Goal: Task Accomplishment & Management: Use online tool/utility

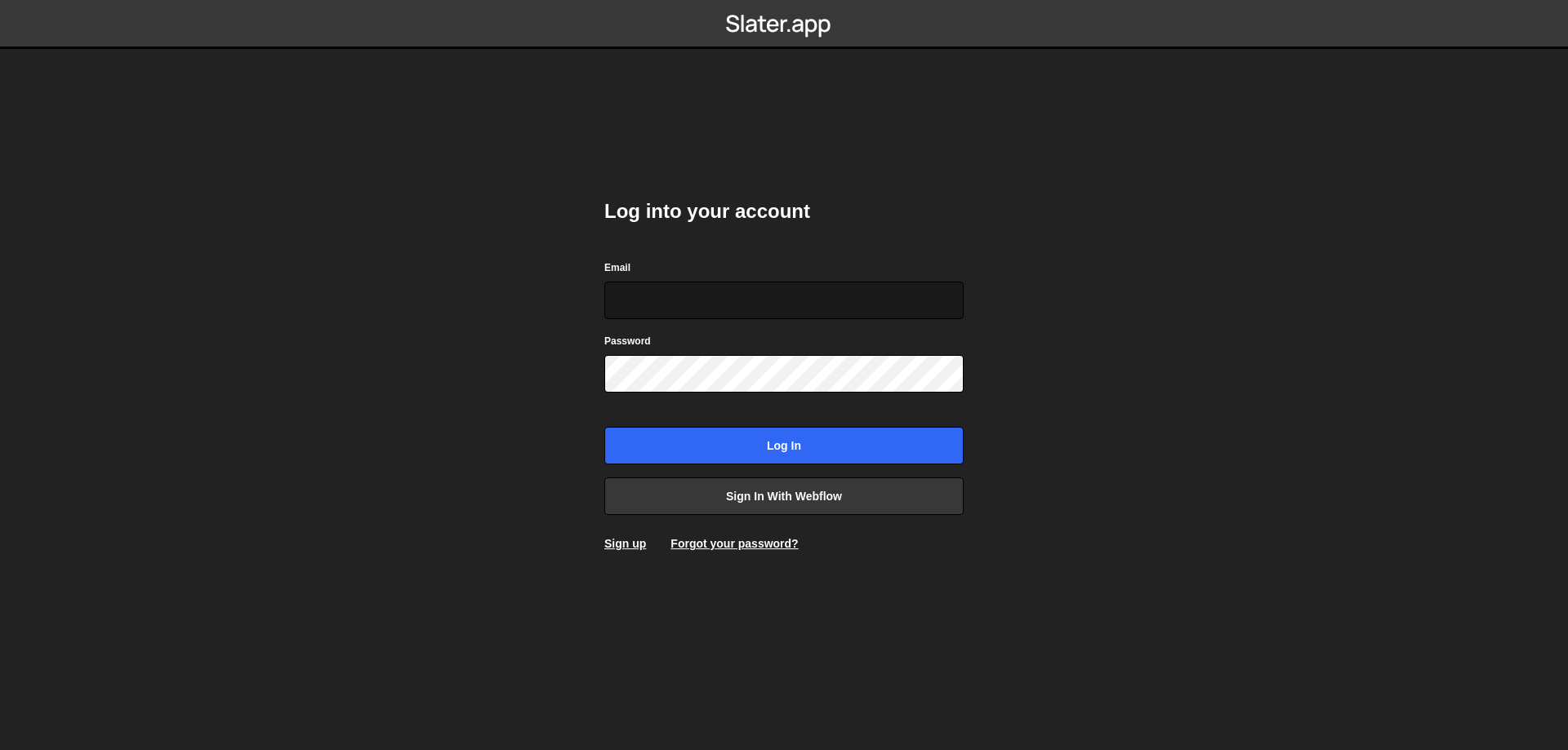
click at [725, 312] on input "Email" at bounding box center [784, 301] width 360 height 38
type input "thibaut1337@gmail.com"
click at [605, 427] on input "Log in" at bounding box center [784, 446] width 360 height 38
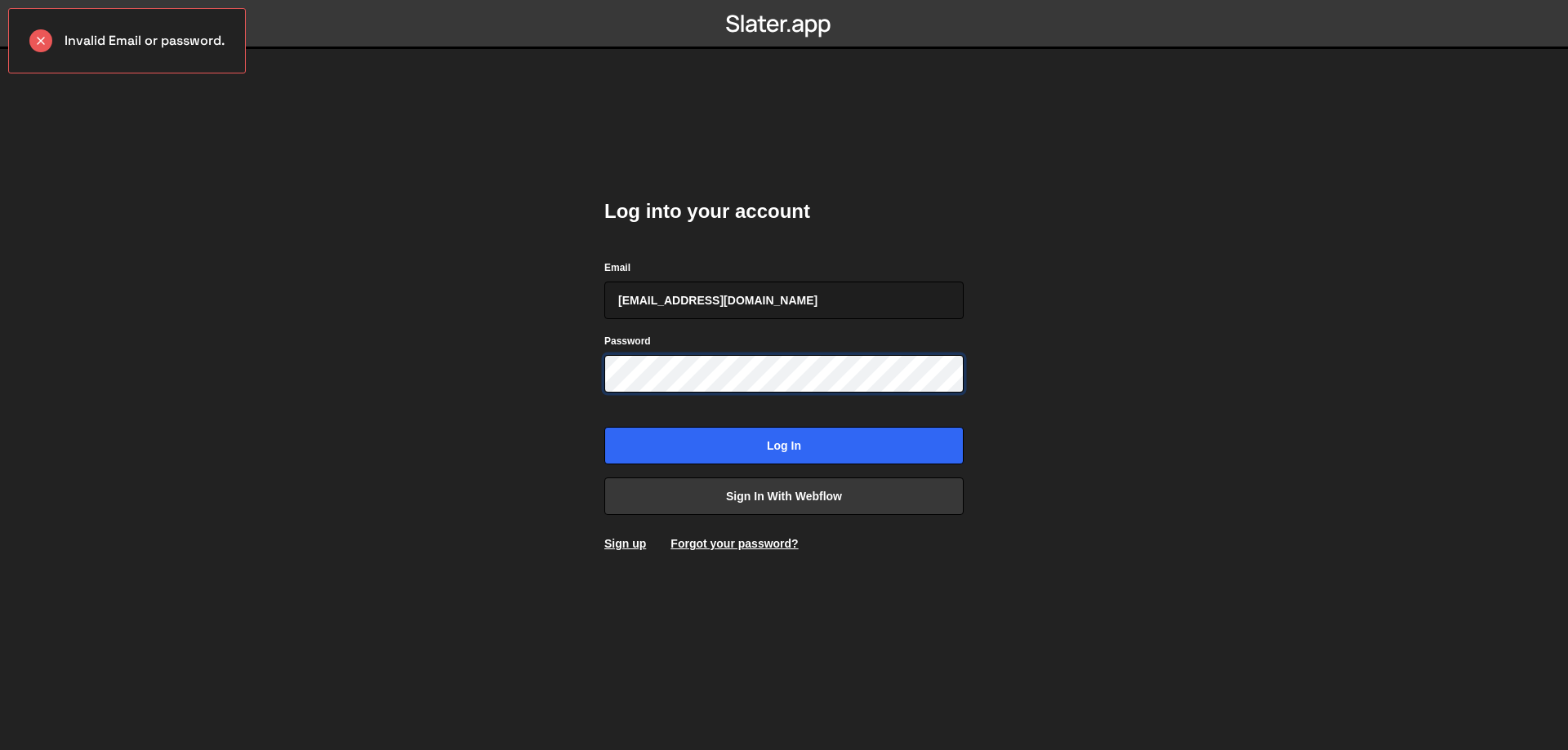
click at [605, 427] on input "Log in" at bounding box center [784, 446] width 360 height 38
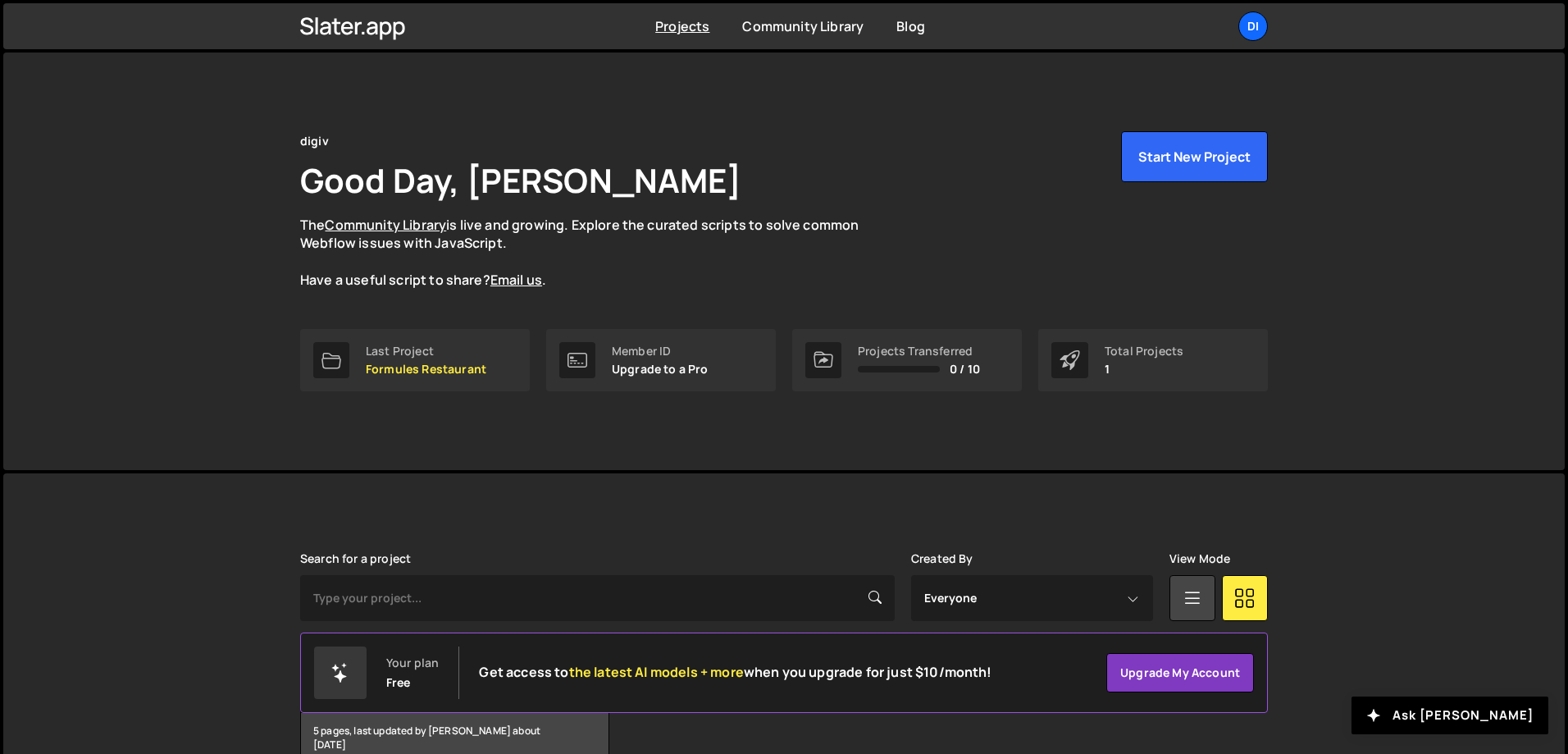
click at [1238, 24] on ul "di Projects Your Teams Account Upgrade Logout" at bounding box center [1215, 26] width 107 height 29
click at [1251, 9] on div "Projects Community Library Blog di Projects Your Teams Account Upgrade Logout" at bounding box center [784, 26] width 1017 height 46
click at [1254, 29] on div "di" at bounding box center [1254, 26] width 29 height 29
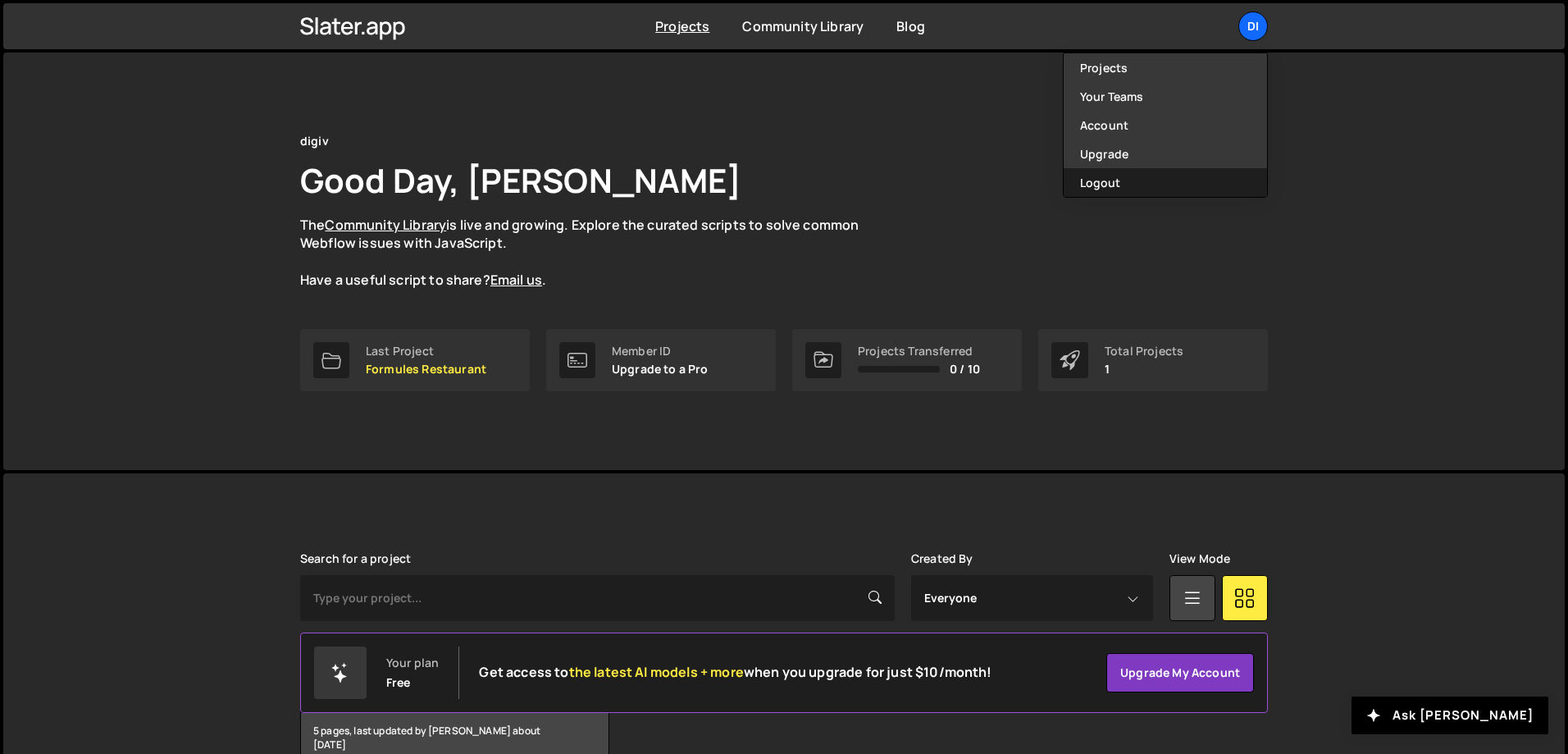
click at [1203, 179] on button "Logout" at bounding box center [1165, 182] width 204 height 29
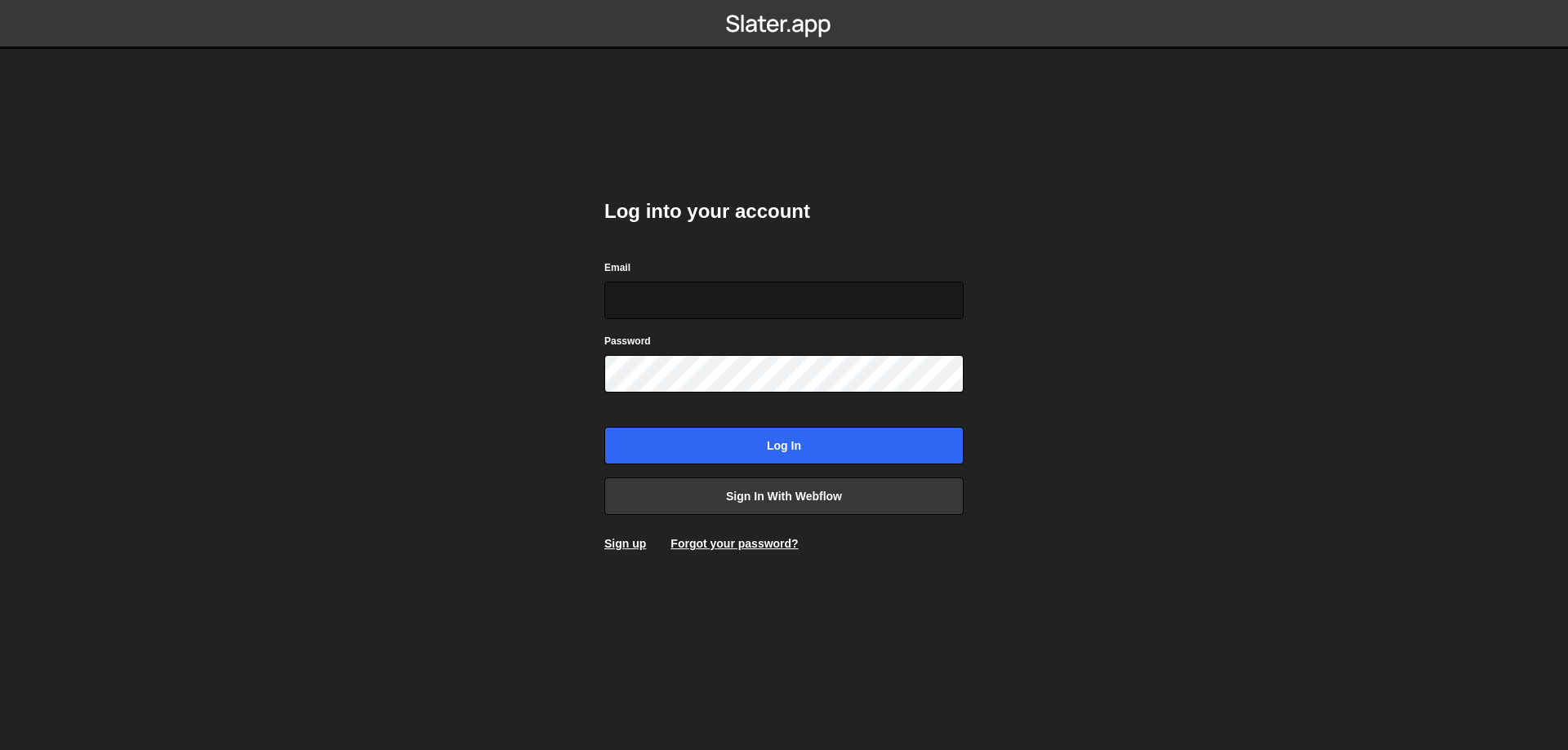
click at [699, 306] on input "Email" at bounding box center [784, 301] width 360 height 38
type input "[DOMAIN_NAME][EMAIL_ADDRESS][DOMAIN_NAME]"
click at [605, 427] on input "Log in" at bounding box center [784, 446] width 360 height 38
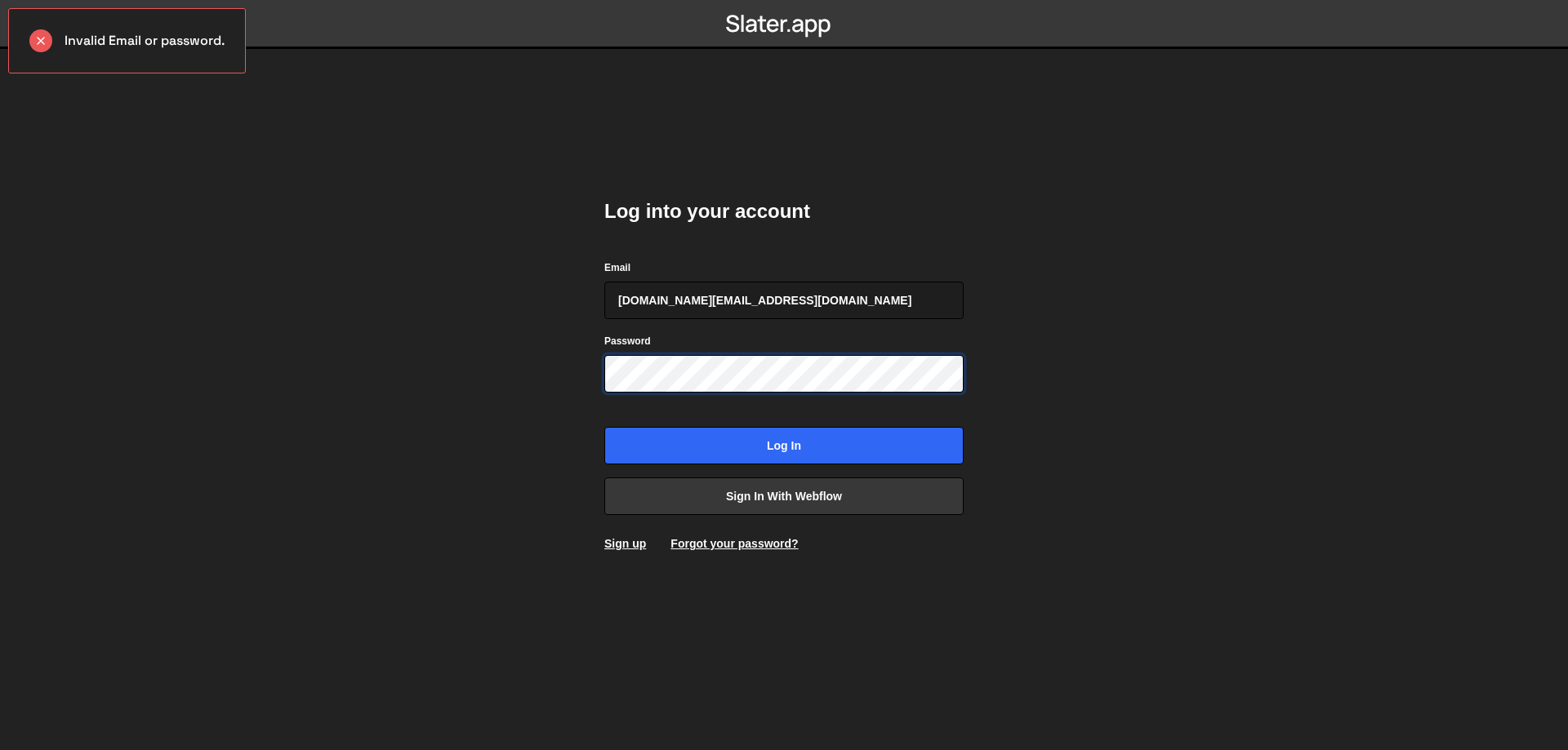
click at [605, 427] on input "Log in" at bounding box center [784, 446] width 360 height 38
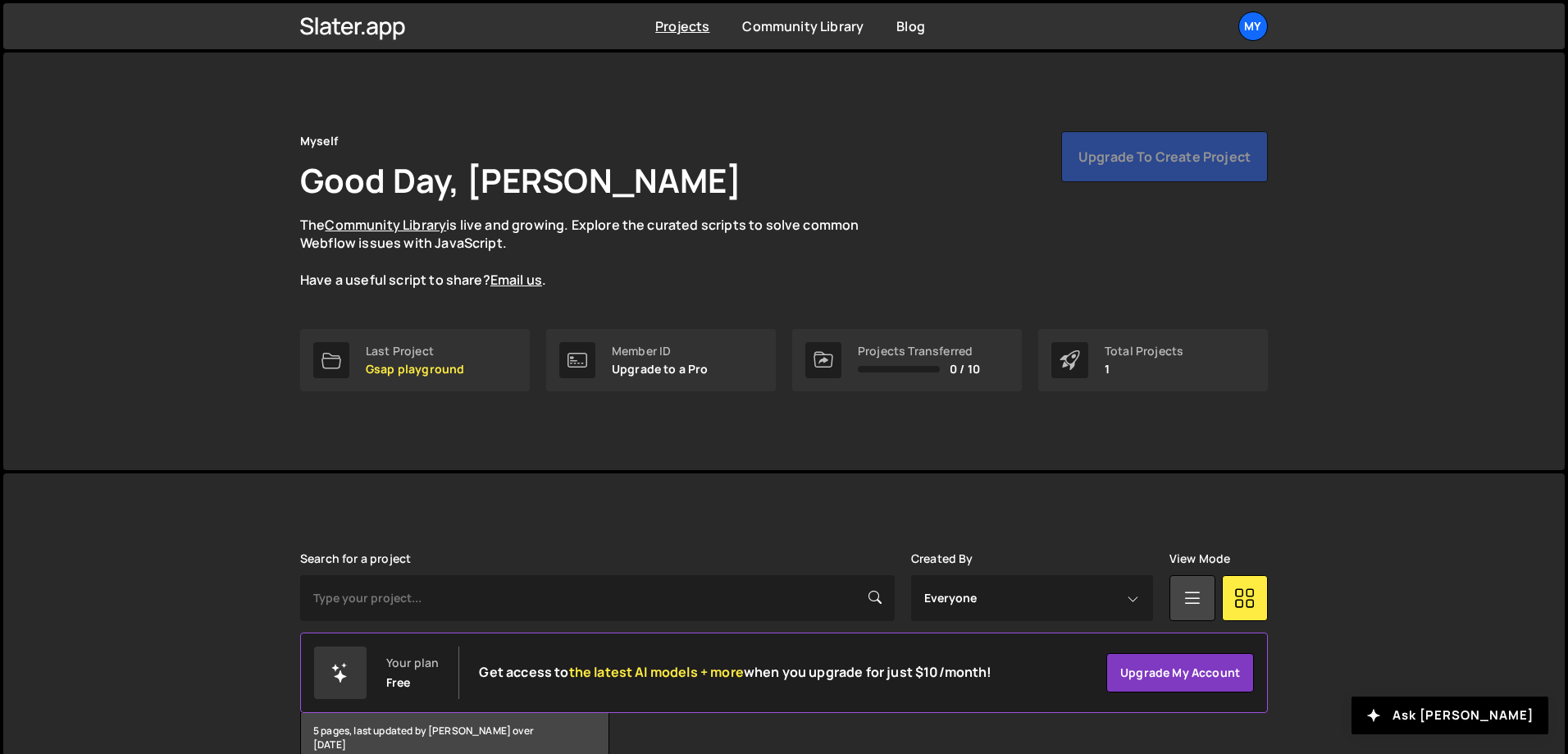
click at [1270, 22] on div "Projects [GEOGRAPHIC_DATA] Blog My Projects Your Teams Account Upgrade Logout" at bounding box center [784, 26] width 1017 height 46
click at [1250, 26] on div "My" at bounding box center [1254, 26] width 29 height 29
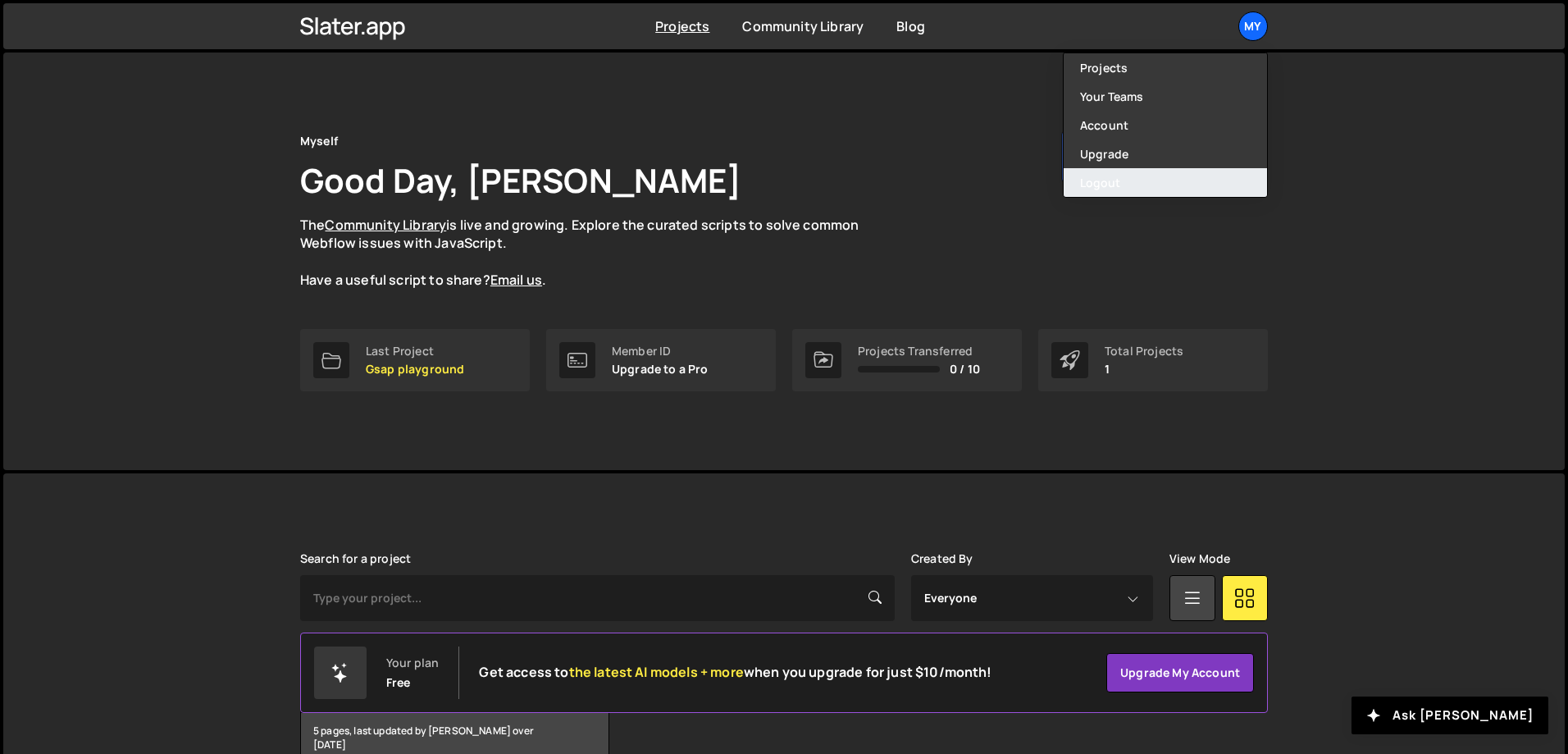
click at [1207, 188] on button "Logout" at bounding box center [1165, 182] width 204 height 29
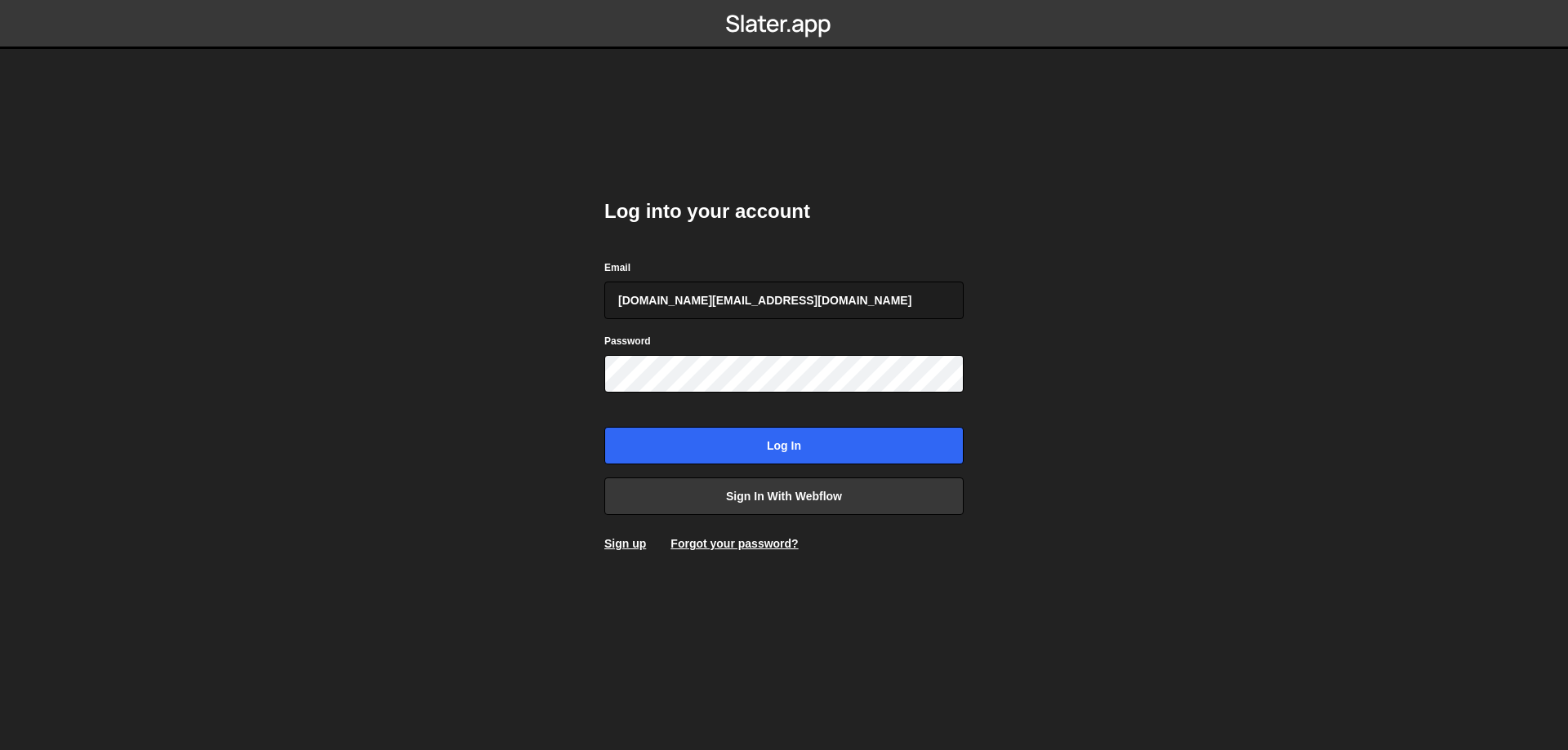
type input "[DOMAIN_NAME][EMAIL_ADDRESS][DOMAIN_NAME]"
click at [605, 427] on input "Log in" at bounding box center [784, 446] width 360 height 38
drag, startPoint x: 802, startPoint y: 313, endPoint x: 519, endPoint y: 307, distance: 283.1
click at [519, 307] on body "Invalid Email or password. Log into your account Email digiv.studio@gmail.com P…" at bounding box center [784, 375] width 1568 height 750
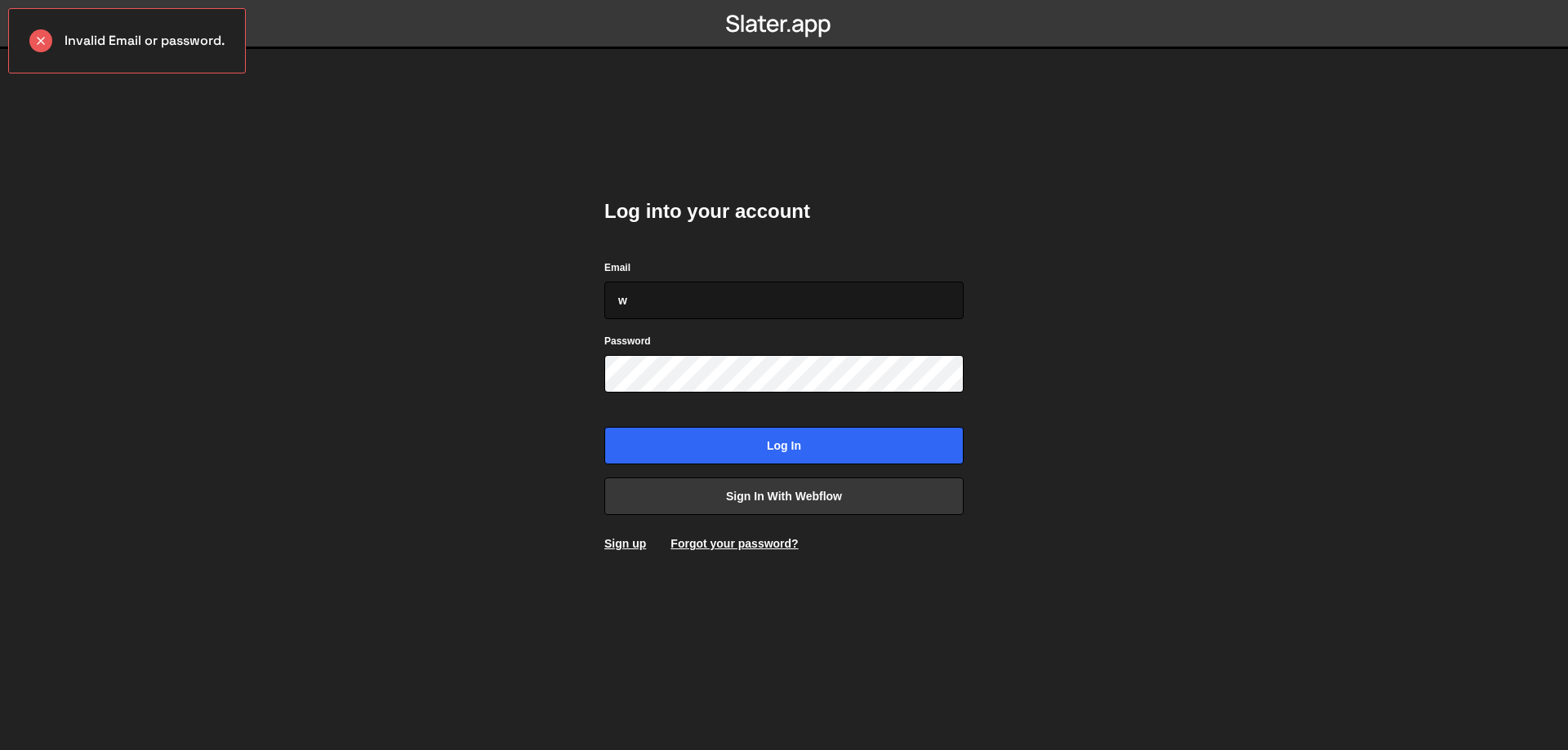
type input "willoz1337@gmail.com"
click at [605, 427] on input "Log in" at bounding box center [784, 446] width 360 height 38
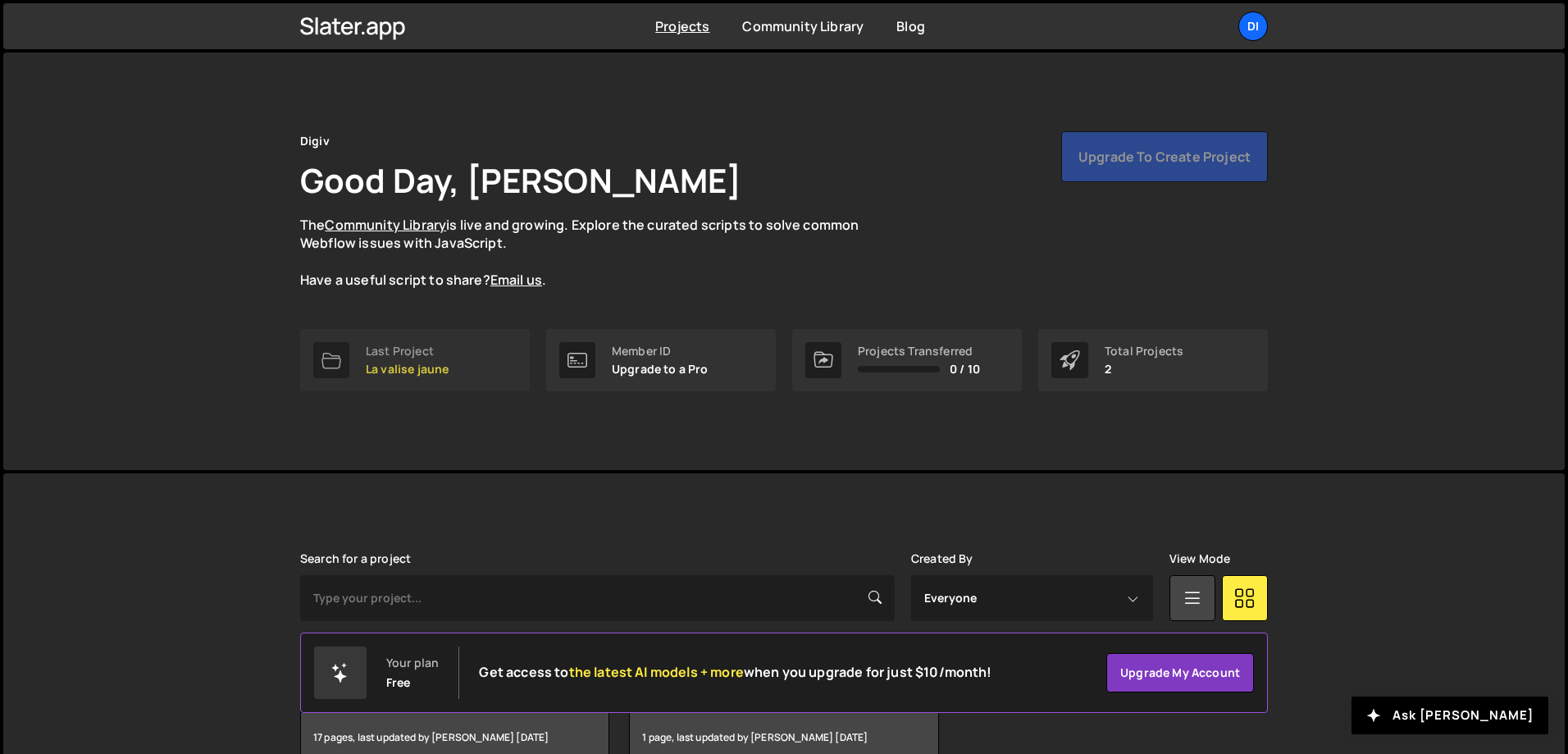
click at [401, 358] on div "Last Project" at bounding box center [407, 351] width 83 height 13
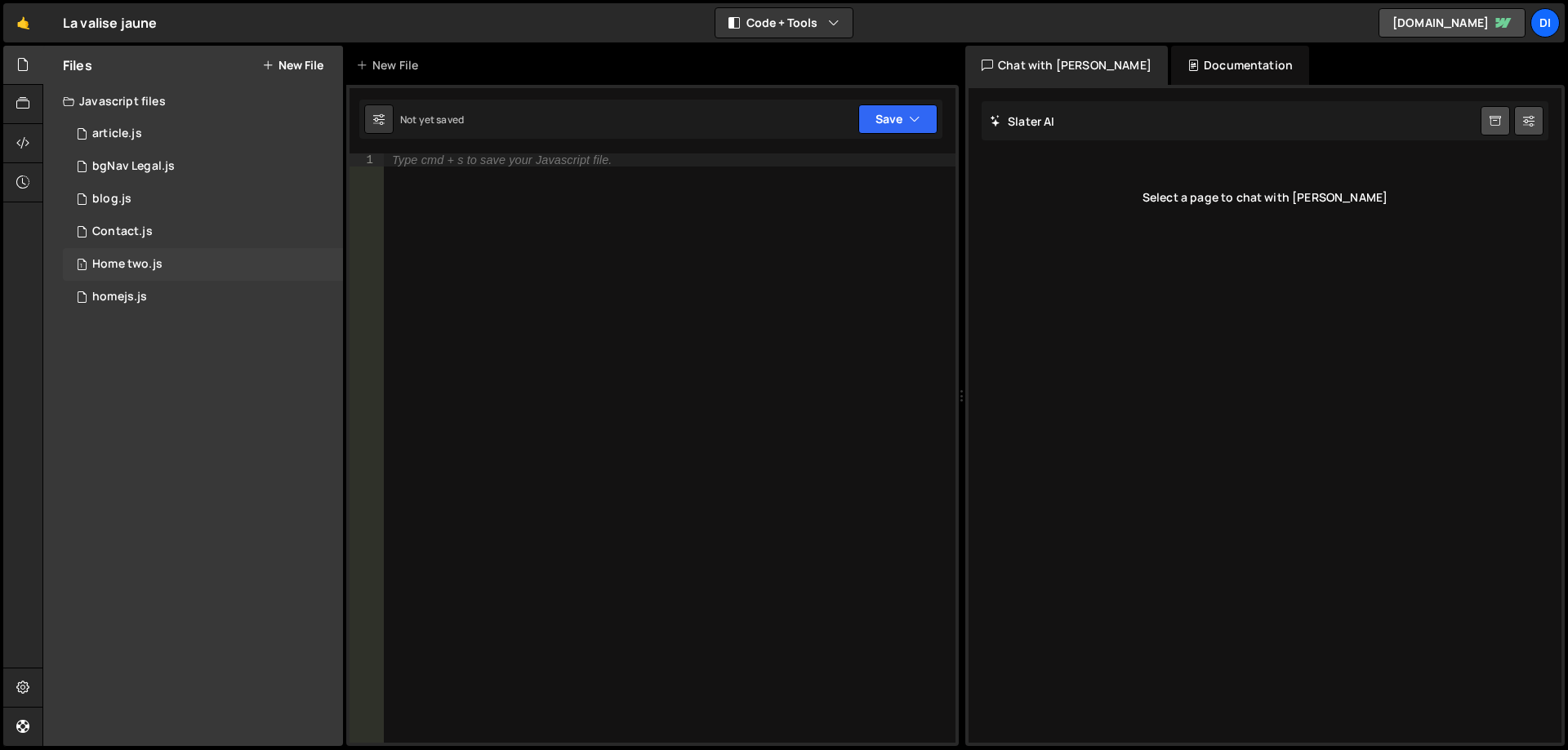
click at [176, 262] on div "1 Home two.js 0" at bounding box center [203, 265] width 280 height 33
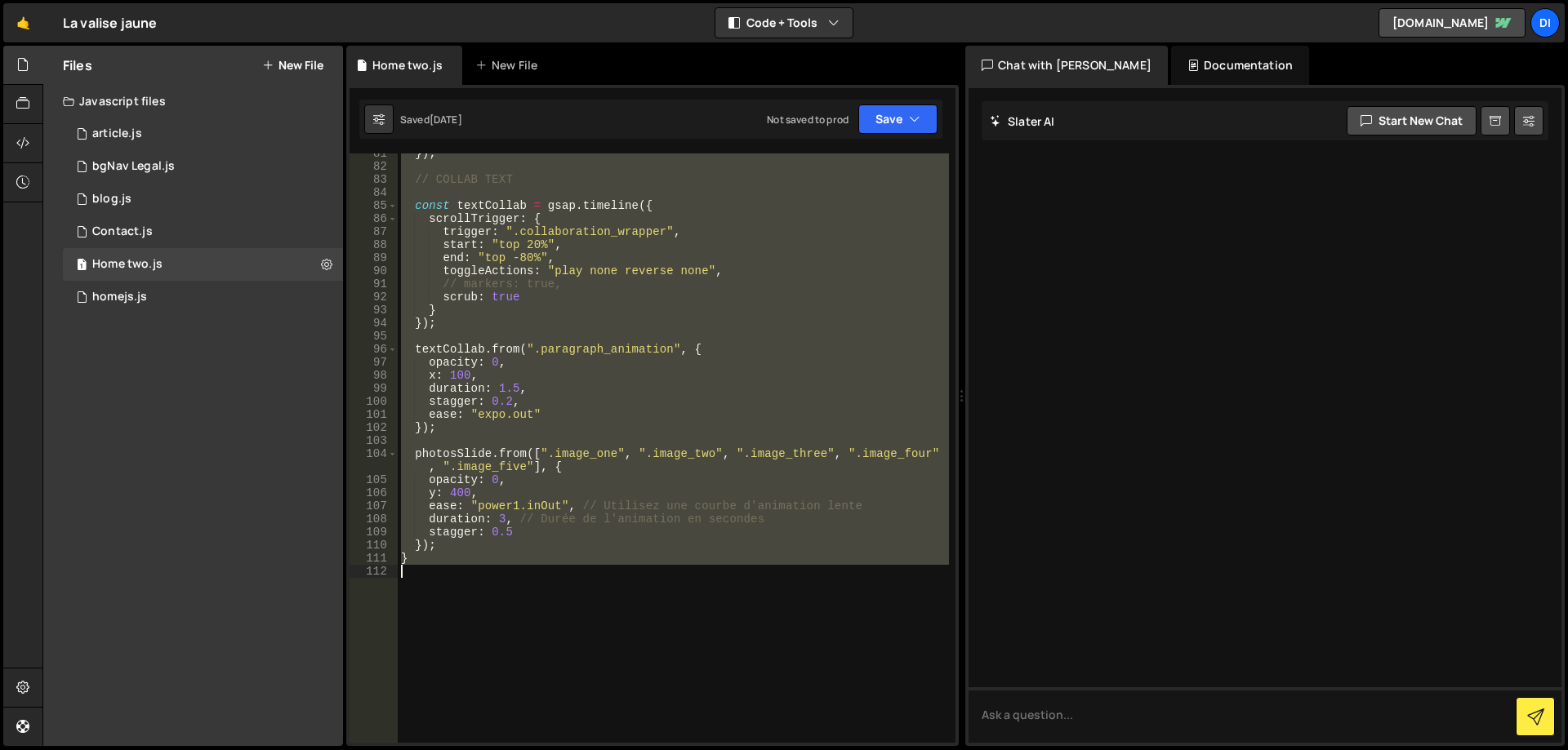
scroll to position [1078, 0]
drag, startPoint x: 398, startPoint y: 159, endPoint x: 822, endPoint y: 592, distance: 606.0
click at [822, 592] on div "}) ; // COLLAB TEXT const textCollab = gsap . timeline ({ scrollTrigger : { tri…" at bounding box center [673, 454] width 551 height 616
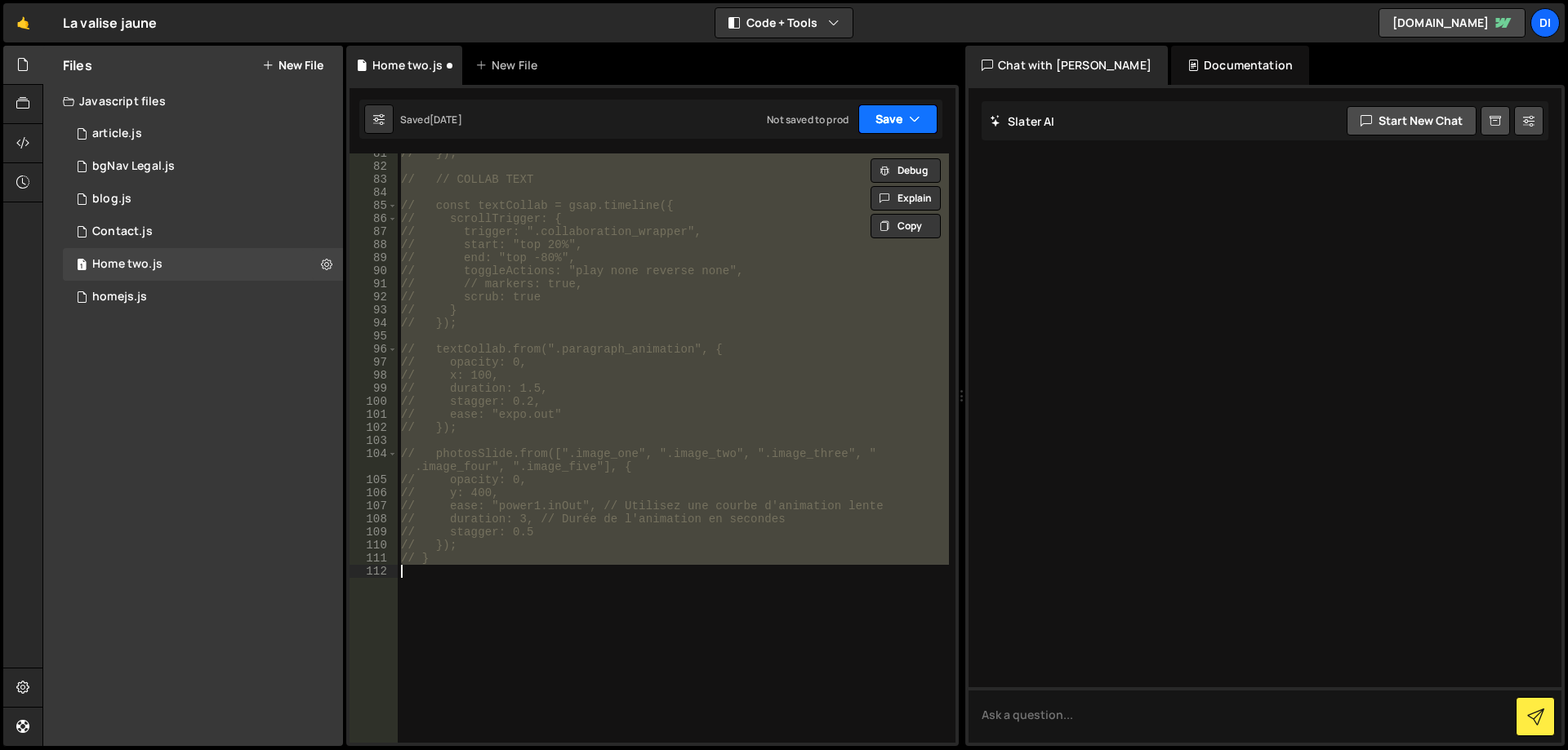
click at [900, 104] on button "Save" at bounding box center [898, 119] width 79 height 29
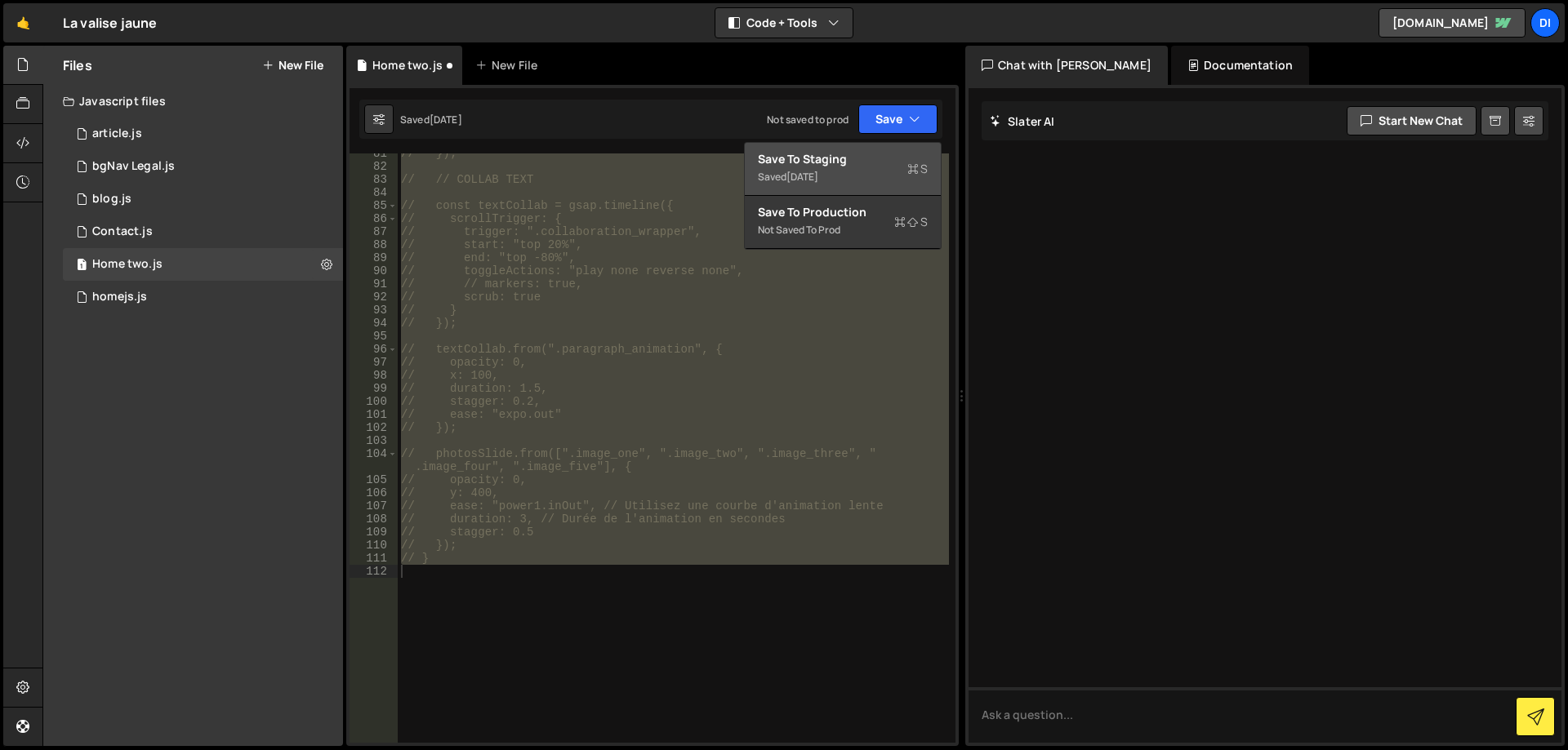
click at [888, 173] on div "Saved 3 weeks ago" at bounding box center [843, 177] width 170 height 20
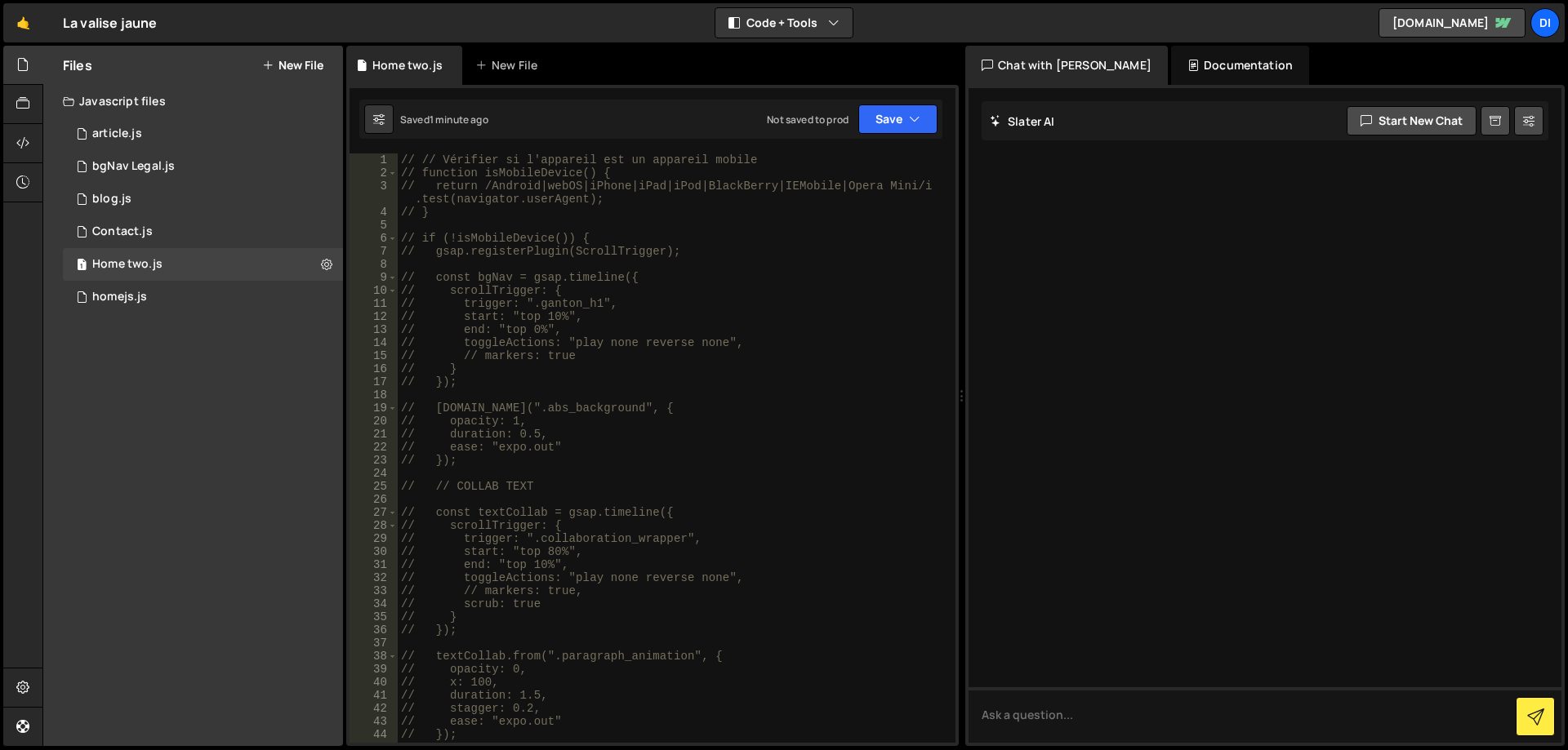
scroll to position [0, 0]
click at [654, 413] on div "// // Vérifier si l'appareil est un appareil mobile // function isMobileDevice(…" at bounding box center [673, 461] width 551 height 616
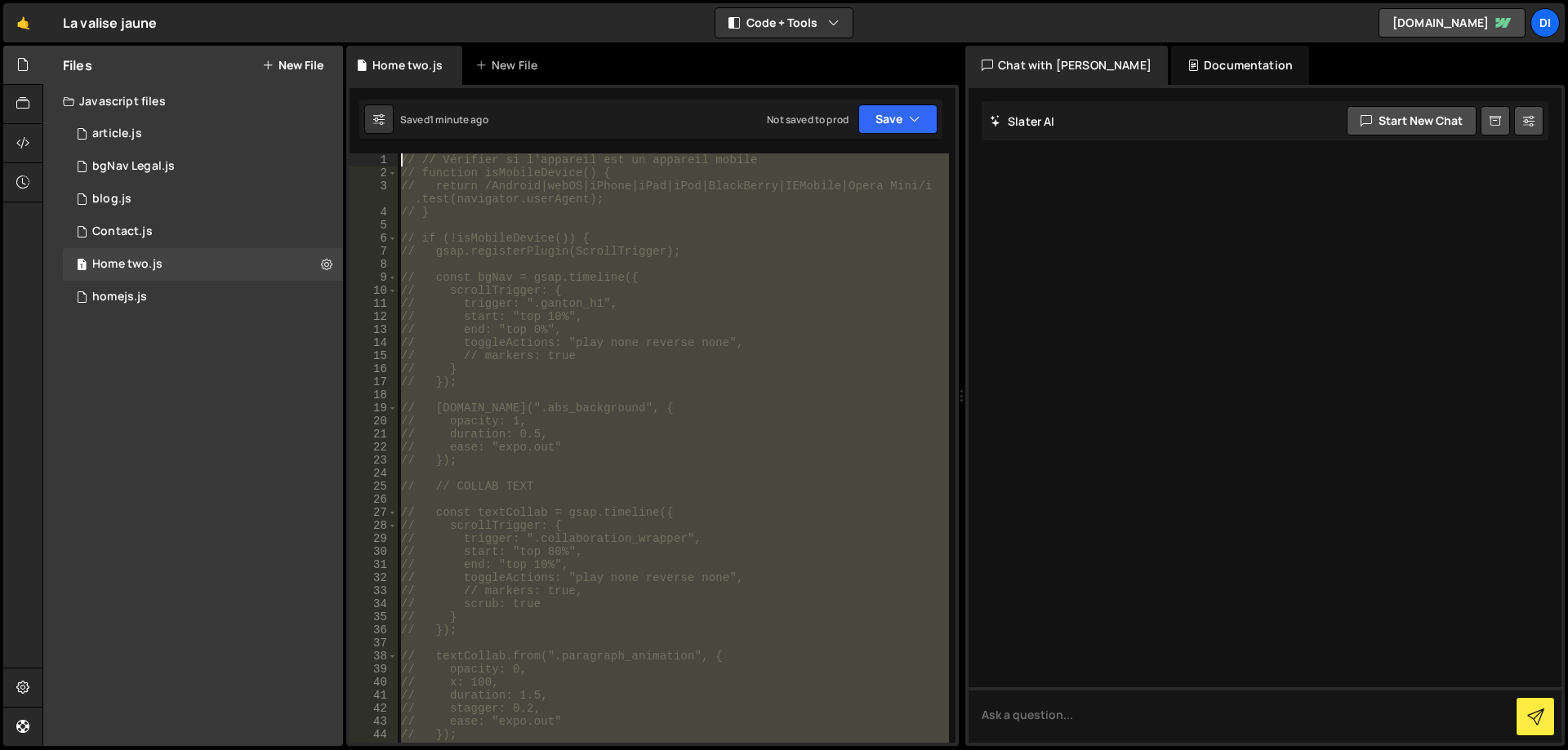
drag, startPoint x: 501, startPoint y: 629, endPoint x: 309, endPoint y: -59, distance: 714.3
click at [309, 0] on html "Projects Community Library Blog Di Projects Your Teams Account Upgrade Logout" at bounding box center [784, 375] width 1568 height 750
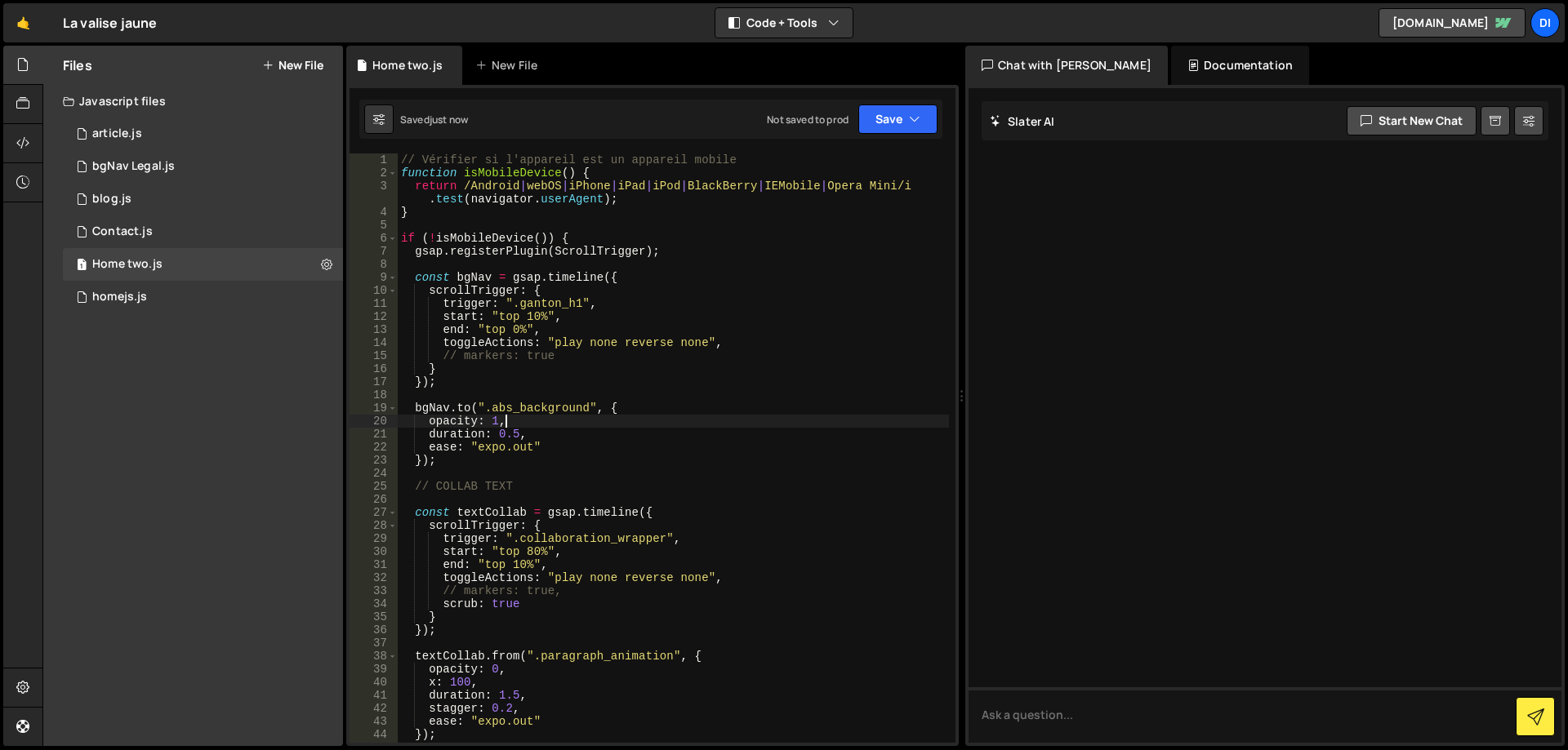
click at [655, 421] on div "// Vérifier si l'appareil est un appareil mobile function isMobileDevice ( ) { …" at bounding box center [673, 461] width 551 height 616
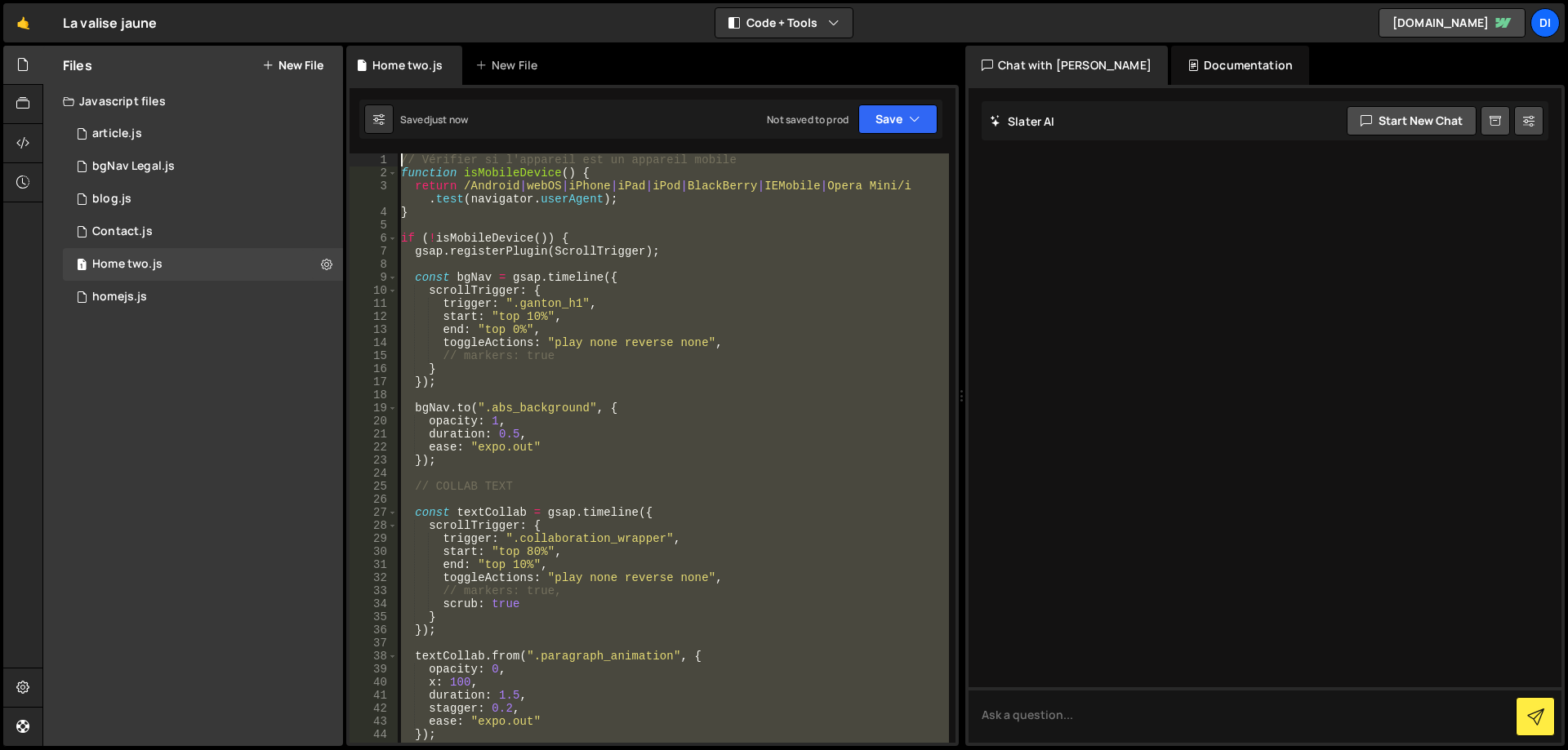
drag, startPoint x: 438, startPoint y: 570, endPoint x: 241, endPoint y: -99, distance: 697.4
click at [241, 0] on html "Projects Community Library Blog Di Projects Your Teams Account Upgrade Logout" at bounding box center [784, 375] width 1568 height 750
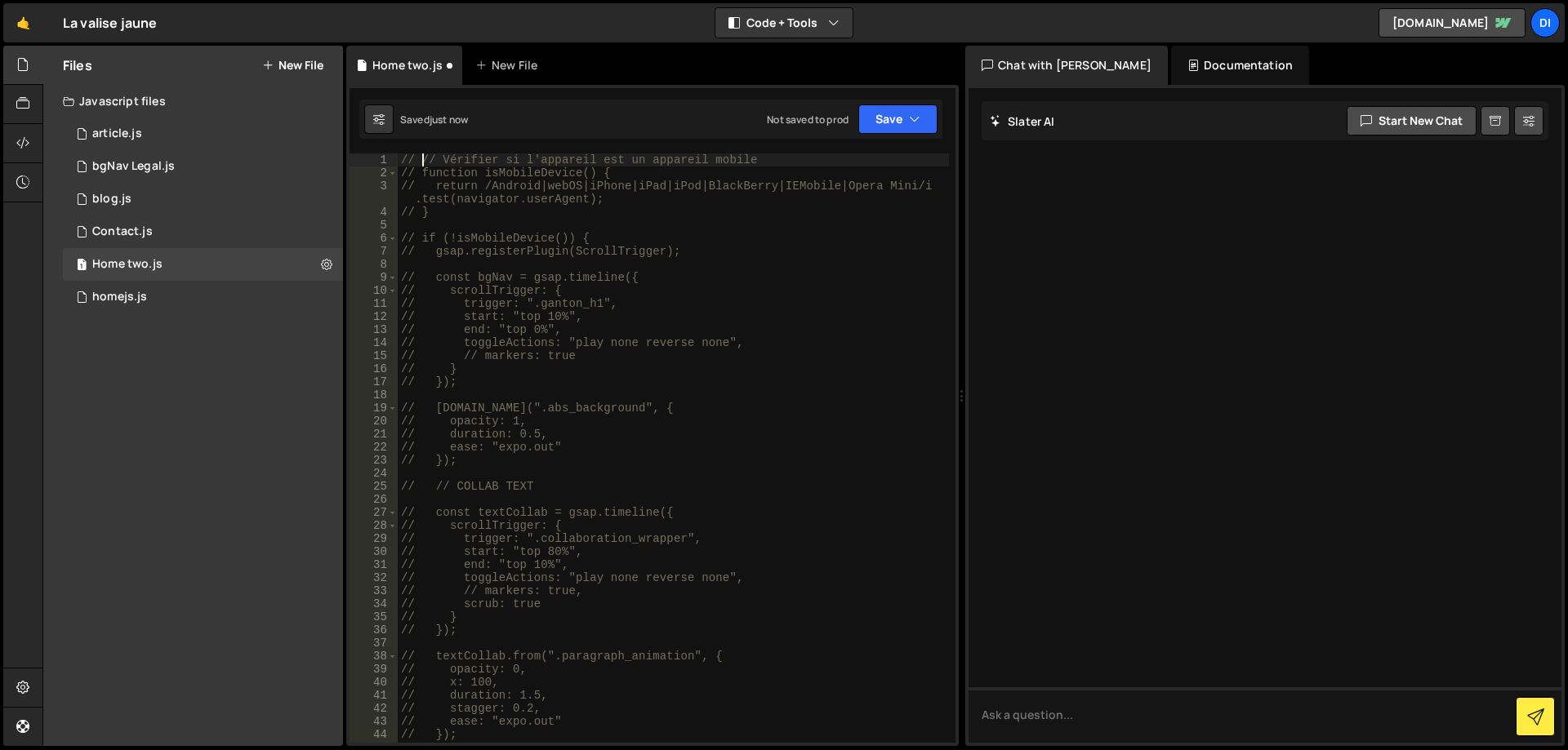
type textarea "// // Vérifier si l'appareil est un appareil mobile"
click at [900, 109] on button "Save" at bounding box center [898, 119] width 79 height 29
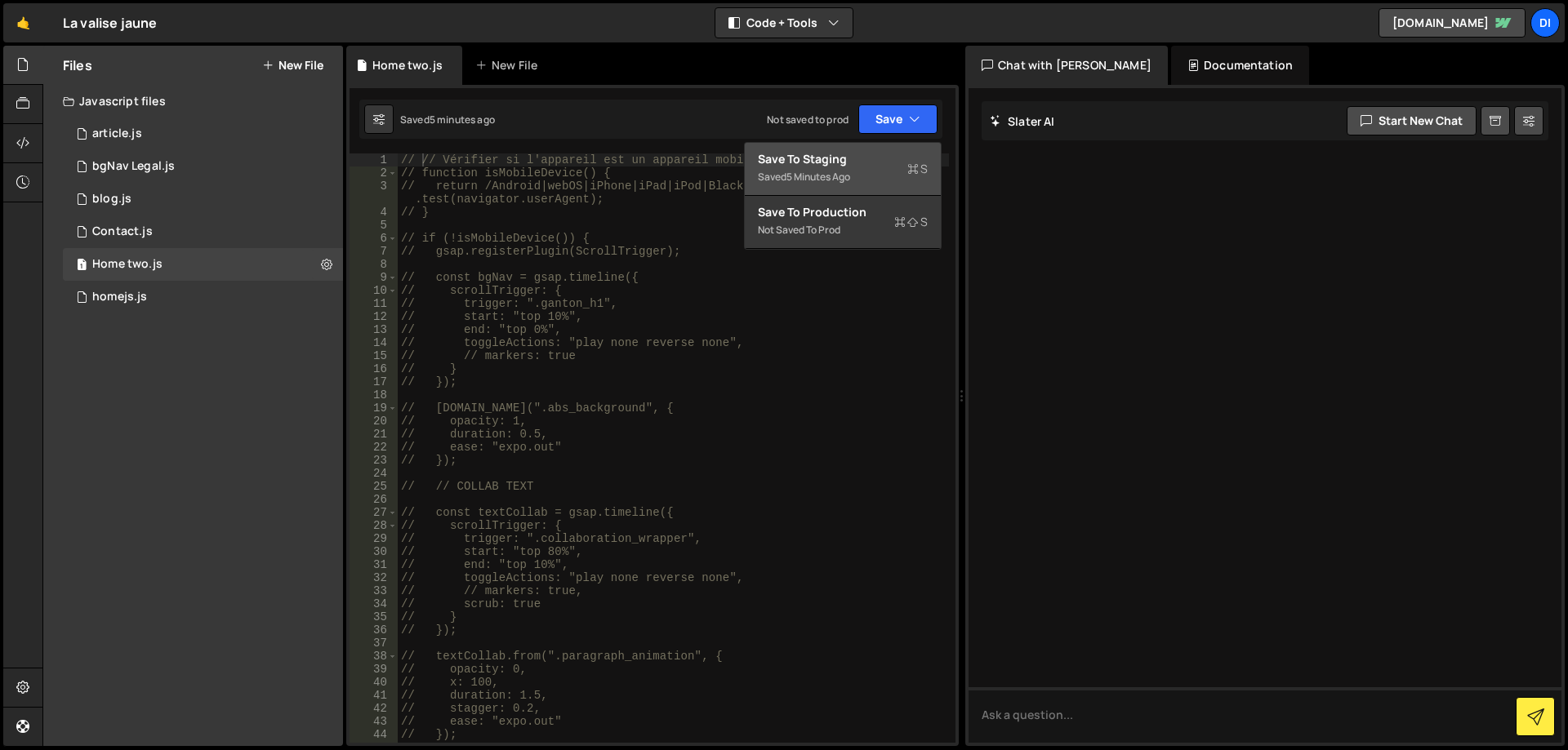
click at [873, 161] on div "Save to Staging S" at bounding box center [843, 159] width 170 height 16
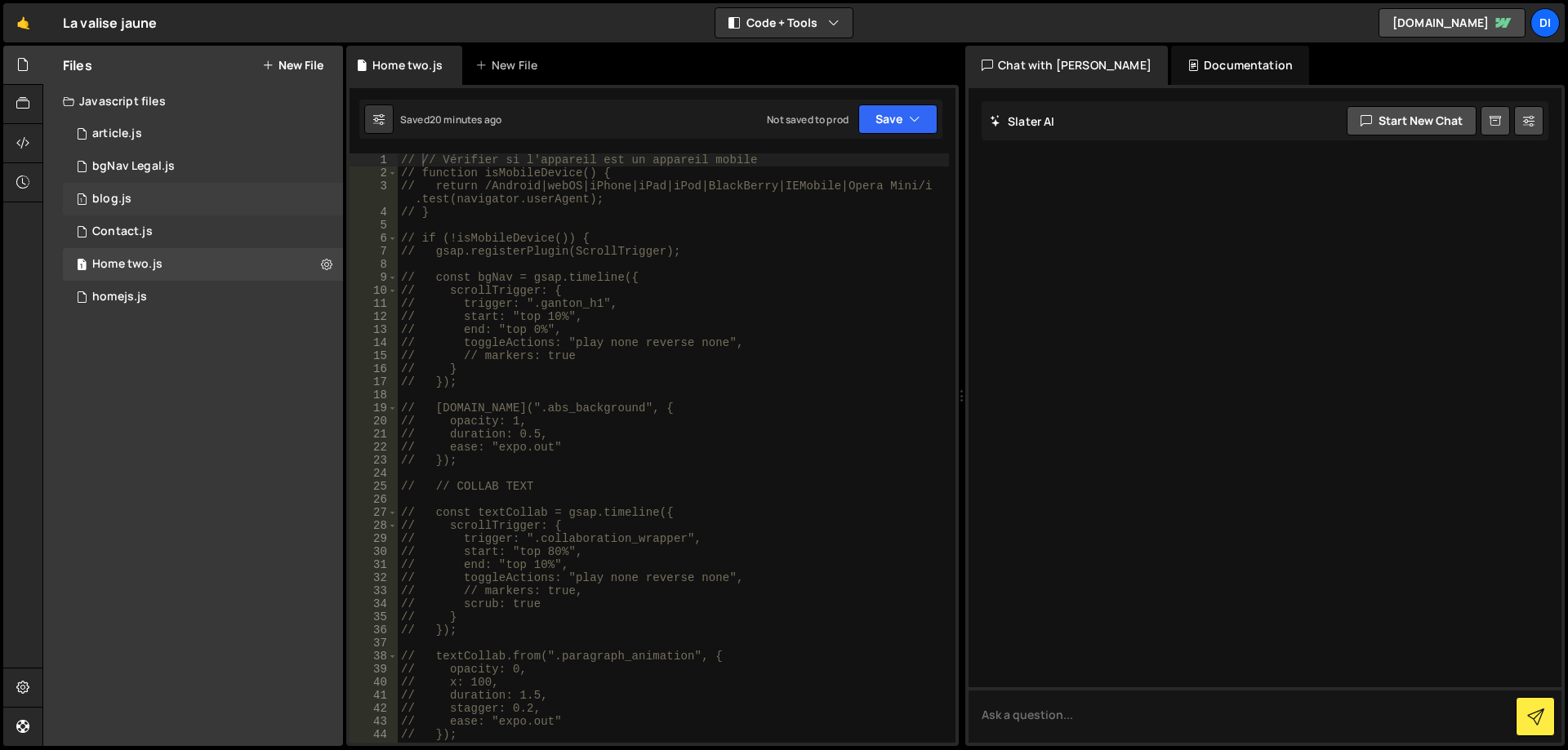
click at [166, 207] on div "1 blog.js 0" at bounding box center [203, 199] width 280 height 33
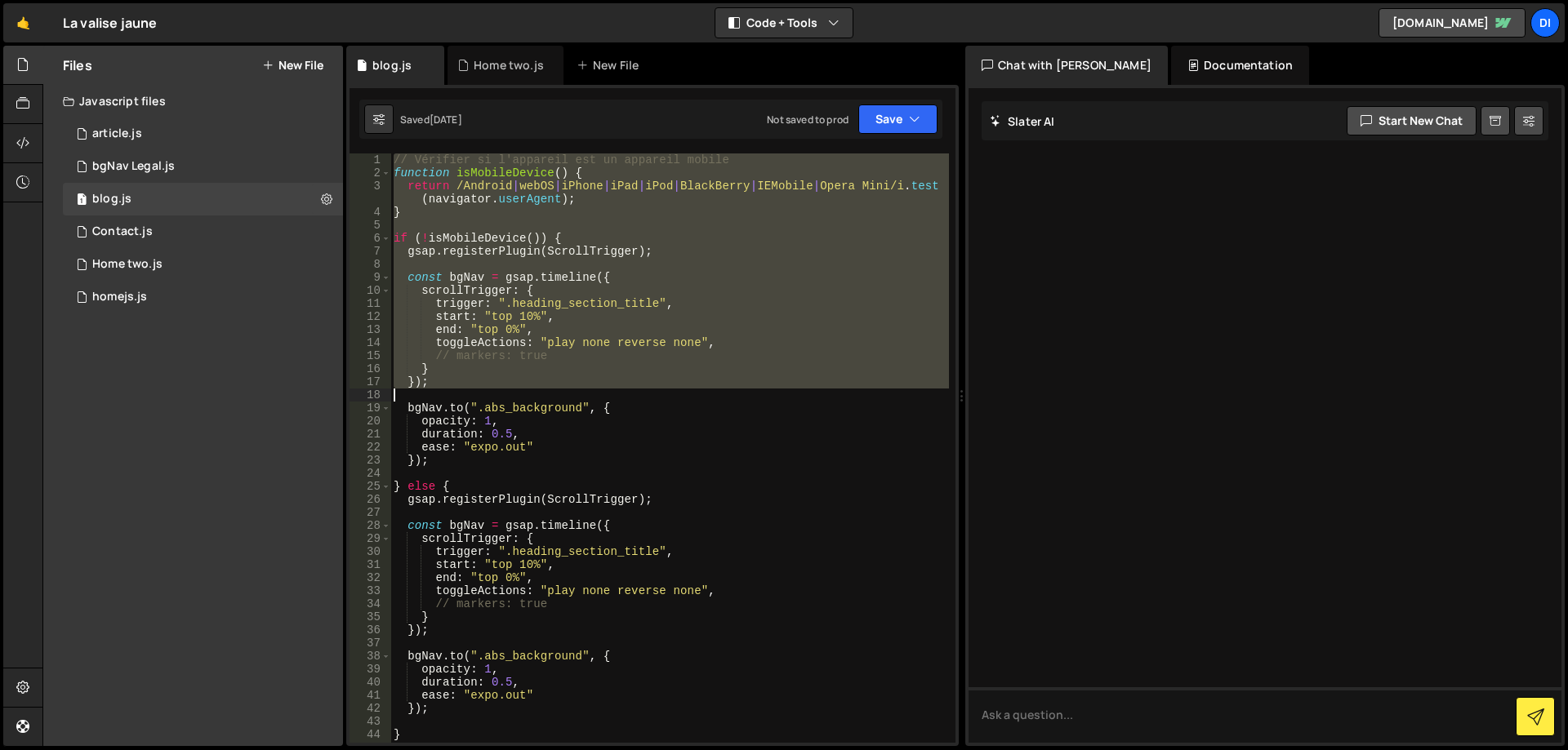
drag, startPoint x: 392, startPoint y: 159, endPoint x: 713, endPoint y: 512, distance: 477.1
click at [717, 509] on div "// Vérifier si l'appareil est un appareil mobile function isMobileDevice ( ) { …" at bounding box center [670, 461] width 559 height 616
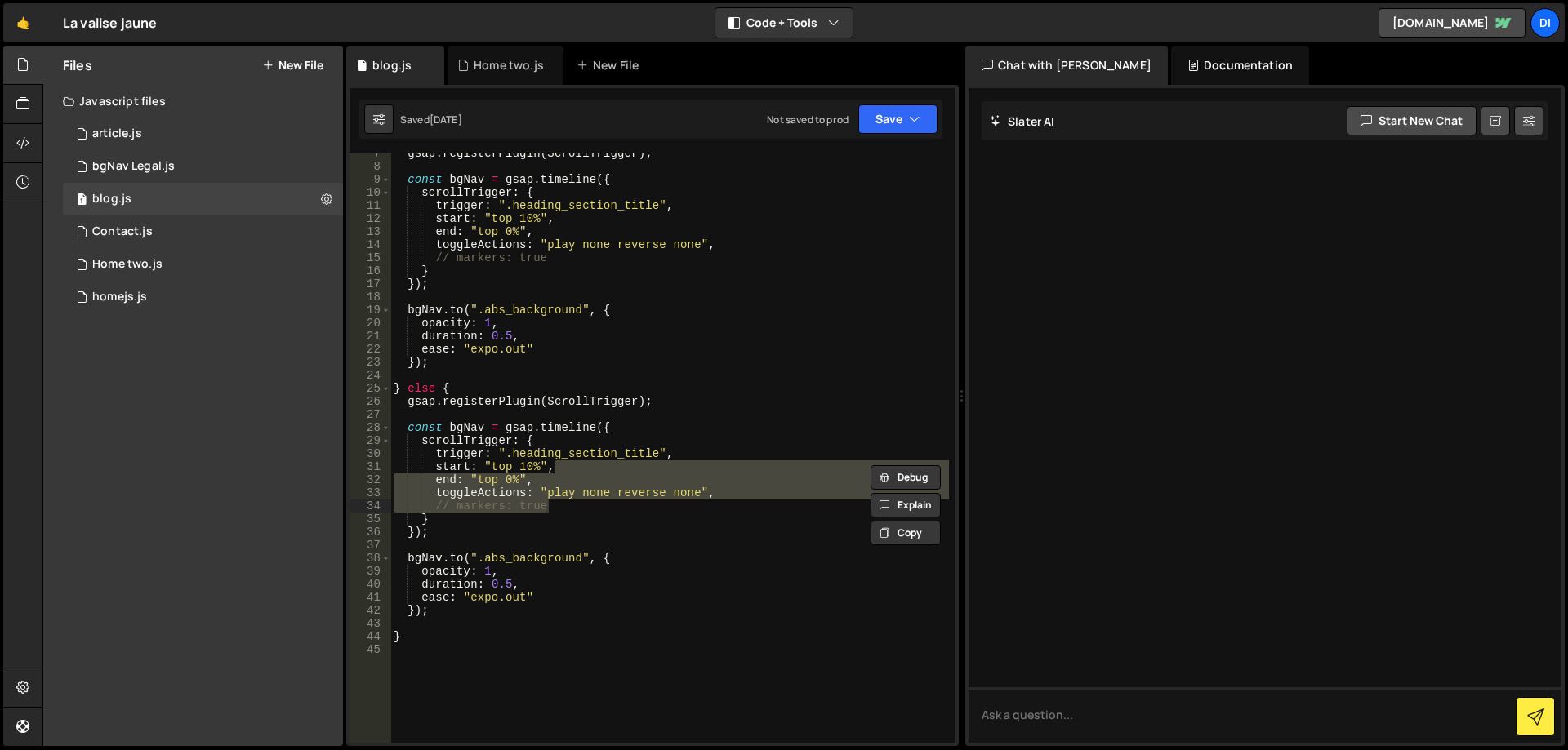
scroll to position [147, 0]
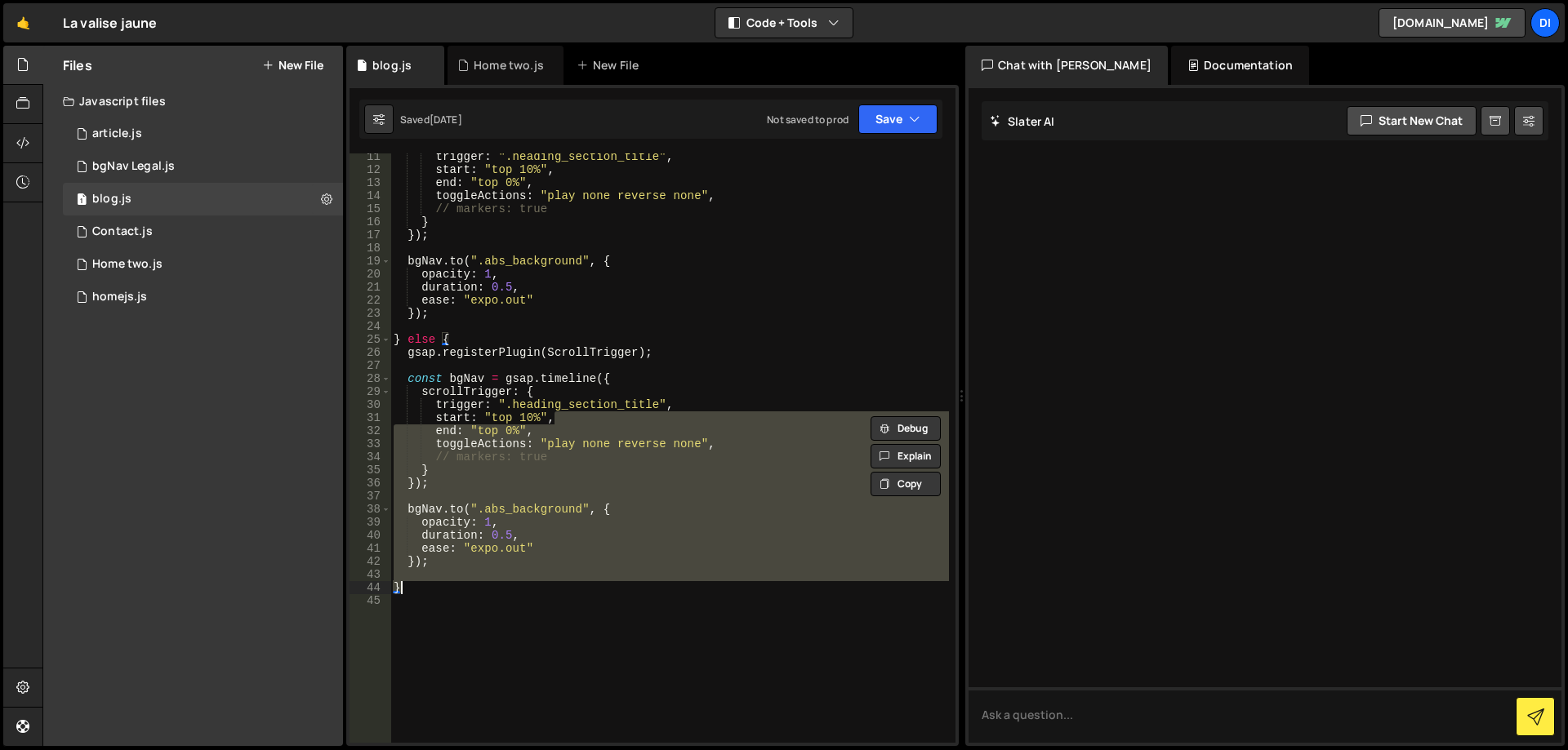
drag, startPoint x: 713, startPoint y: 512, endPoint x: 704, endPoint y: 591, distance: 79.5
click at [704, 591] on div "trigger : ".heading_section_title" , start : "top 10%" , end : "top 0%" , toggl…" at bounding box center [670, 458] width 559 height 616
type textarea "start: "top 10%","
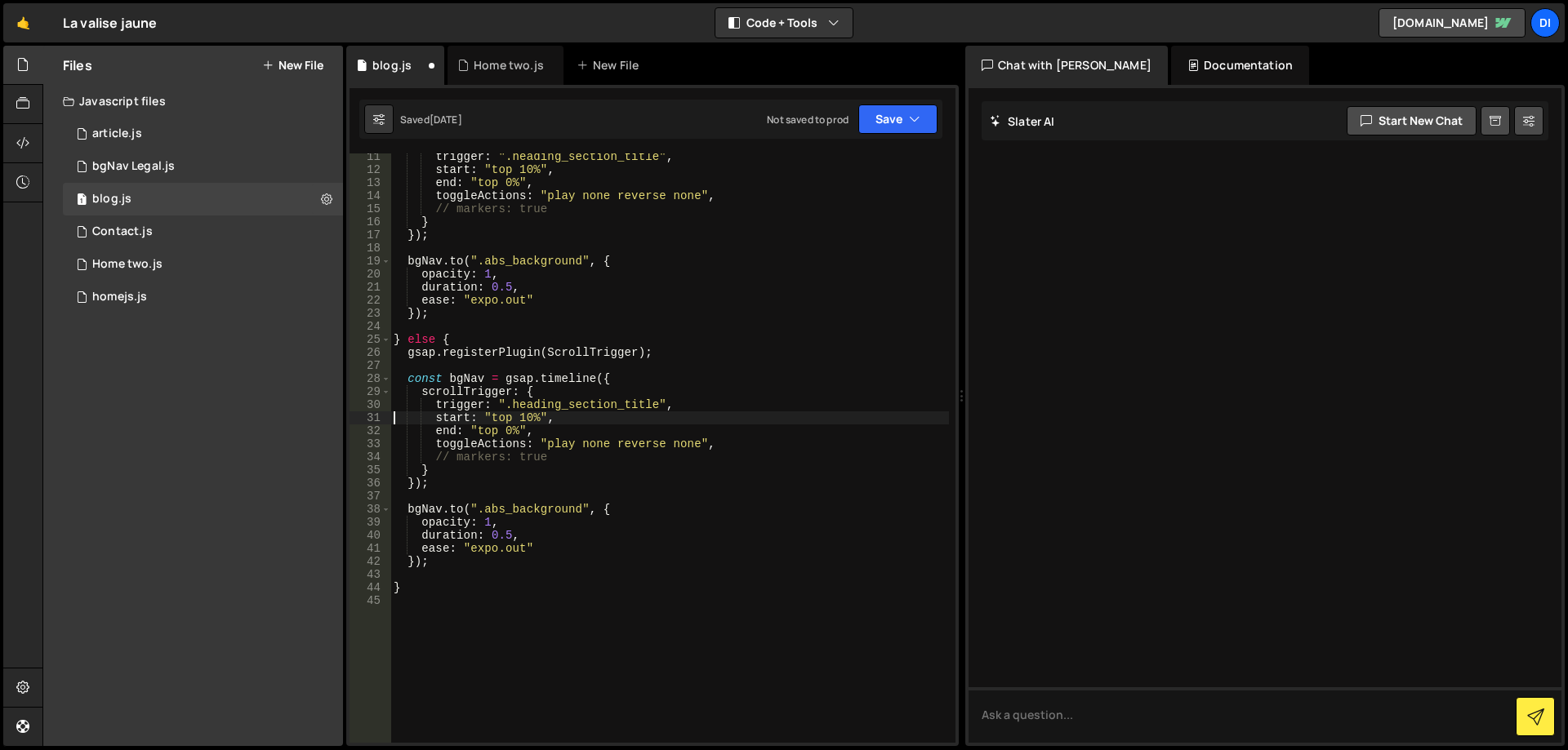
click at [457, 594] on div "trigger : ".heading_section_title" , start : "top 10%" , end : "top 0%" , toggl…" at bounding box center [670, 458] width 559 height 616
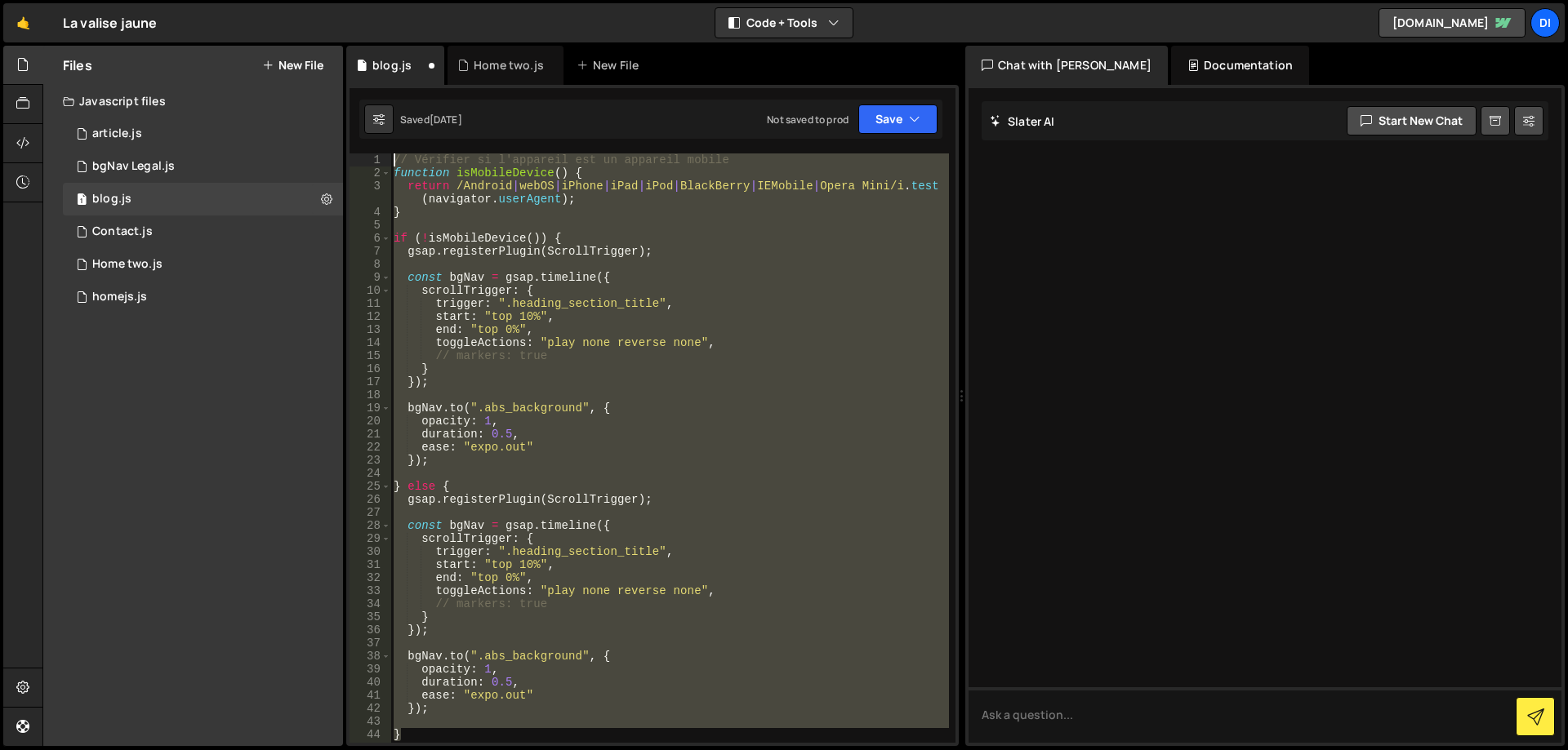
scroll to position [0, 0]
drag, startPoint x: 492, startPoint y: 593, endPoint x: 247, endPoint y: -16, distance: 656.4
click at [247, 0] on html "Projects Community Library Blog Di Projects Your Teams Account Upgrade Logout" at bounding box center [784, 375] width 1568 height 750
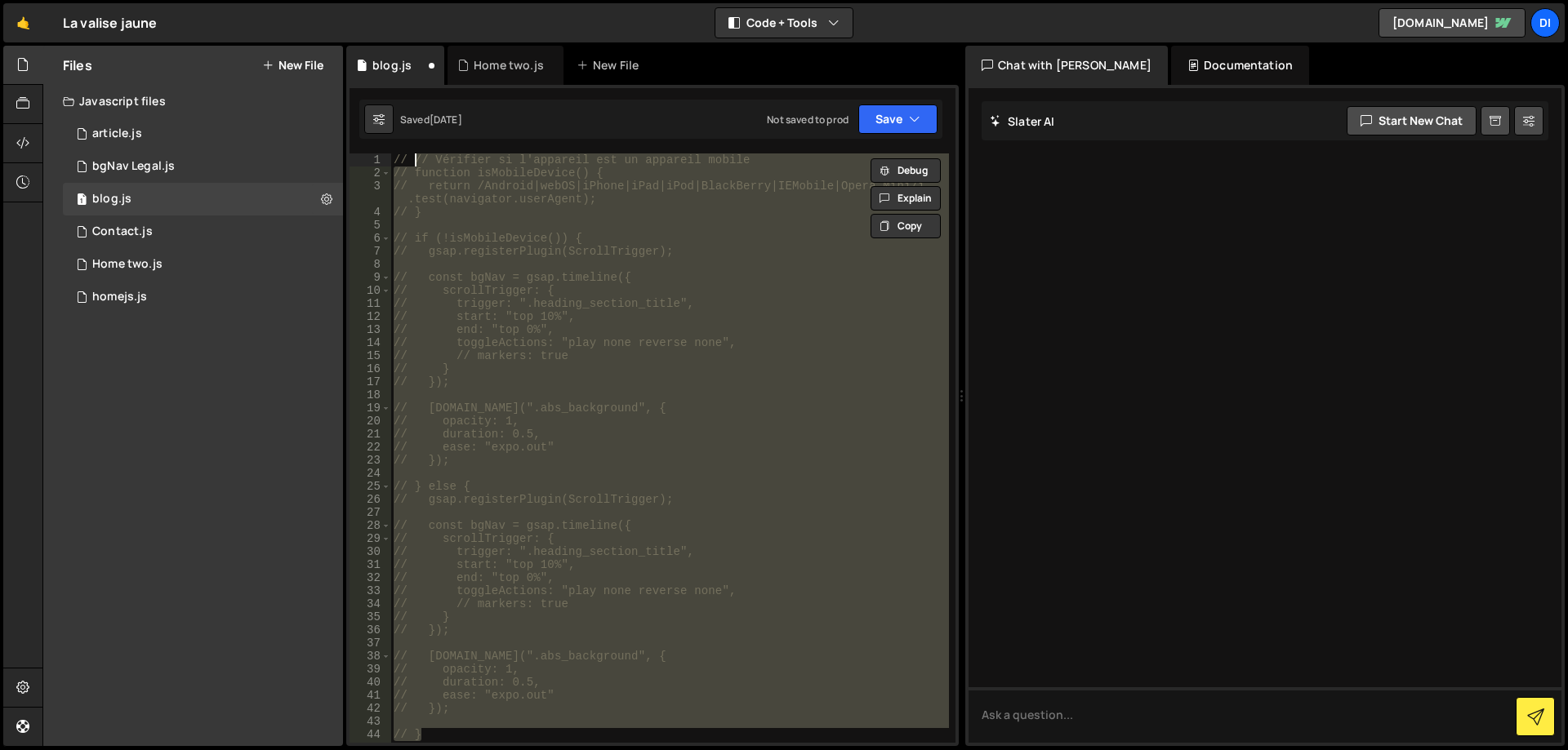
click at [653, 297] on div "// // Vérifier si l'appareil est un appareil mobile // function isMobileDevice(…" at bounding box center [670, 448] width 559 height 590
type textarea "// trigger: ".heading_section_title","
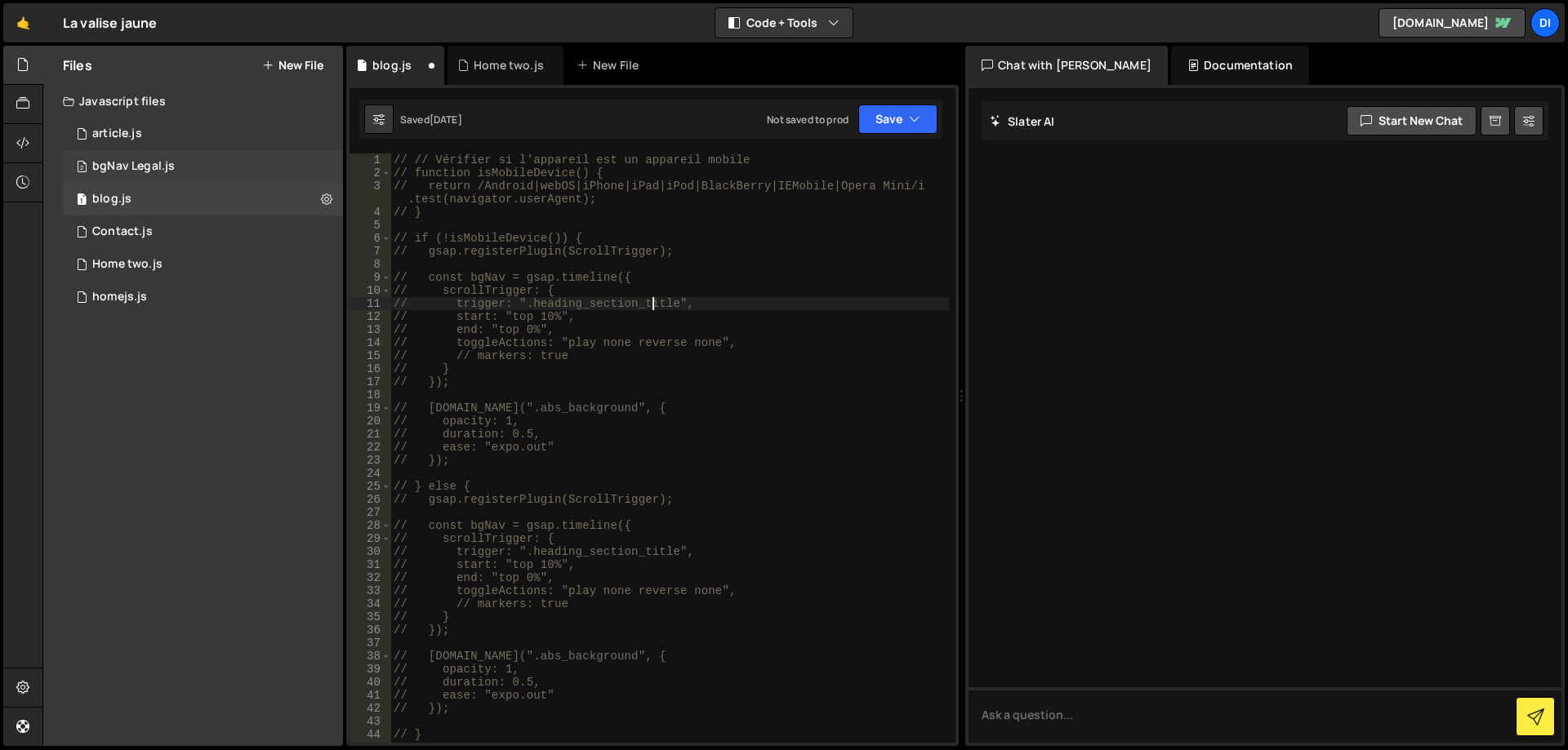
click at [205, 165] on div "2 bgNav Legal.js 0" at bounding box center [203, 166] width 280 height 33
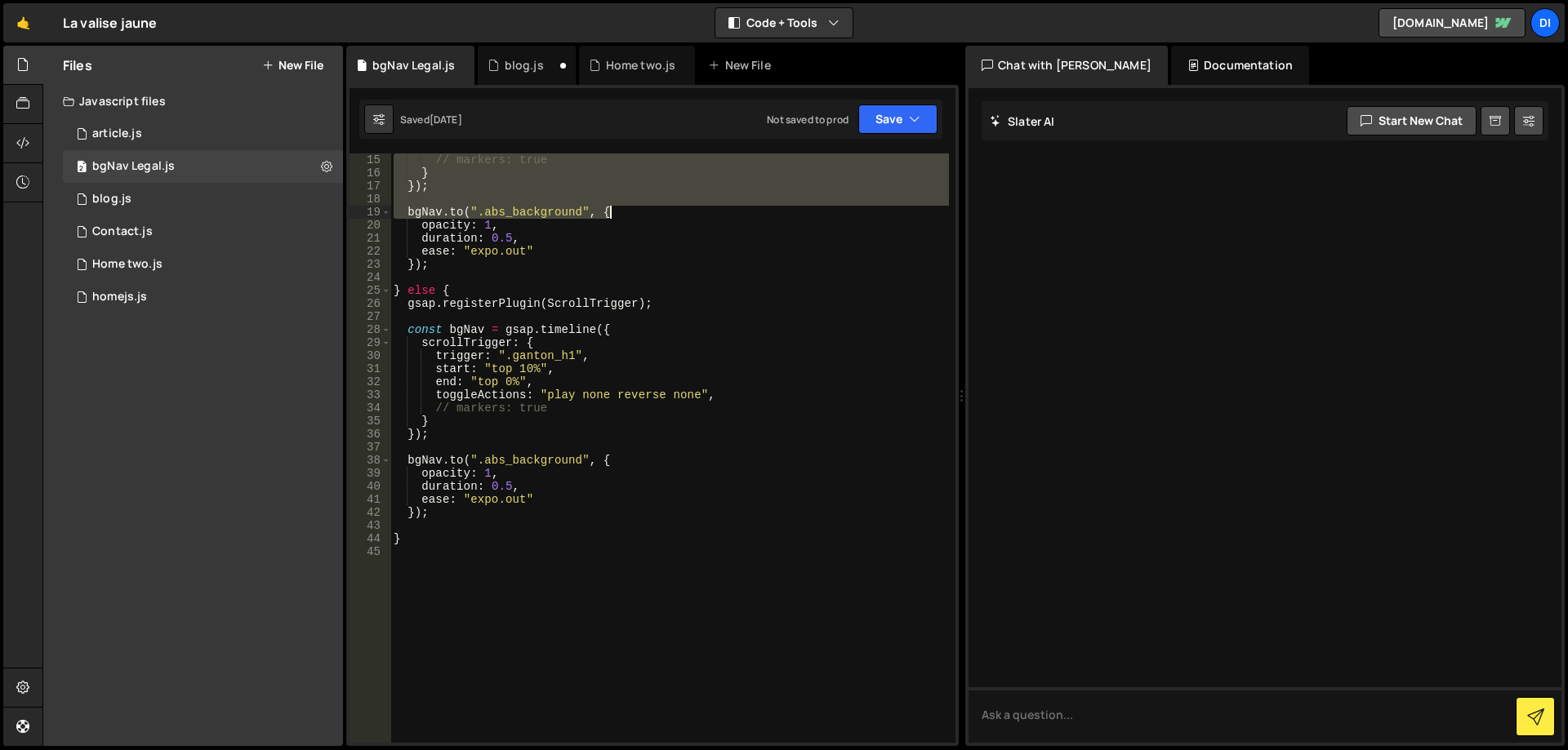
drag, startPoint x: 392, startPoint y: 160, endPoint x: 806, endPoint y: 272, distance: 428.9
click at [806, 272] on div "// markers: true } }) ; bgNav . to ( ".abs_background" , { opacity : 1 , durati…" at bounding box center [670, 461] width 559 height 616
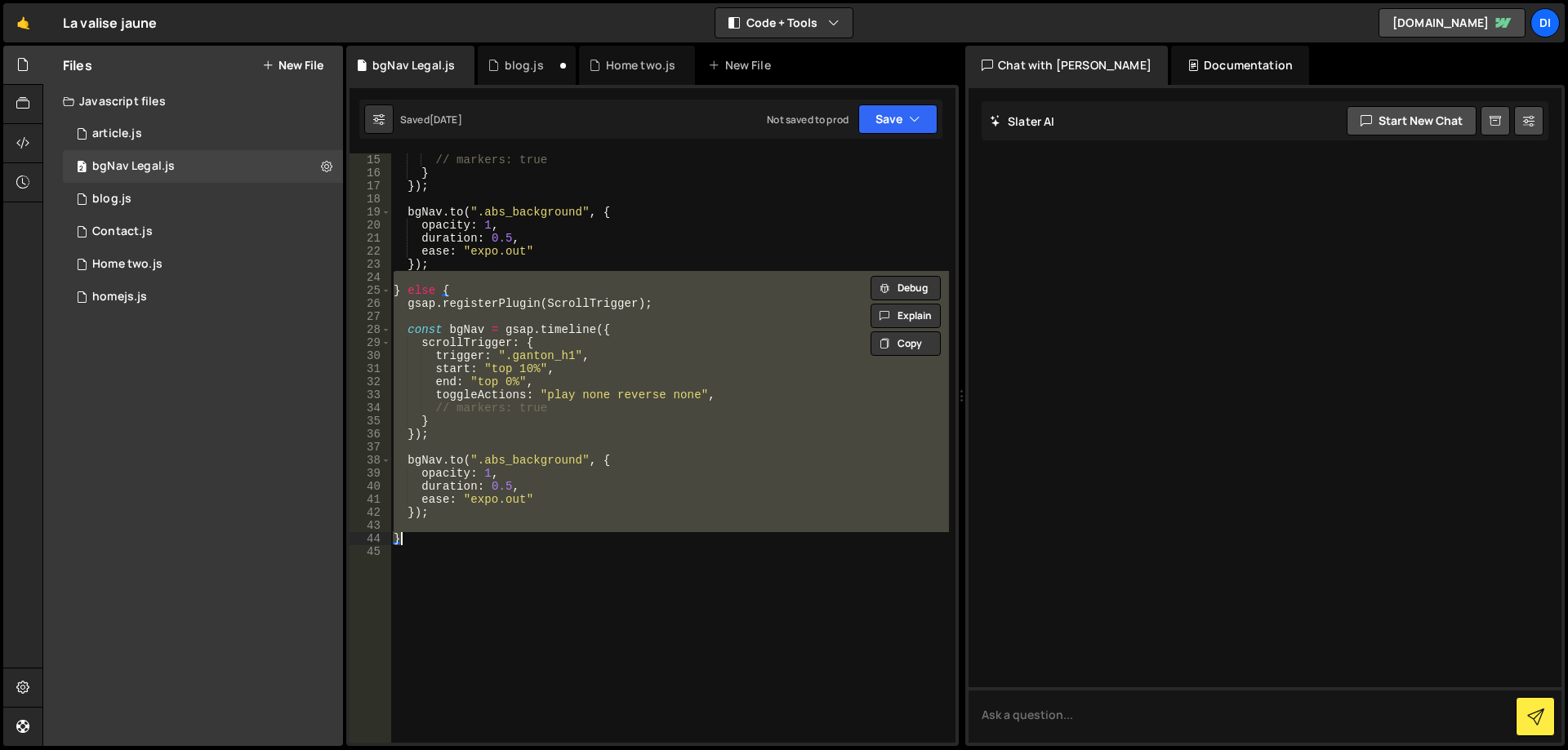
drag, startPoint x: 758, startPoint y: 397, endPoint x: 718, endPoint y: 536, distance: 144.6
click at [718, 536] on div "// markers: true } }) ; bgNav . to ( ".abs_background" , { opacity : 1 , durati…" at bounding box center [670, 461] width 559 height 616
click at [587, 517] on div "// markers: true } }) ; bgNav . to ( ".abs_background" , { opacity : 1 , durati…" at bounding box center [670, 448] width 559 height 590
type textarea "});"
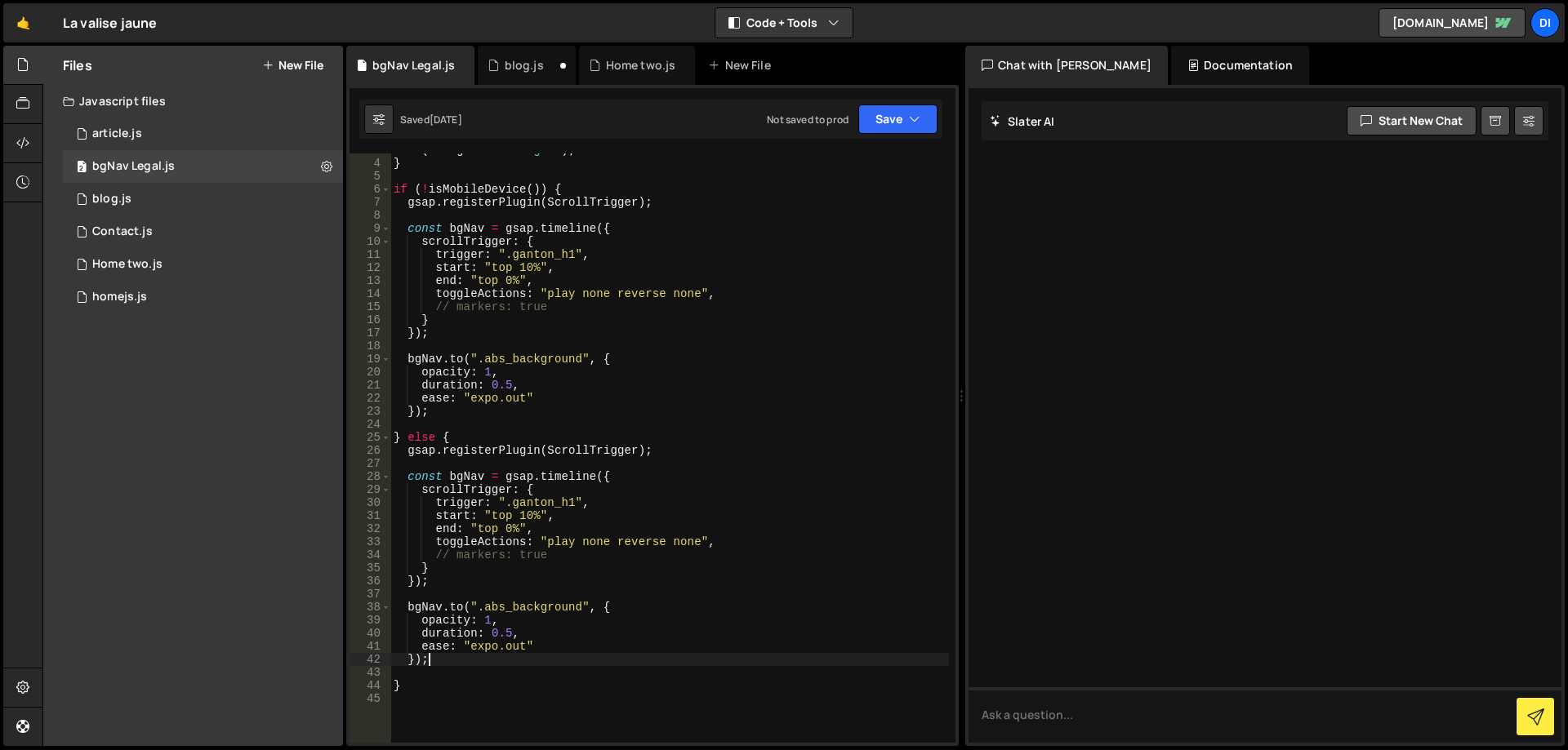
scroll to position [0, 0]
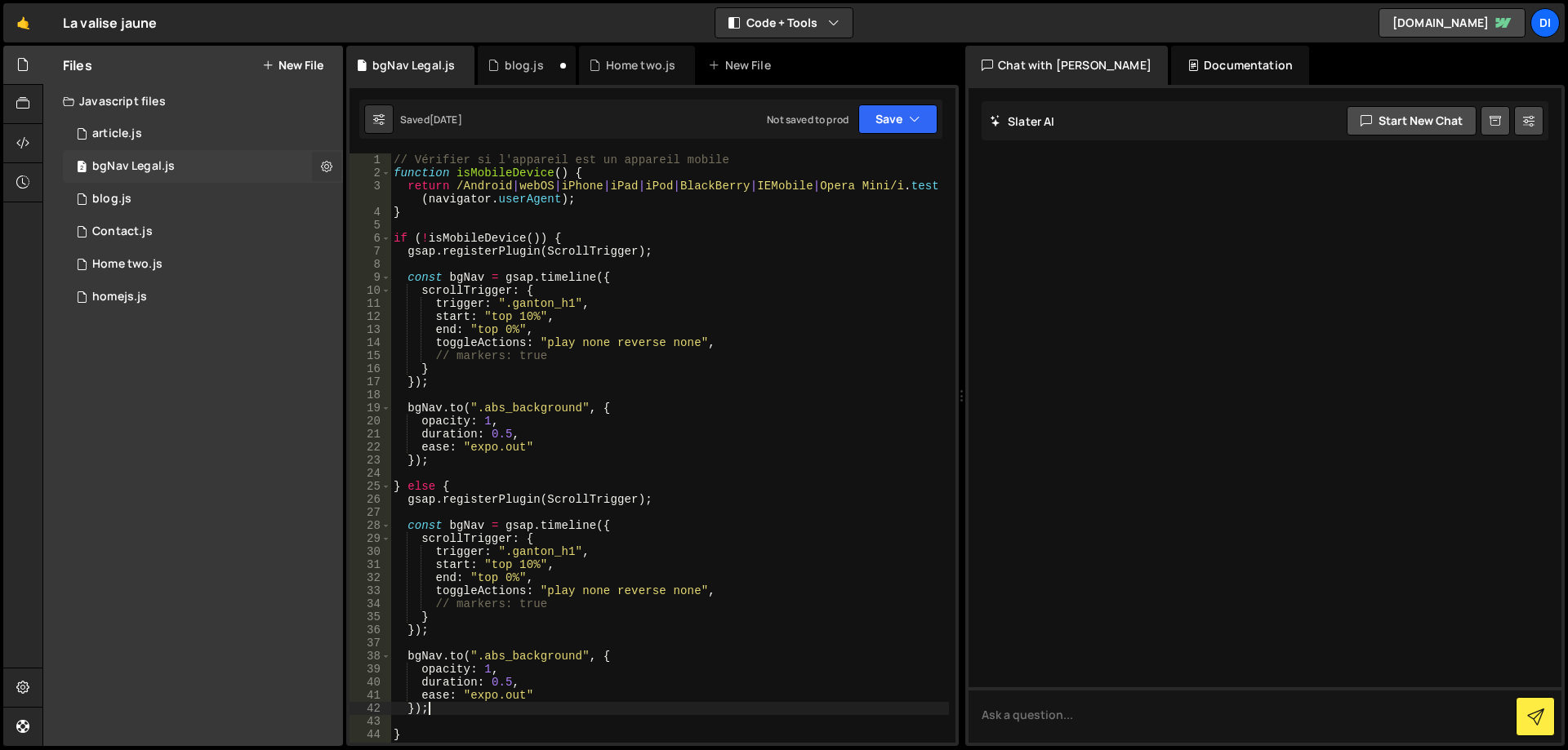
click at [332, 172] on button at bounding box center [327, 166] width 29 height 29
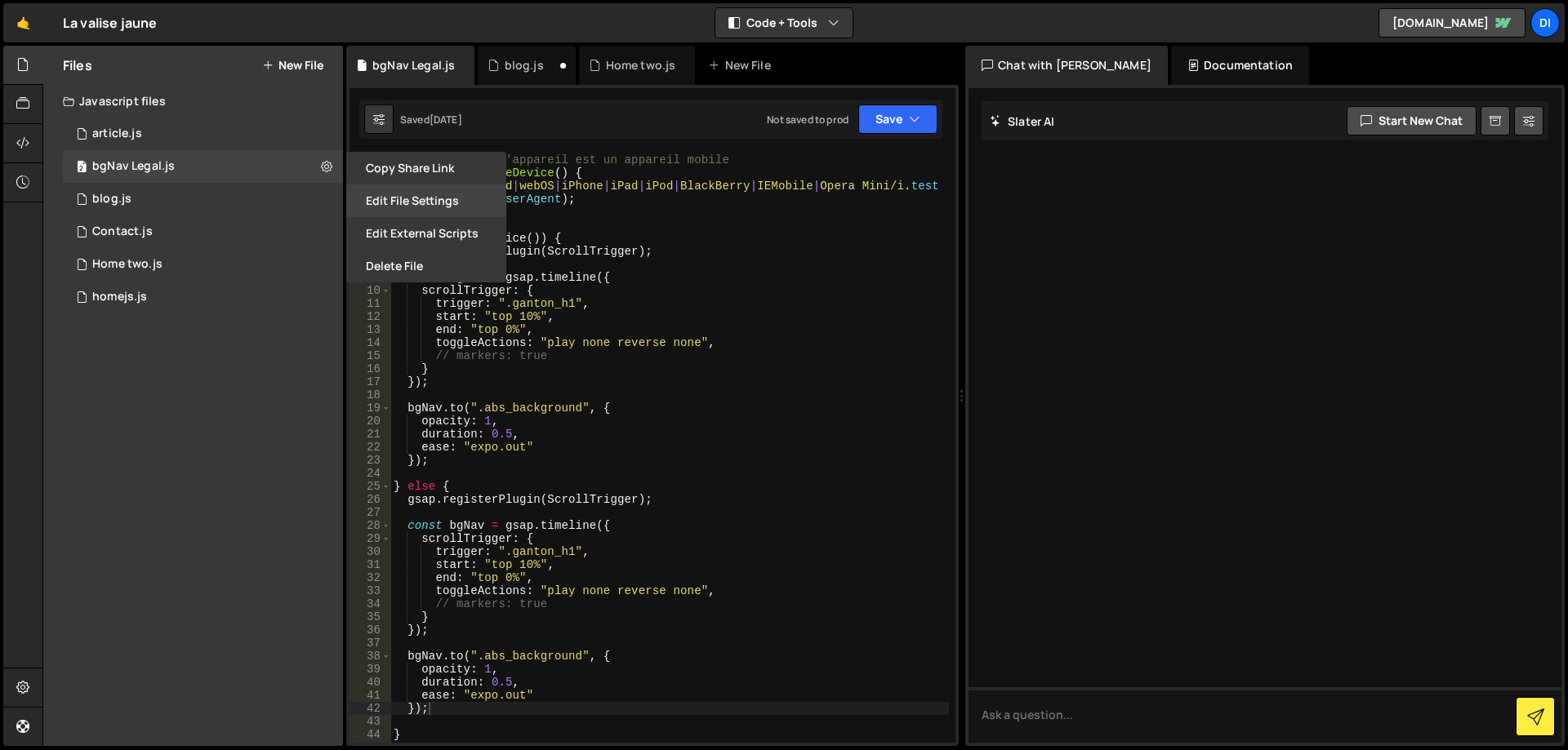
click at [425, 197] on button "Edit File Settings" at bounding box center [426, 201] width 160 height 33
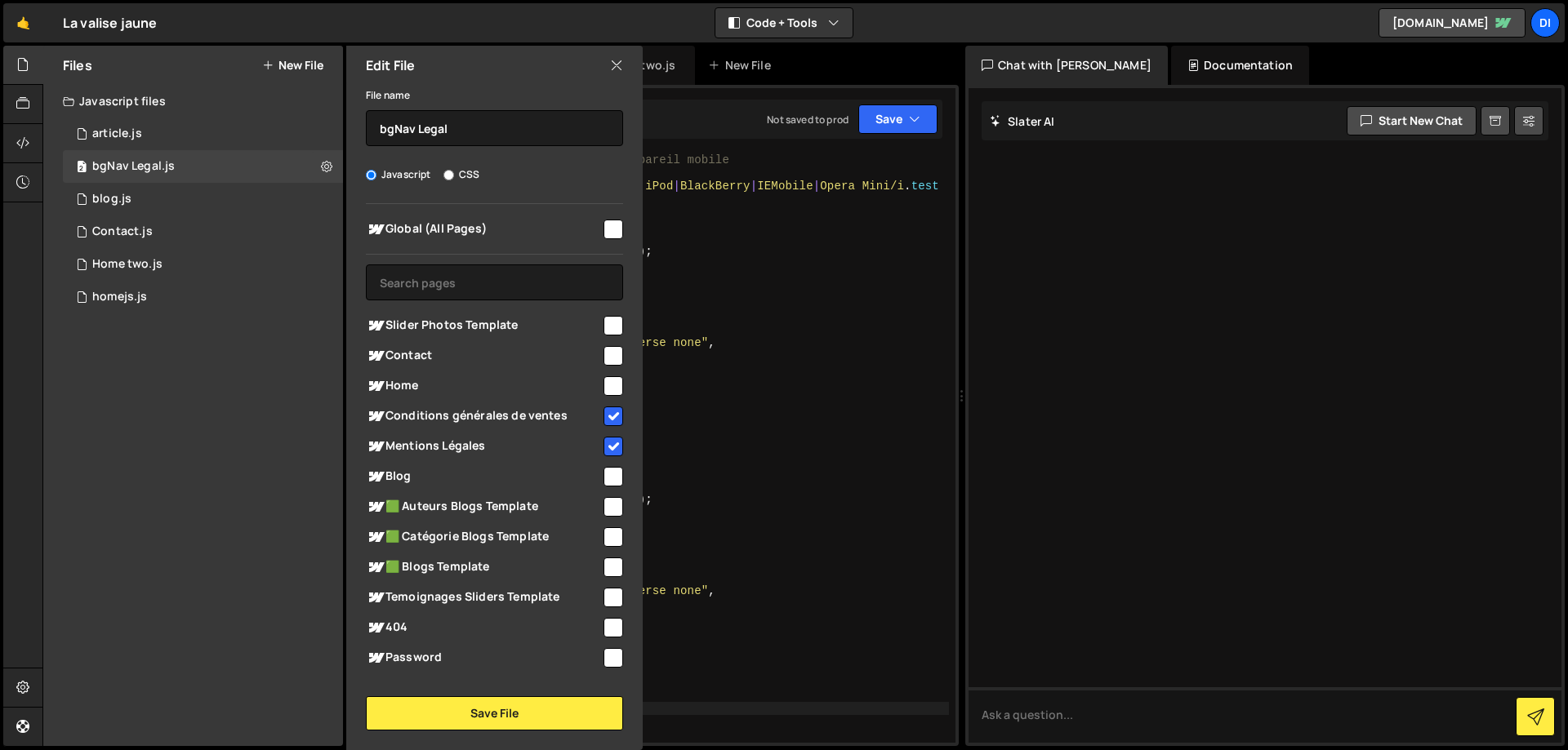
click at [617, 69] on icon at bounding box center [616, 65] width 13 height 18
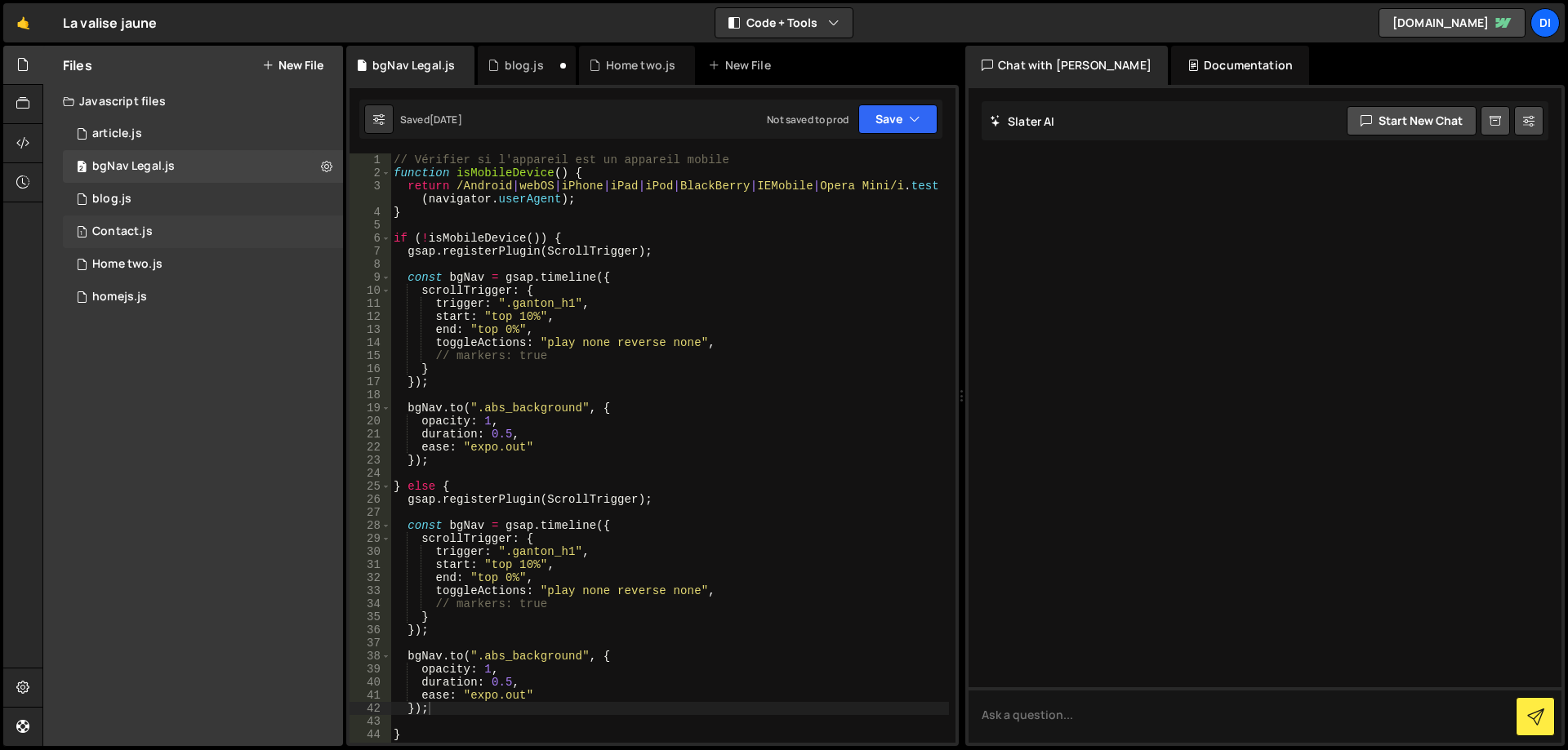
click at [143, 225] on div "Contact.js" at bounding box center [122, 231] width 60 height 15
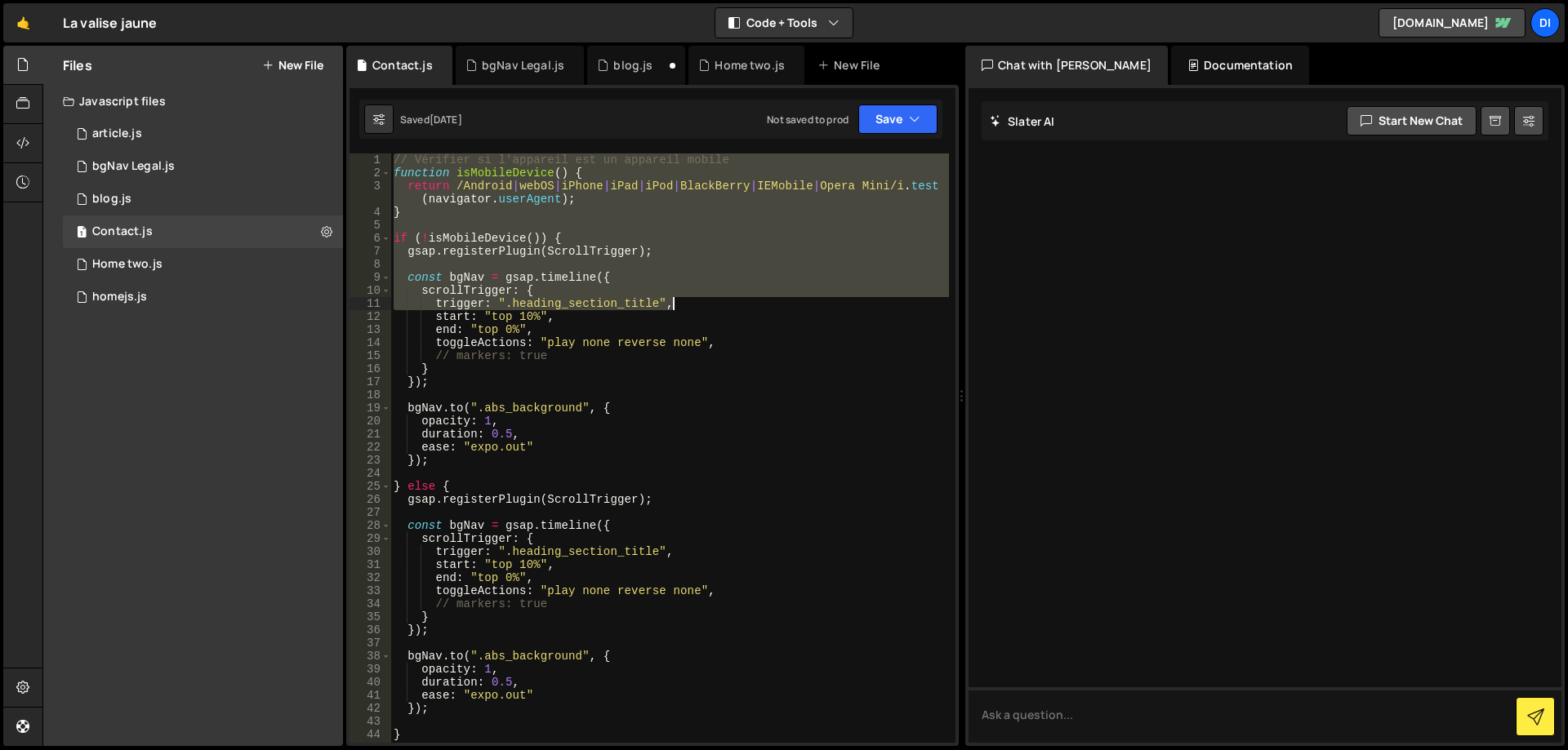
scroll to position [147, 0]
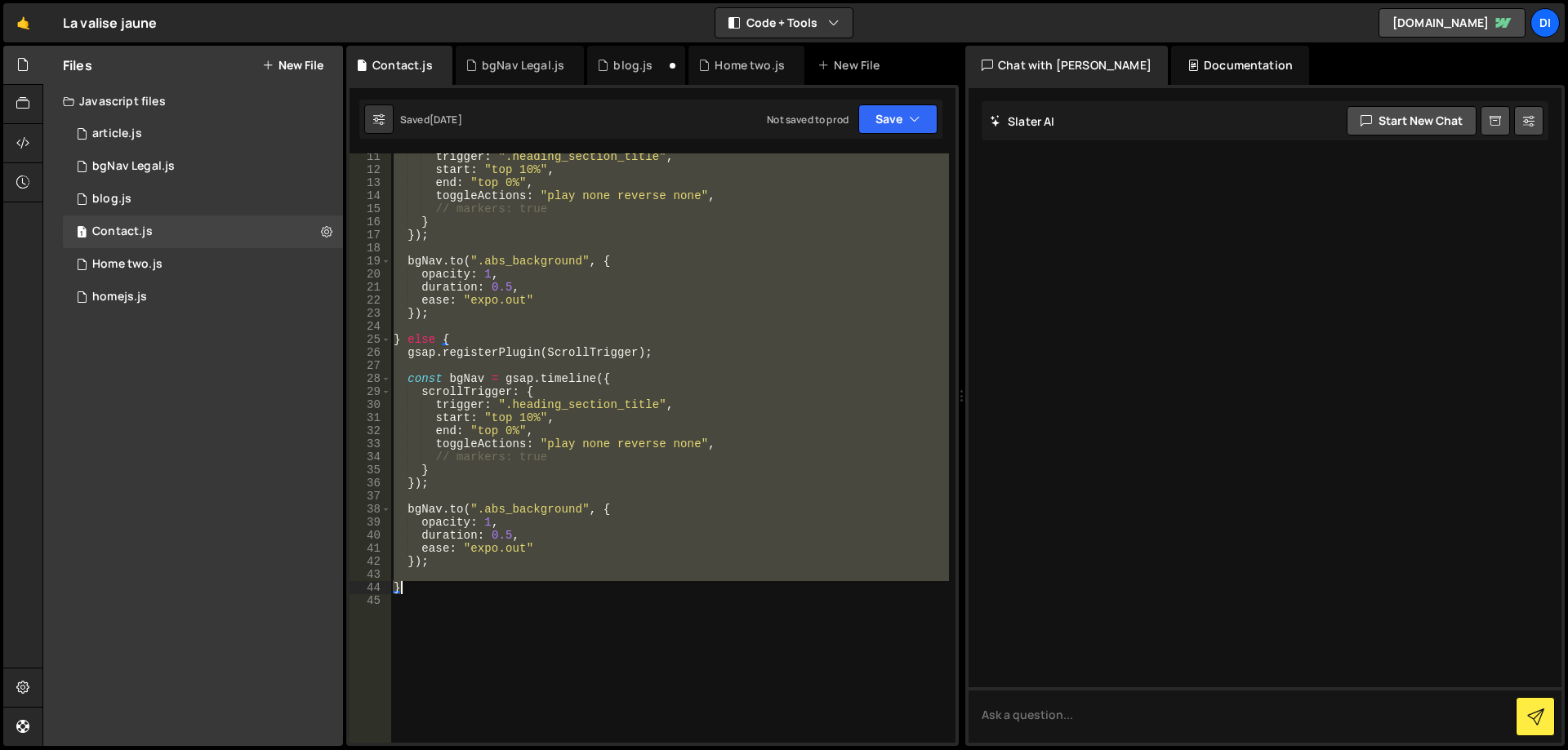
drag, startPoint x: 391, startPoint y: 160, endPoint x: 728, endPoint y: 588, distance: 544.8
click at [728, 588] on div "trigger : ".heading_section_title" , start : "top 10%" , end : "top 0%" , toggl…" at bounding box center [670, 458] width 559 height 616
type textarea "}"
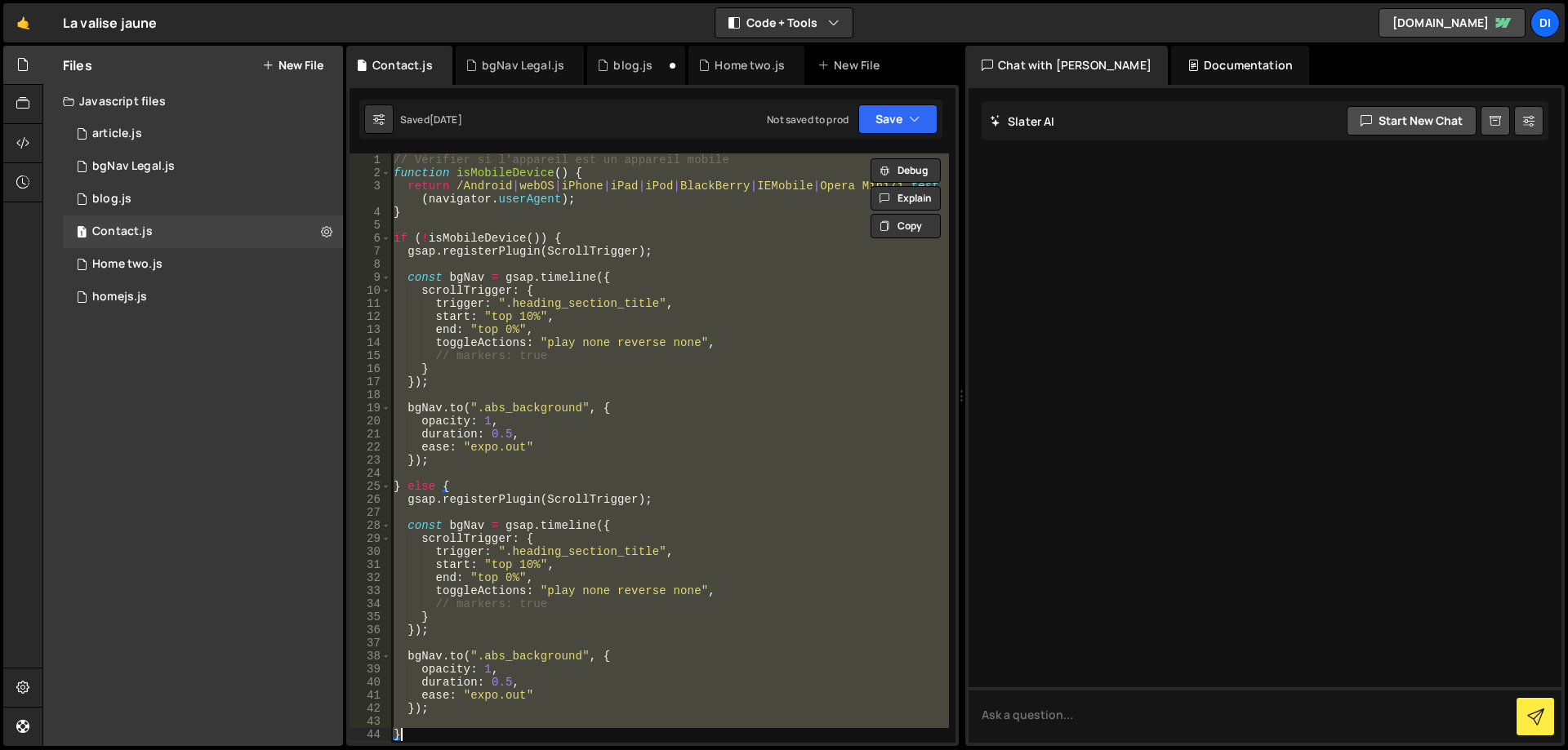
scroll to position [0, 0]
click at [208, 201] on div "1 blog.js 0" at bounding box center [203, 199] width 280 height 33
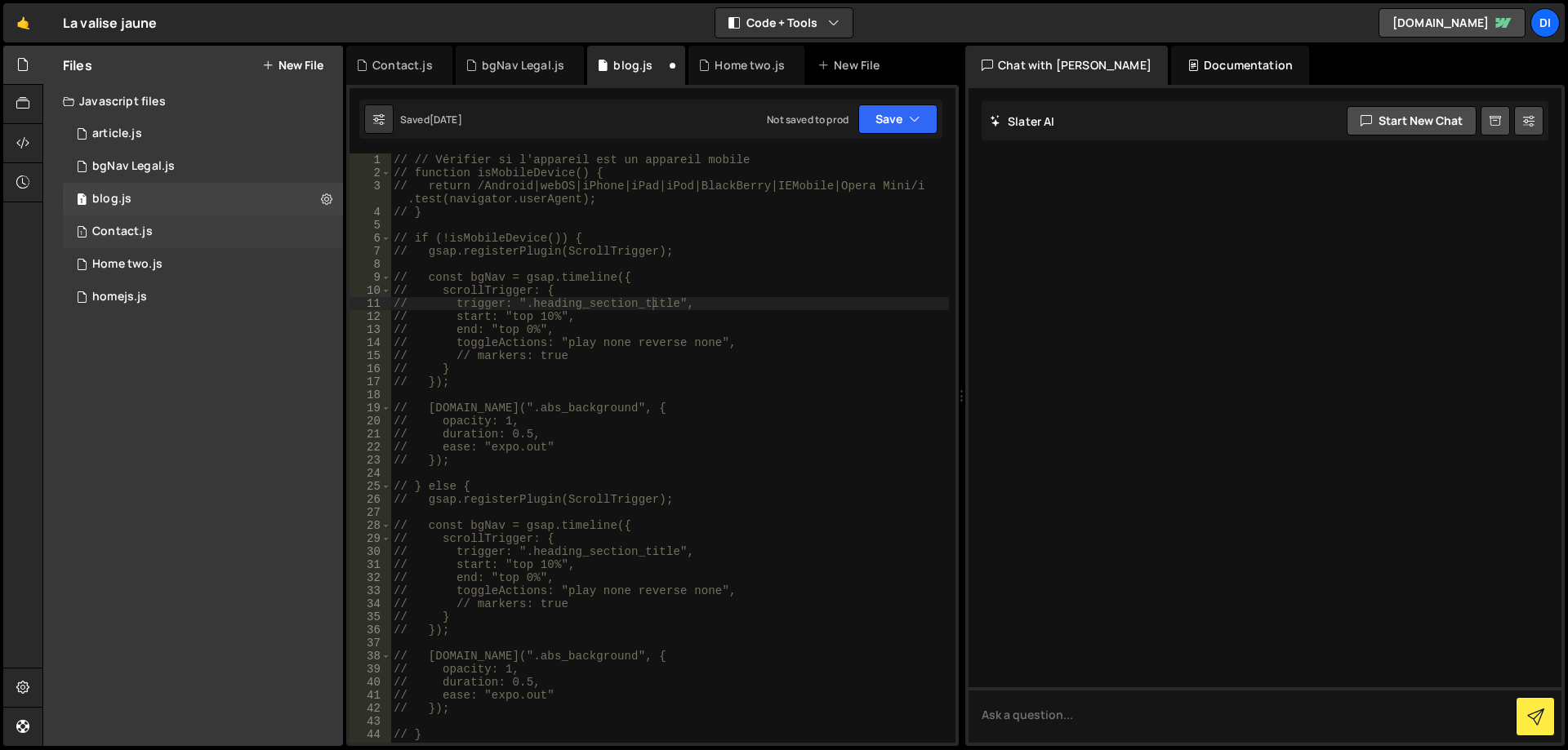
click at [210, 216] on div "1 Contact.js 0" at bounding box center [203, 232] width 280 height 33
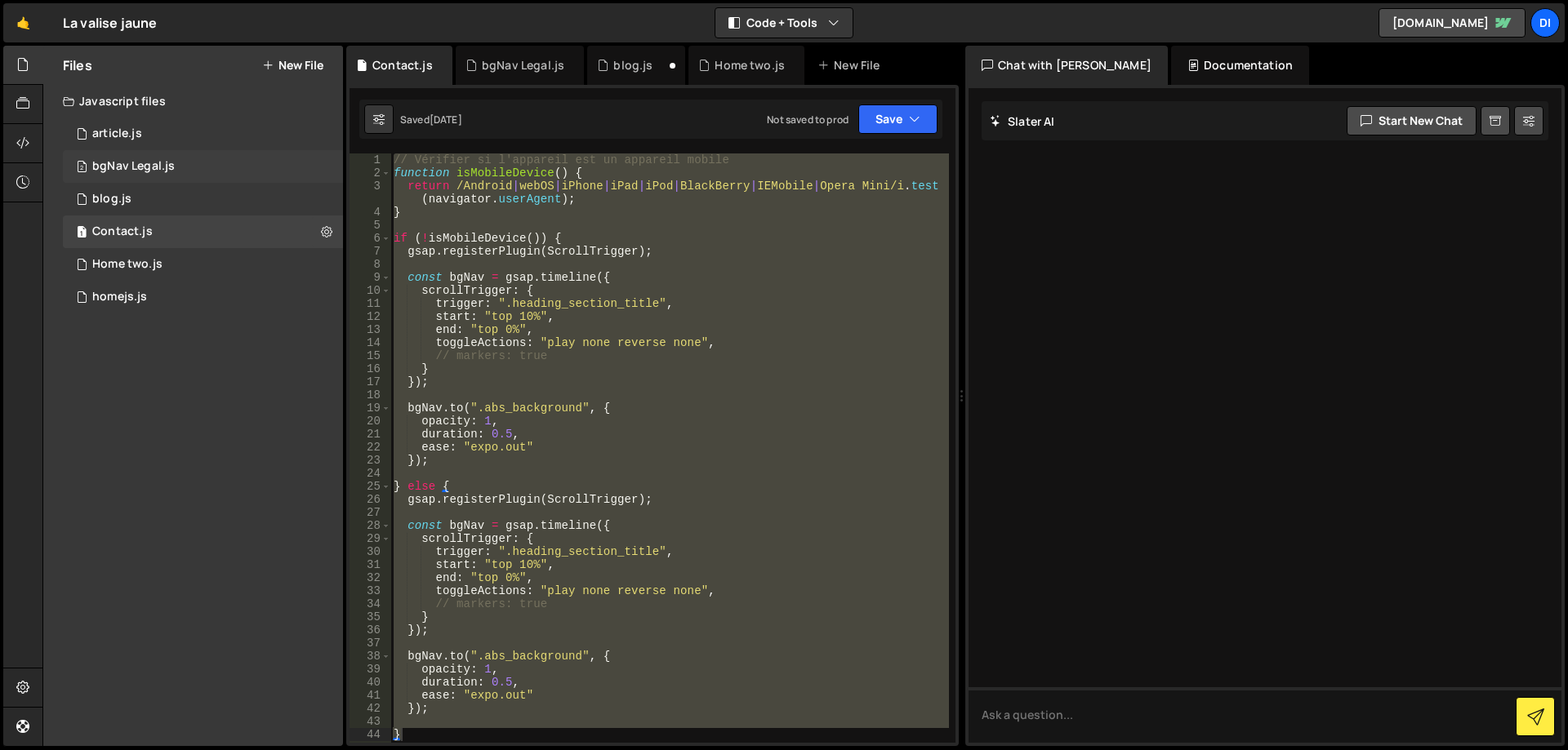
click at [191, 169] on div "2 bgNav Legal.js 0" at bounding box center [203, 166] width 280 height 33
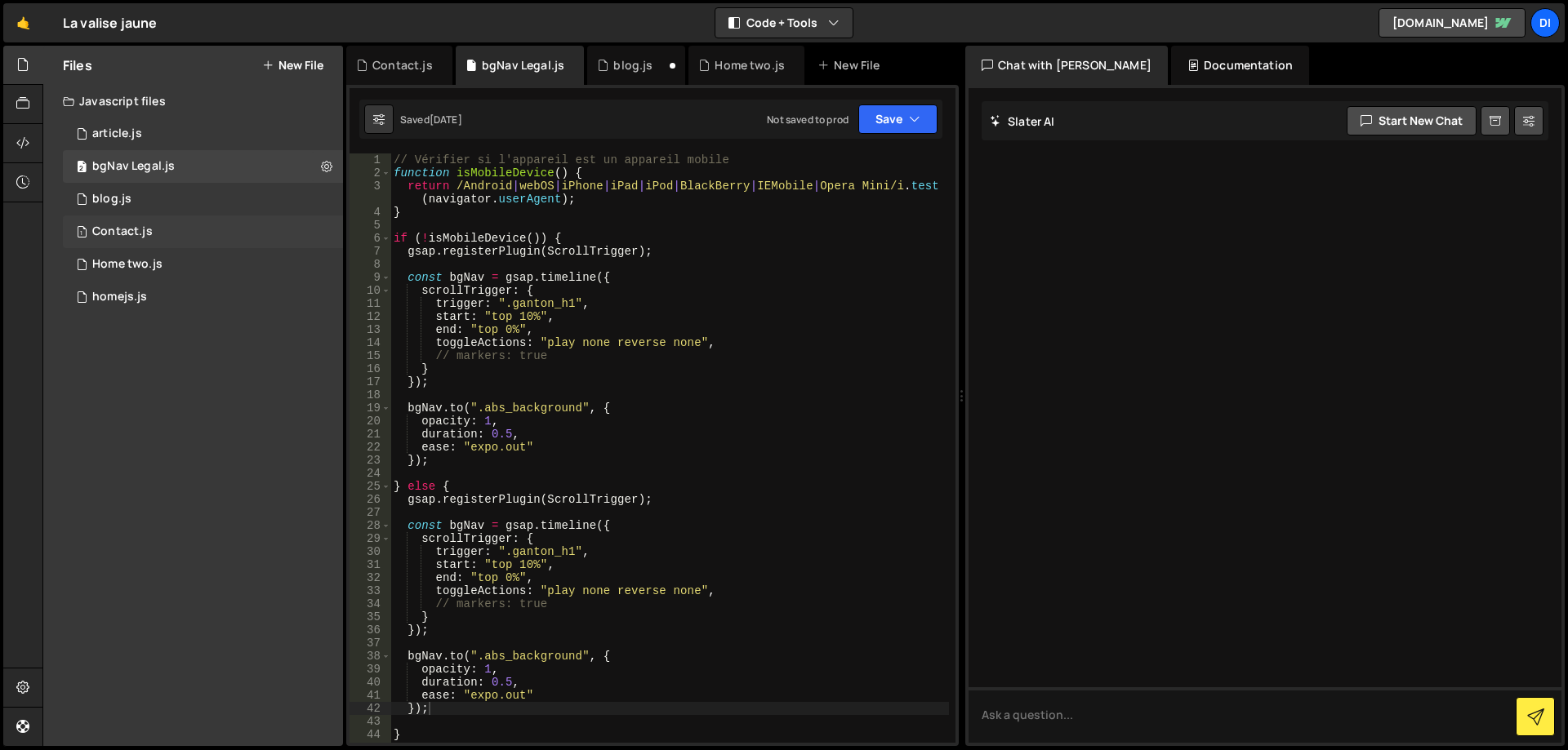
click at [171, 222] on div "1 Contact.js 0" at bounding box center [203, 232] width 280 height 33
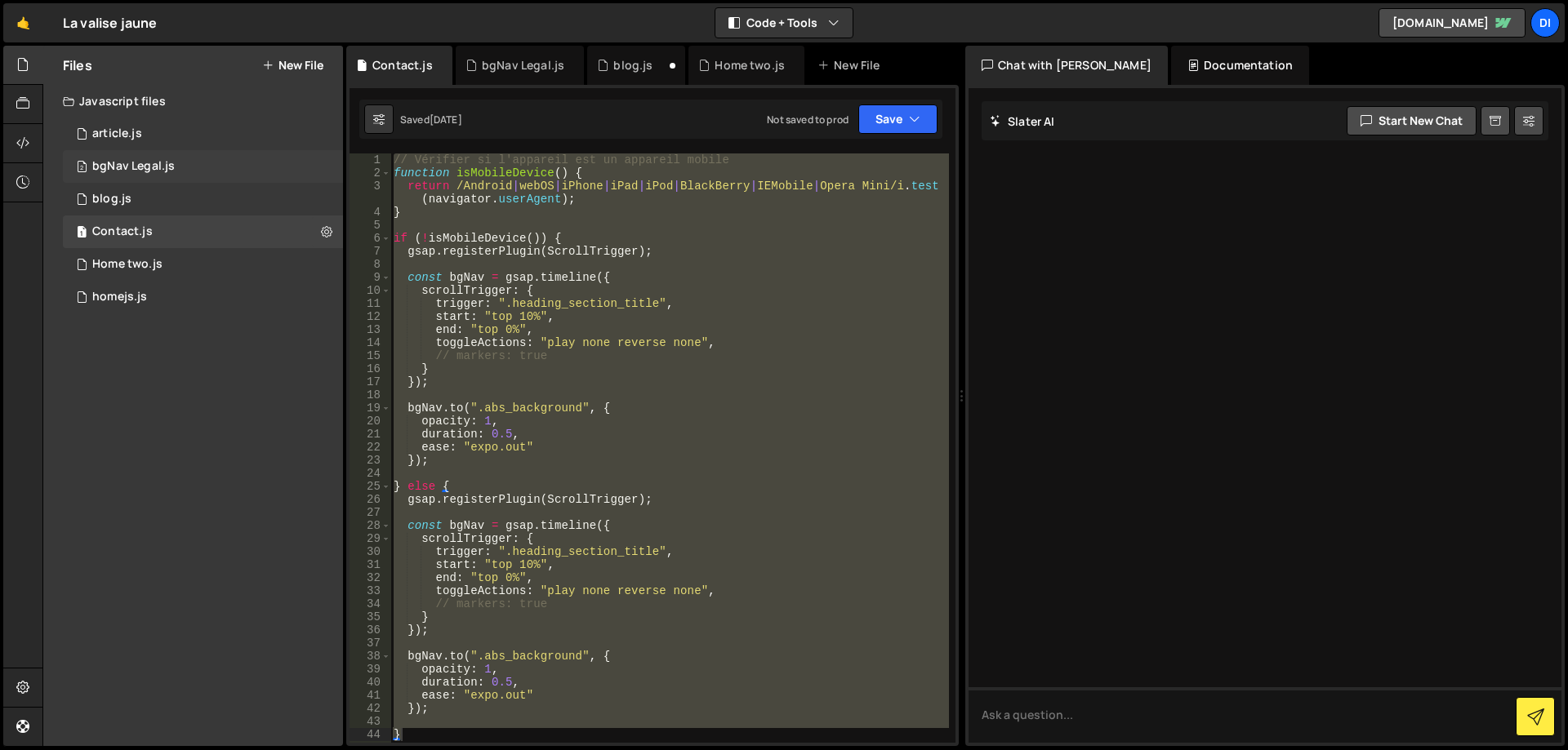
click at [200, 160] on div "2 bgNav Legal.js 0" at bounding box center [203, 166] width 280 height 33
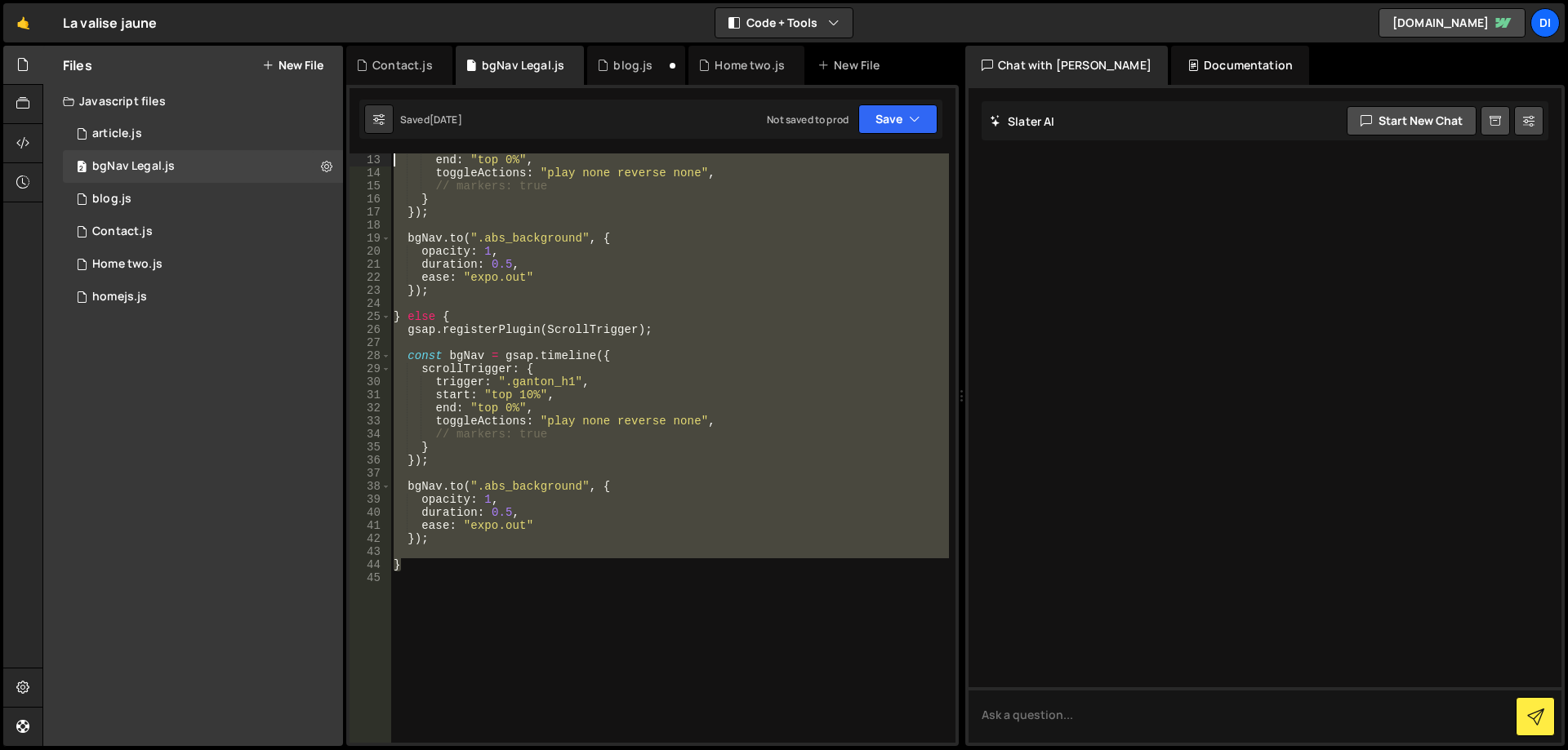
drag, startPoint x: 447, startPoint y: 536, endPoint x: 295, endPoint y: 15, distance: 542.7
click at [295, 15] on div "Hold on a sec... Are you certain you wish to leave this page? Any changes you'v…" at bounding box center [784, 375] width 1568 height 750
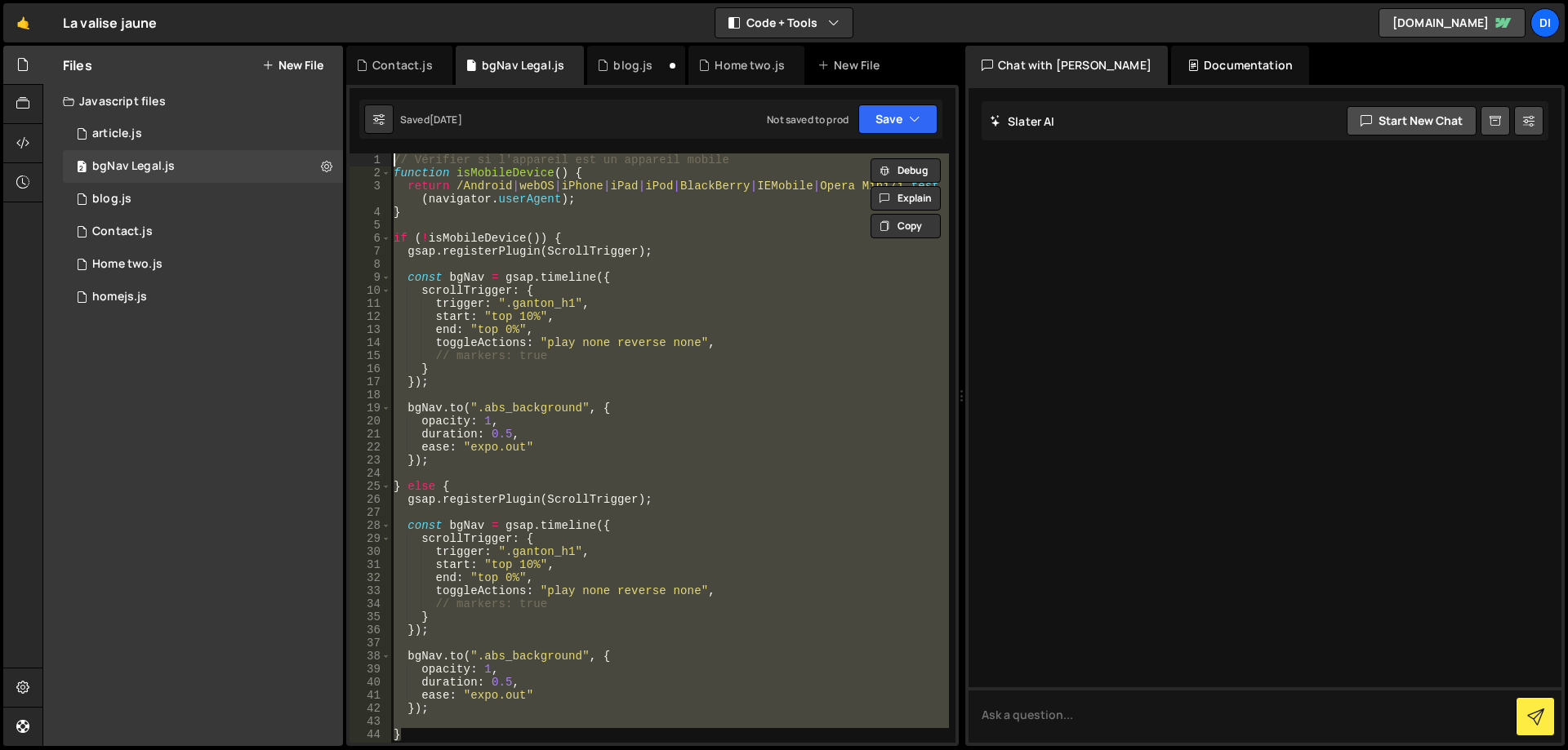
type textarea "// // Vérifier si l'appareil est un appareil mobile // function isMobileDevice(…"
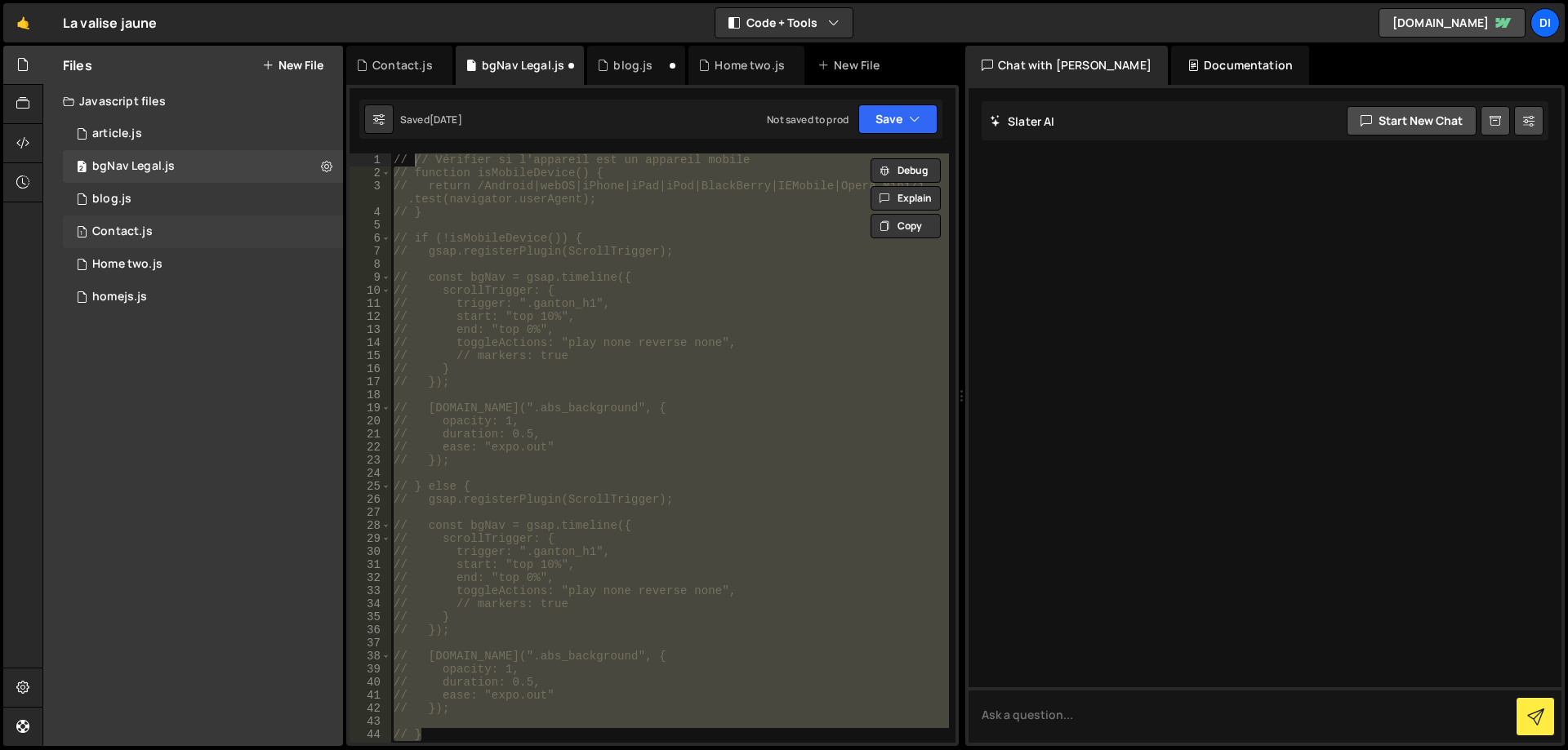
click at [181, 230] on div "1 Contact.js 0" at bounding box center [203, 232] width 280 height 33
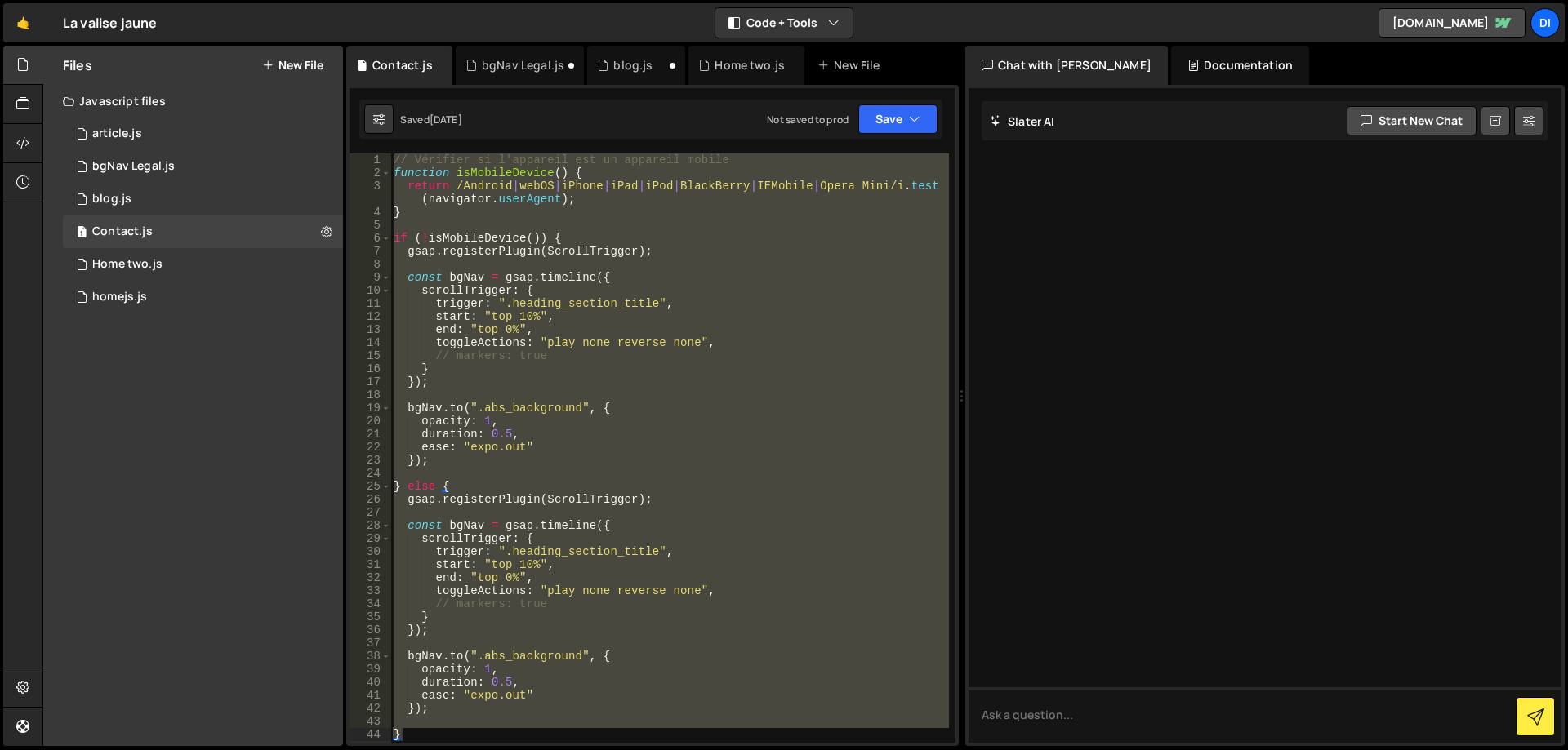
click at [593, 428] on div "// Vérifier si l'appareil est un appareil mobile function isMobileDevice ( ) { …" at bounding box center [670, 448] width 559 height 590
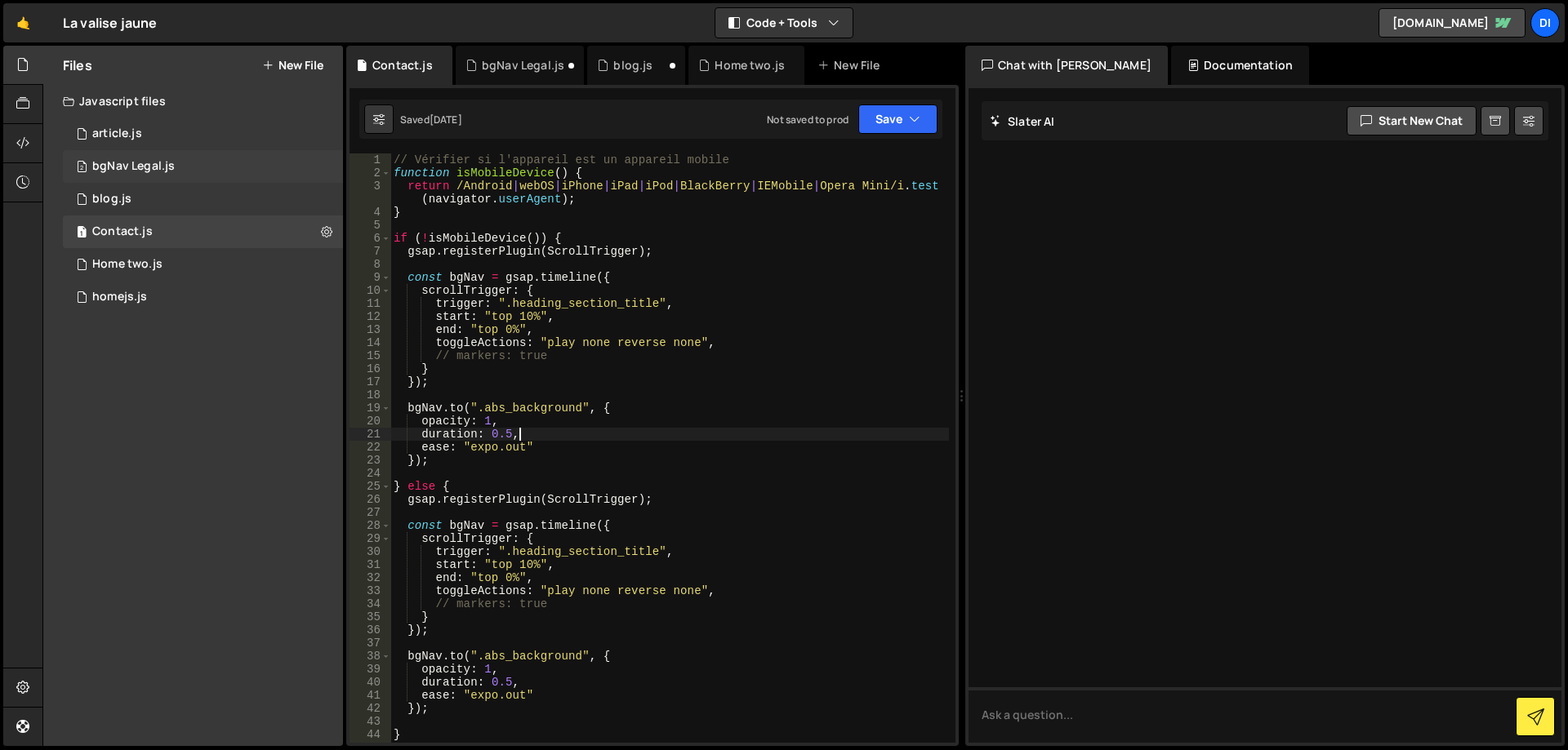
click at [189, 164] on div "2 bgNav Legal.js 0" at bounding box center [203, 166] width 280 height 33
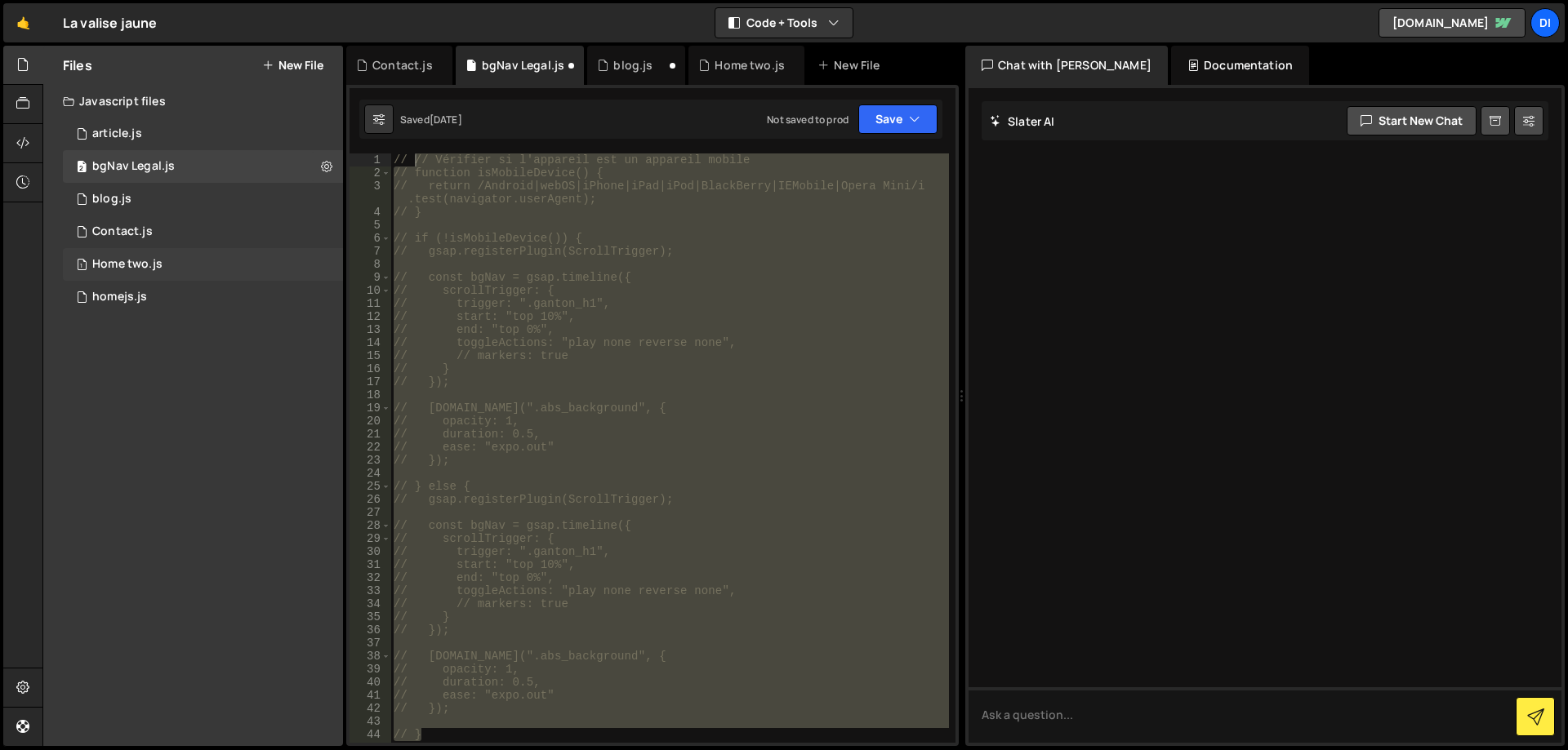
click at [248, 264] on div "1 Home two.js 0" at bounding box center [203, 265] width 280 height 33
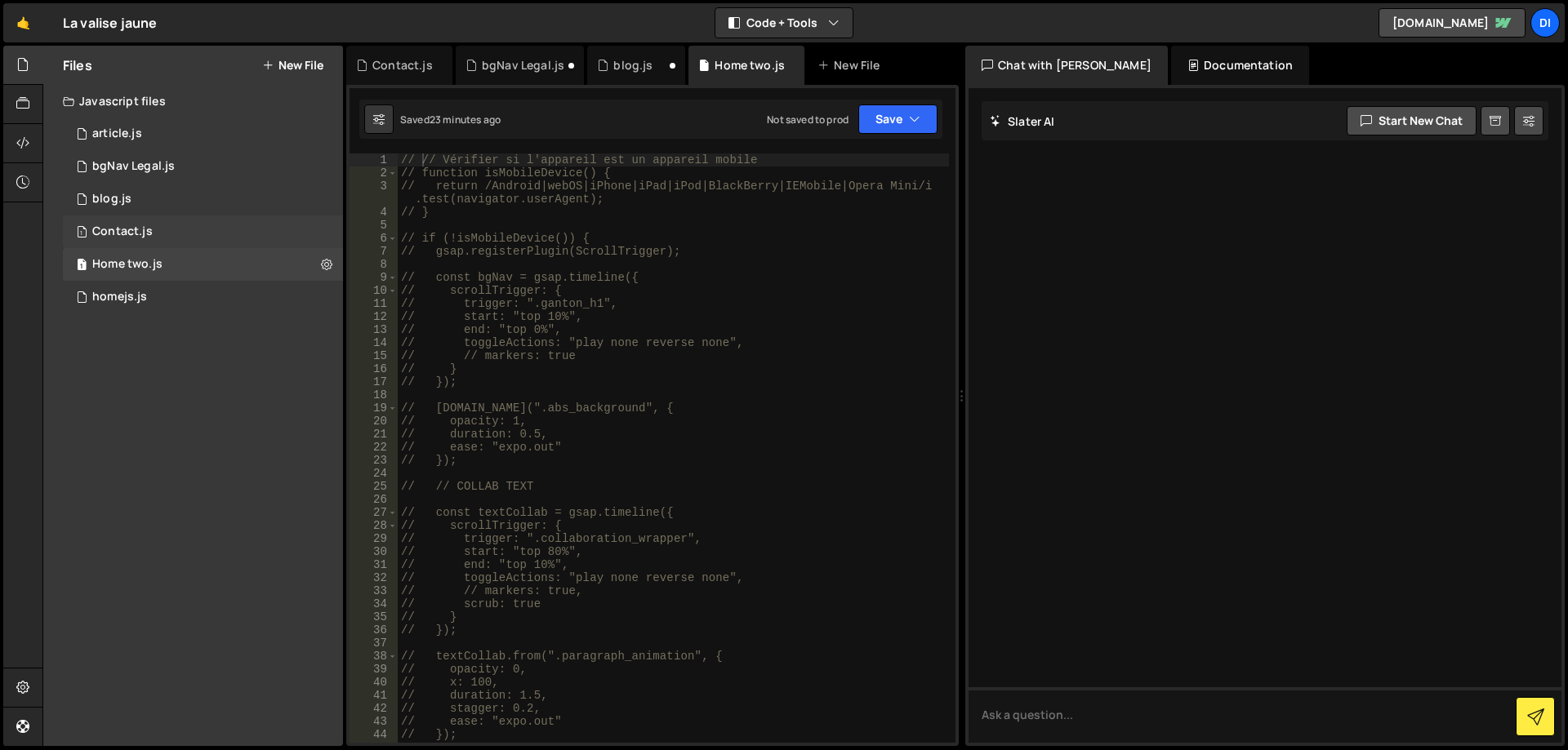
click at [194, 239] on div "1 Contact.js 0" at bounding box center [203, 232] width 280 height 33
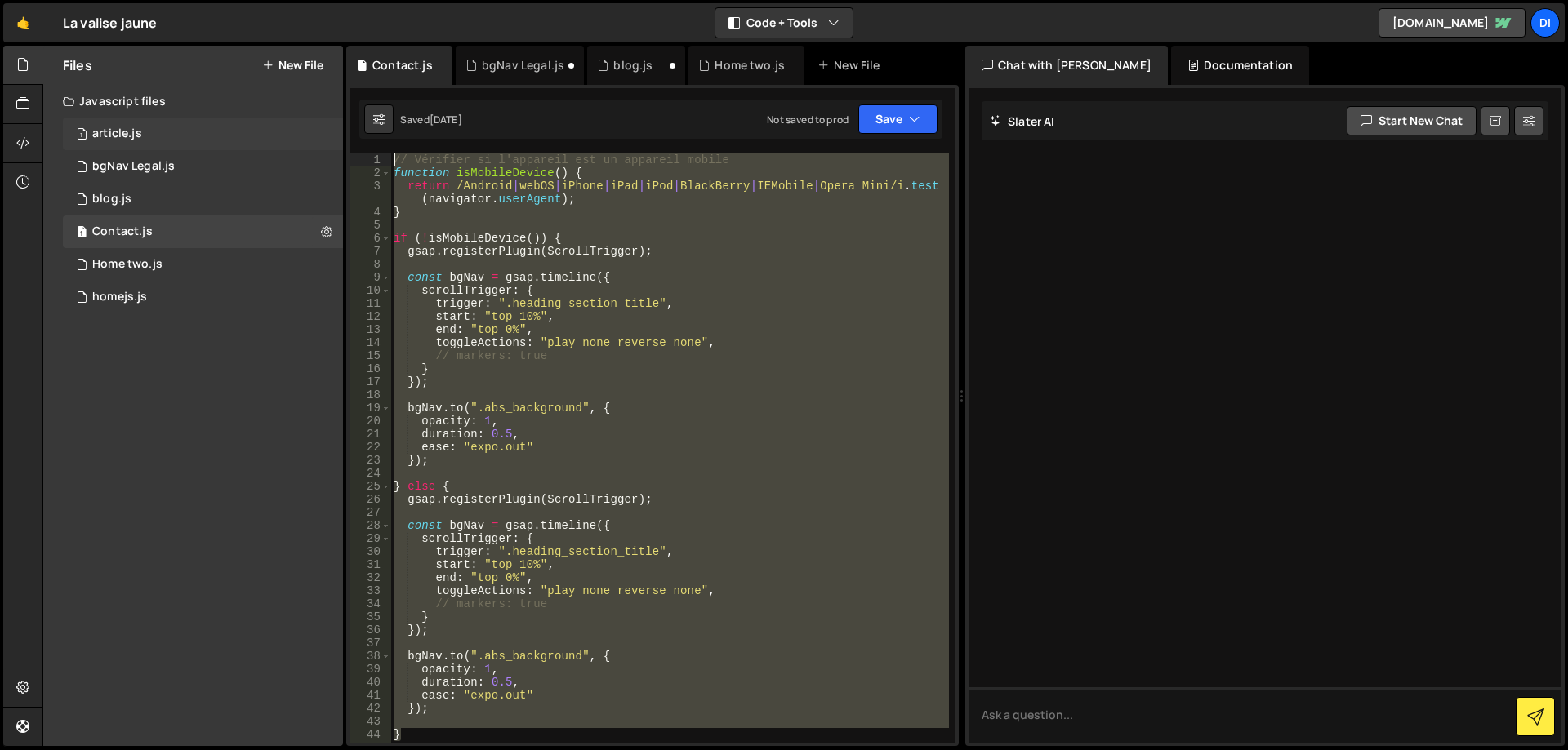
drag, startPoint x: 475, startPoint y: 683, endPoint x: 315, endPoint y: 136, distance: 569.9
click at [315, 136] on div "Files New File Javascript files 1 article.js 0 2 bgNav Legal.js 0 1 blog.js 0 1…" at bounding box center [805, 396] width 1525 height 701
click at [612, 211] on div "// Vérifier si l'appareil est un appareil mobile function isMobileDevice ( ) { …" at bounding box center [670, 448] width 559 height 590
type textarea "}"
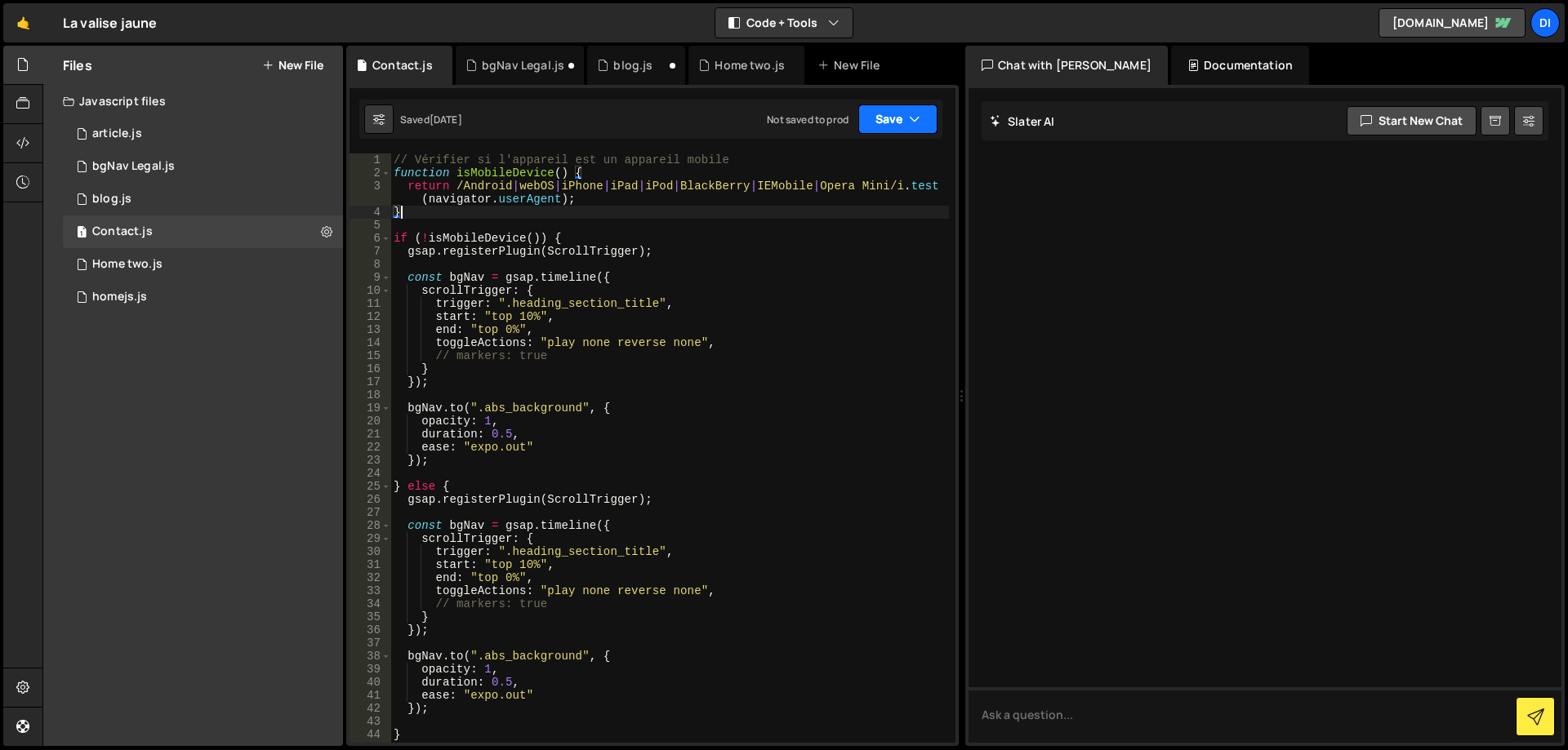
click at [881, 132] on button "Save" at bounding box center [898, 119] width 79 height 29
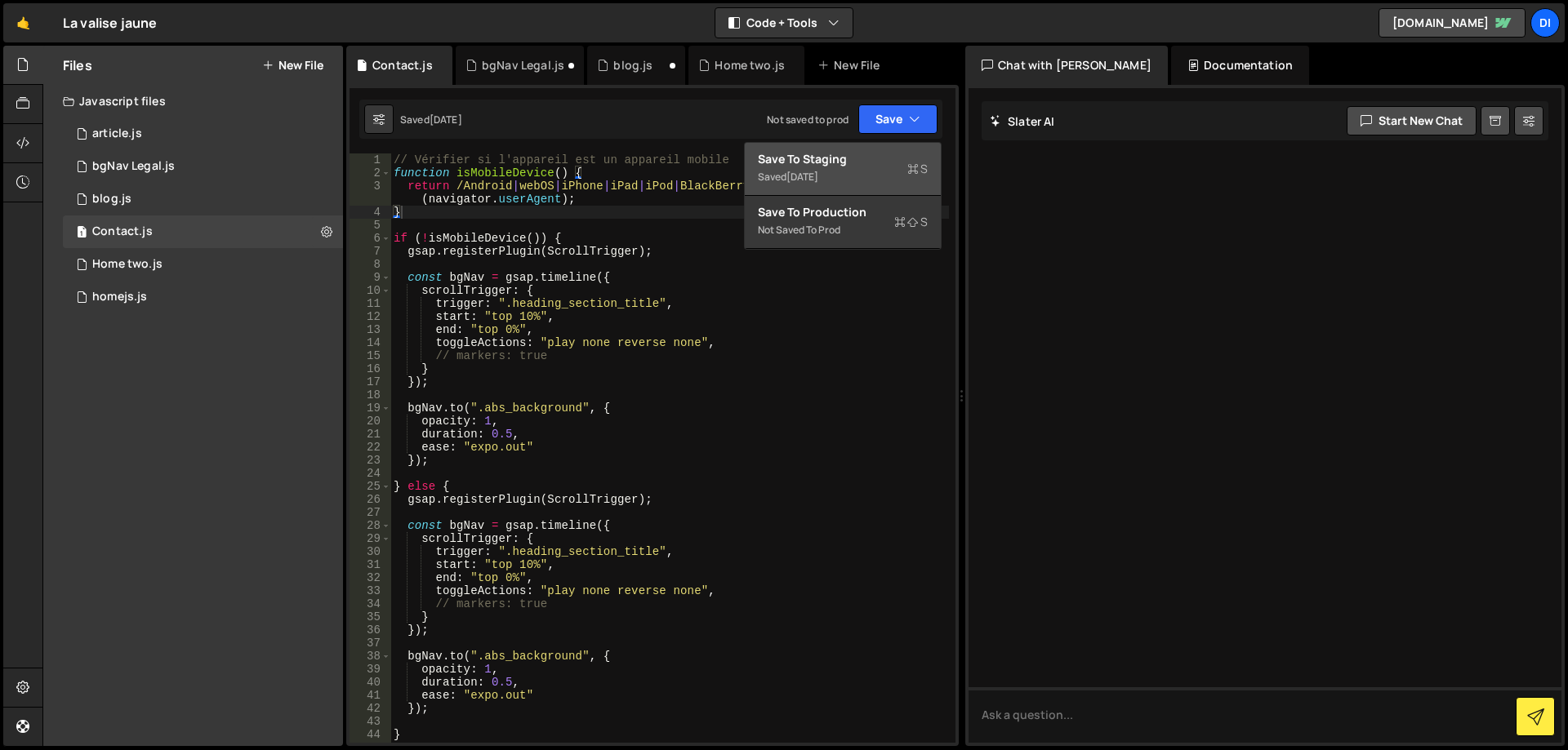
click at [860, 173] on div "Saved 3 weeks ago" at bounding box center [843, 177] width 170 height 20
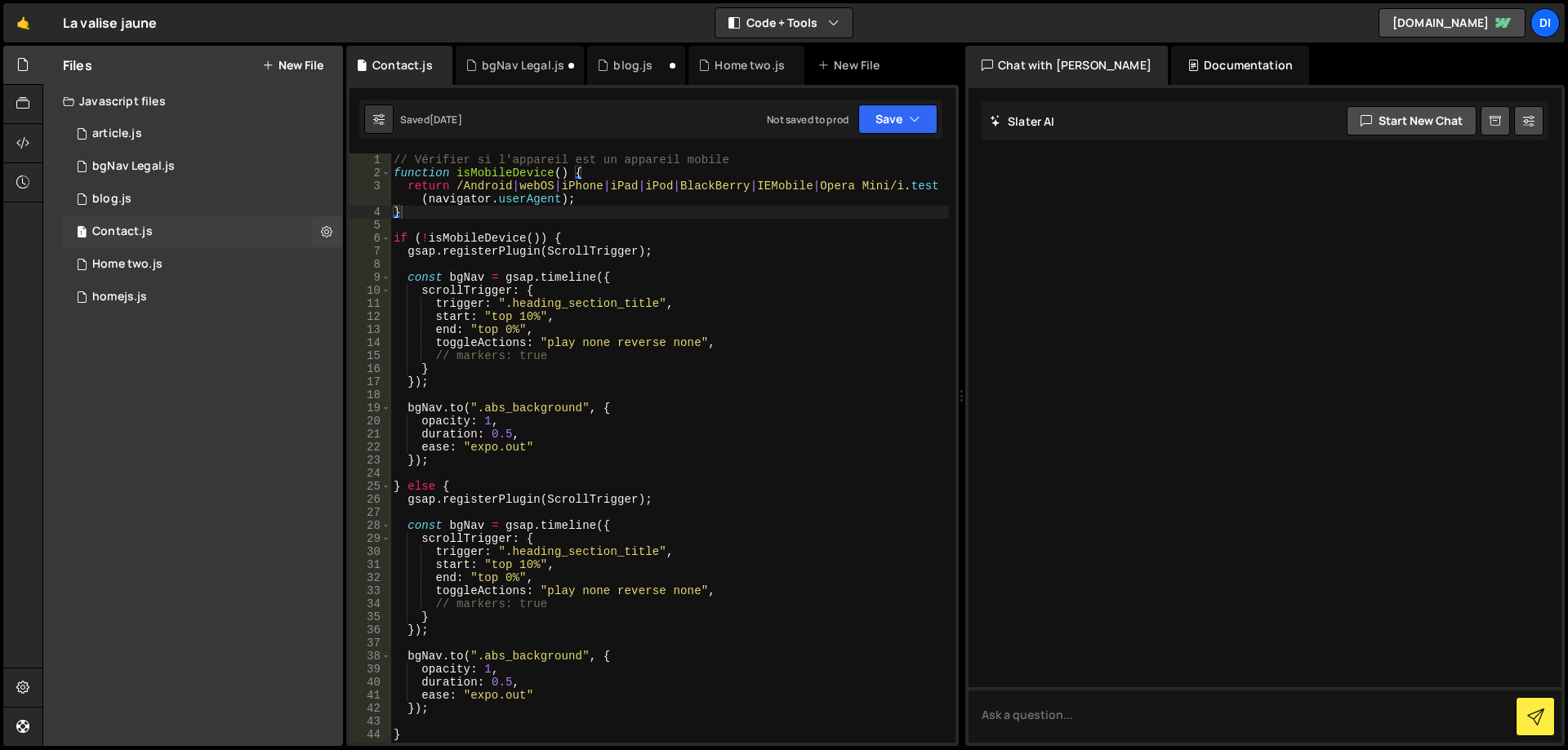
click at [183, 226] on div "1 Contact.js 0" at bounding box center [203, 232] width 280 height 33
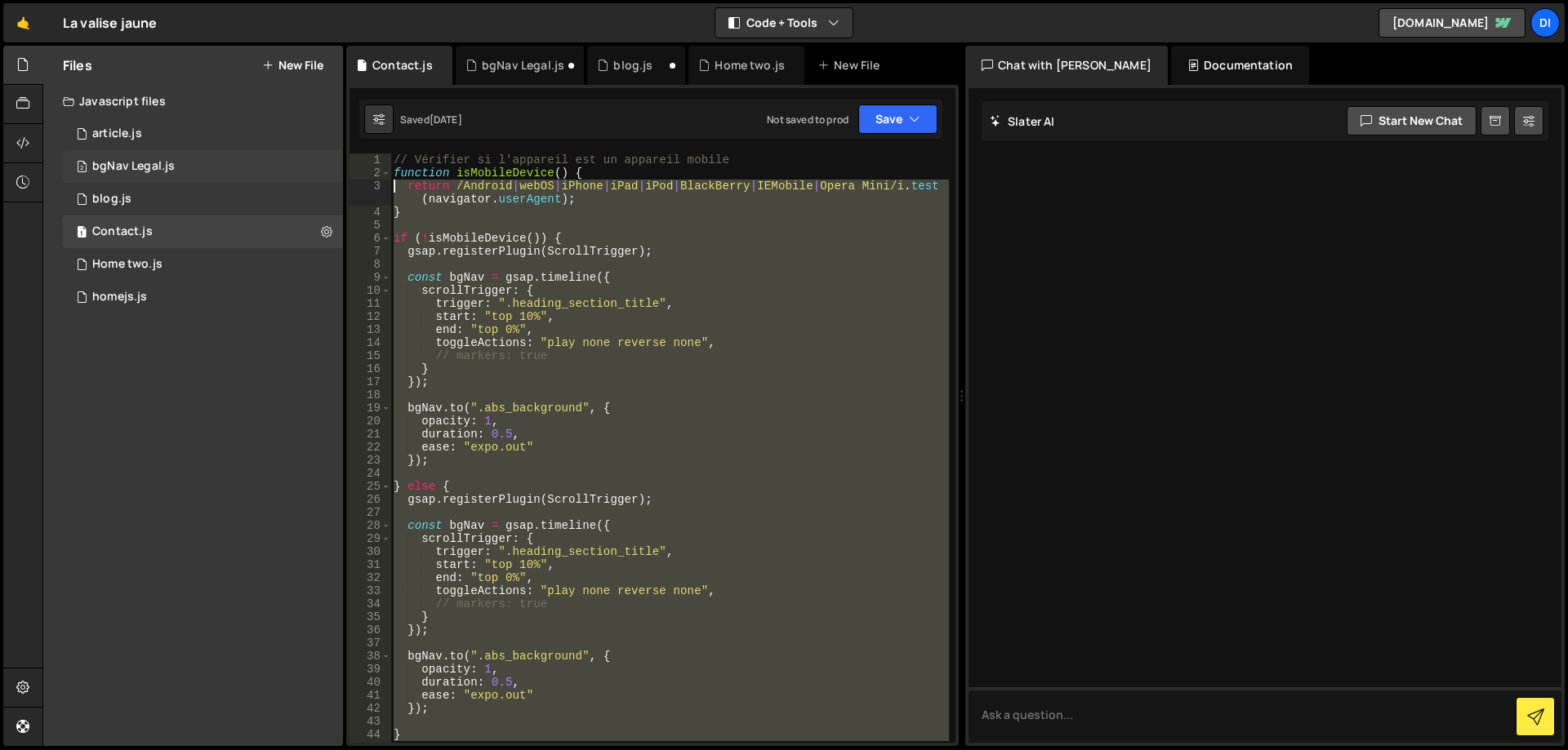
drag, startPoint x: 448, startPoint y: 634, endPoint x: 331, endPoint y: 166, distance: 482.4
click at [331, 166] on div "Files New File Javascript files 1 article.js 0 2 bgNav Legal.js 0 1 blog.js 0 1…" at bounding box center [805, 396] width 1525 height 701
click at [541, 386] on div "// Vérifier si l'appareil est un appareil mobile function isMobileDevice ( ) { …" at bounding box center [670, 448] width 559 height 590
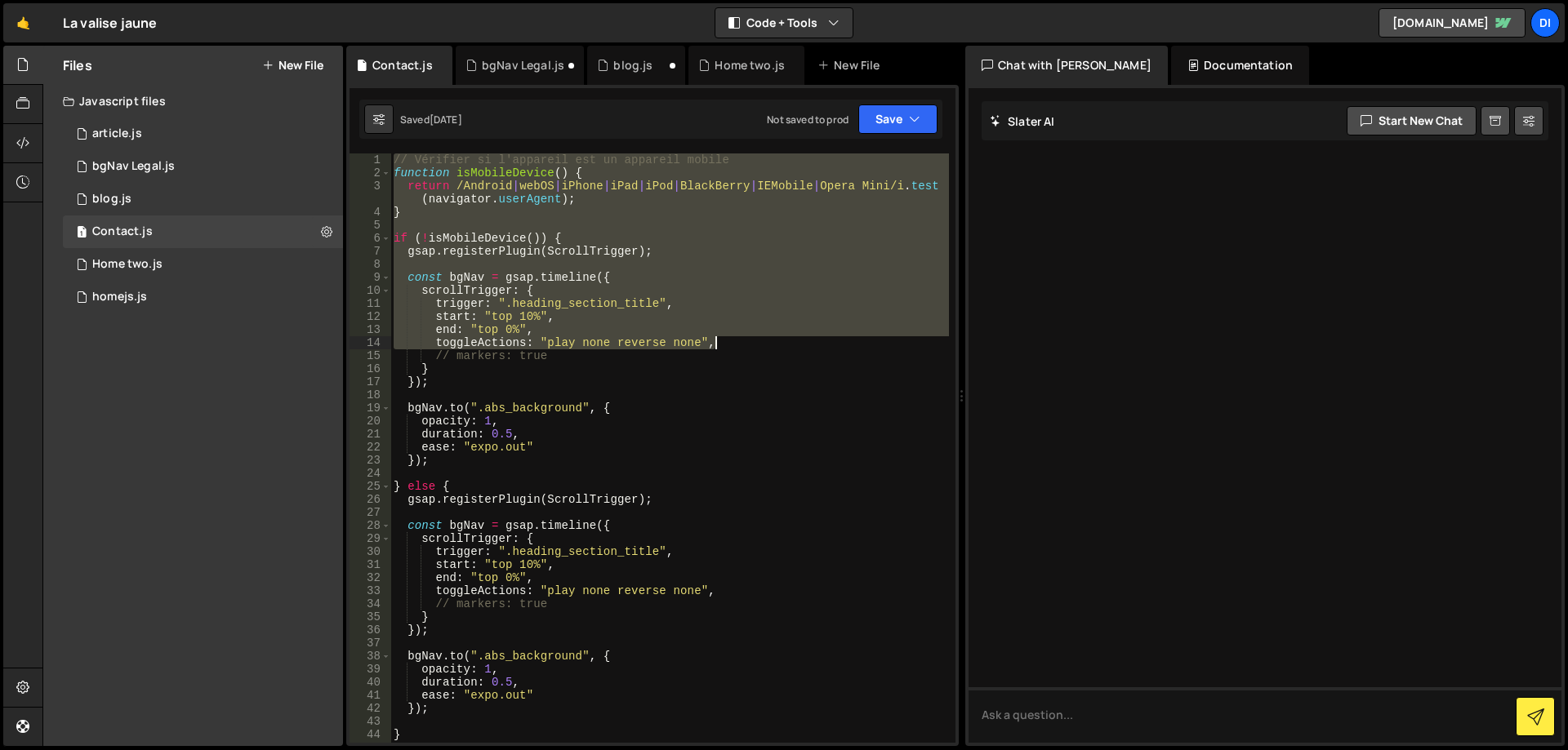
scroll to position [196, 0]
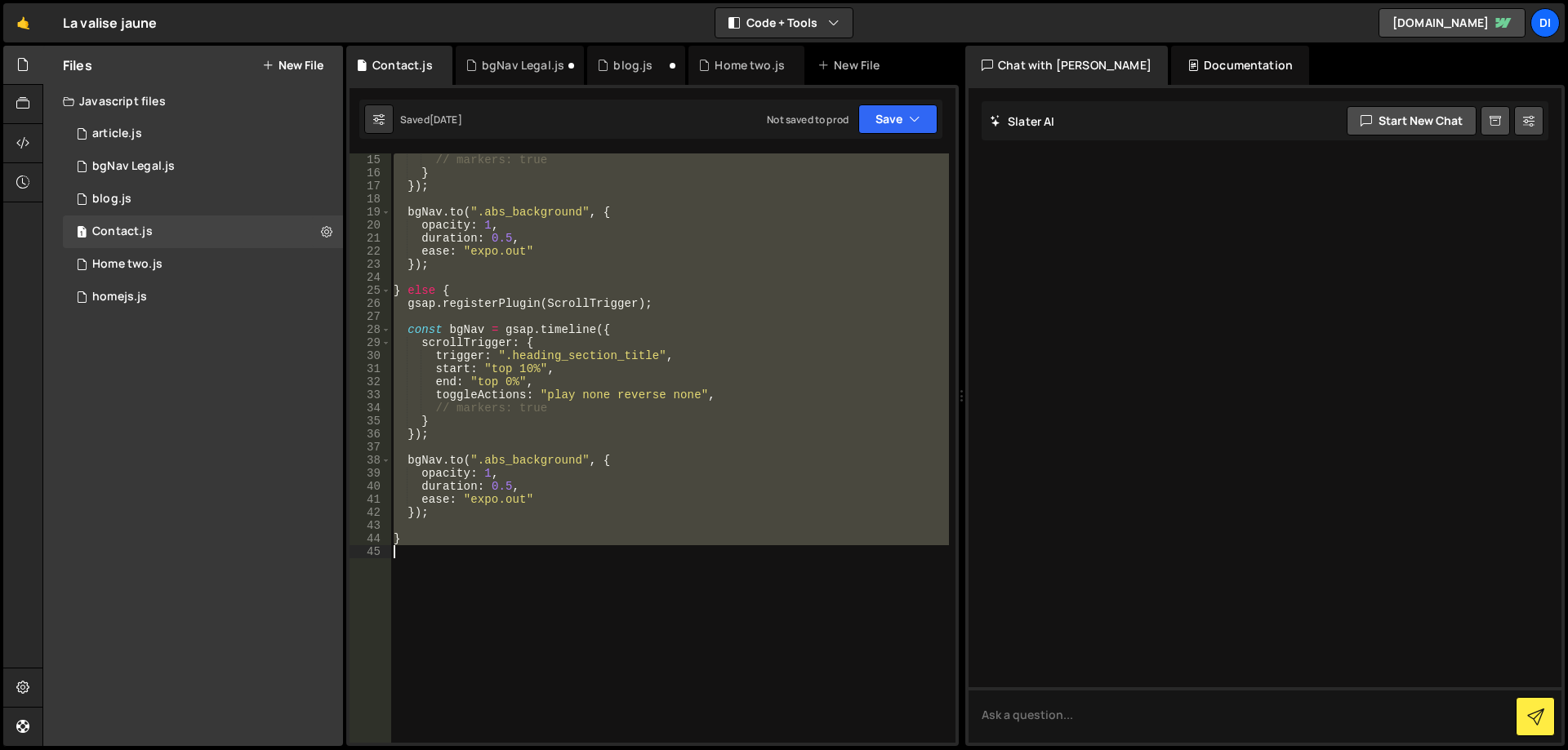
drag, startPoint x: 393, startPoint y: 157, endPoint x: 725, endPoint y: 562, distance: 523.7
click at [725, 562] on div "// markers: true } }) ; bgNav . to ( ".abs_background" , { opacity : 1 , durati…" at bounding box center [670, 461] width 559 height 616
type textarea "// }"
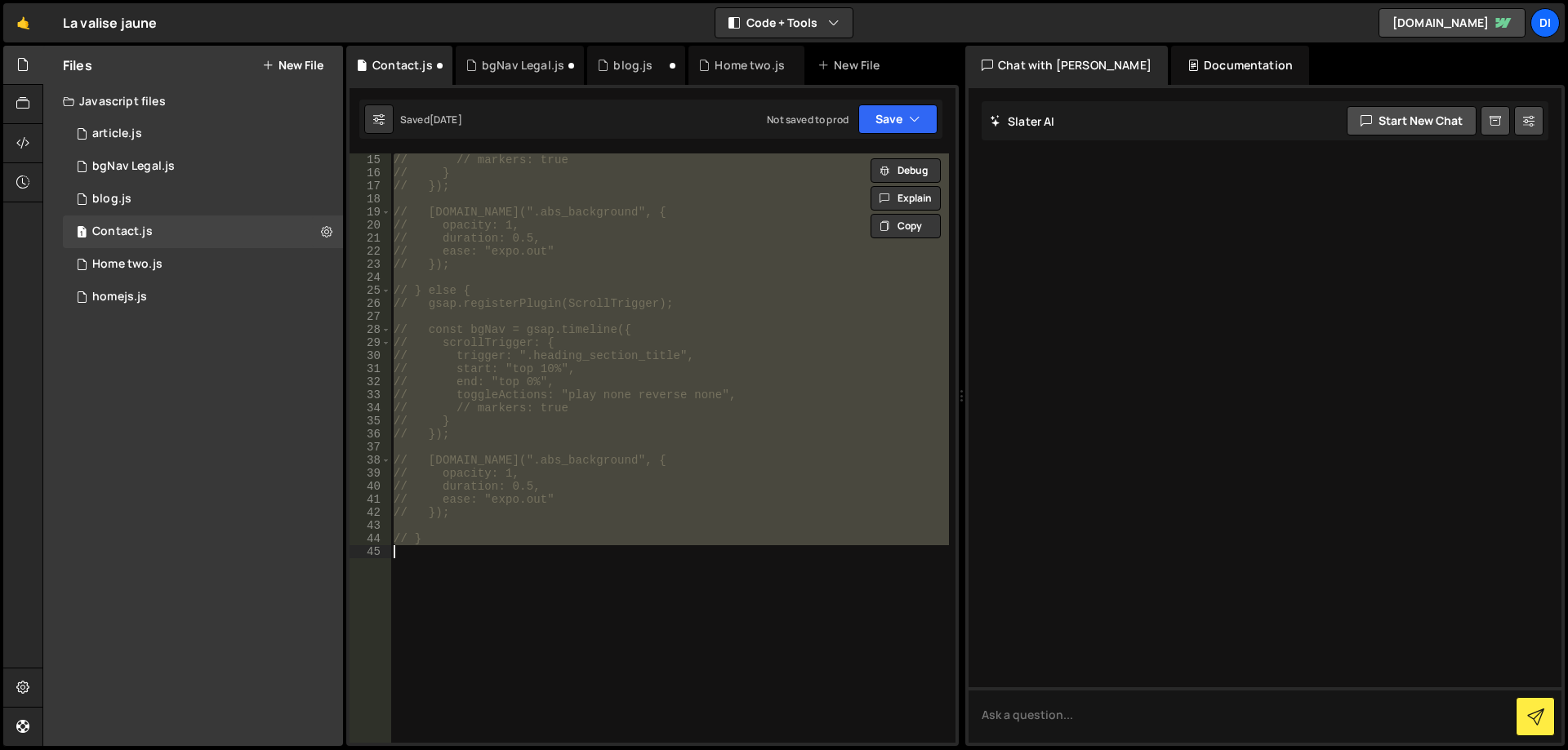
click at [722, 546] on div "// // markers: true // } // }); // bgNav.to(".abs_background", { // opacity: 1,…" at bounding box center [670, 448] width 559 height 590
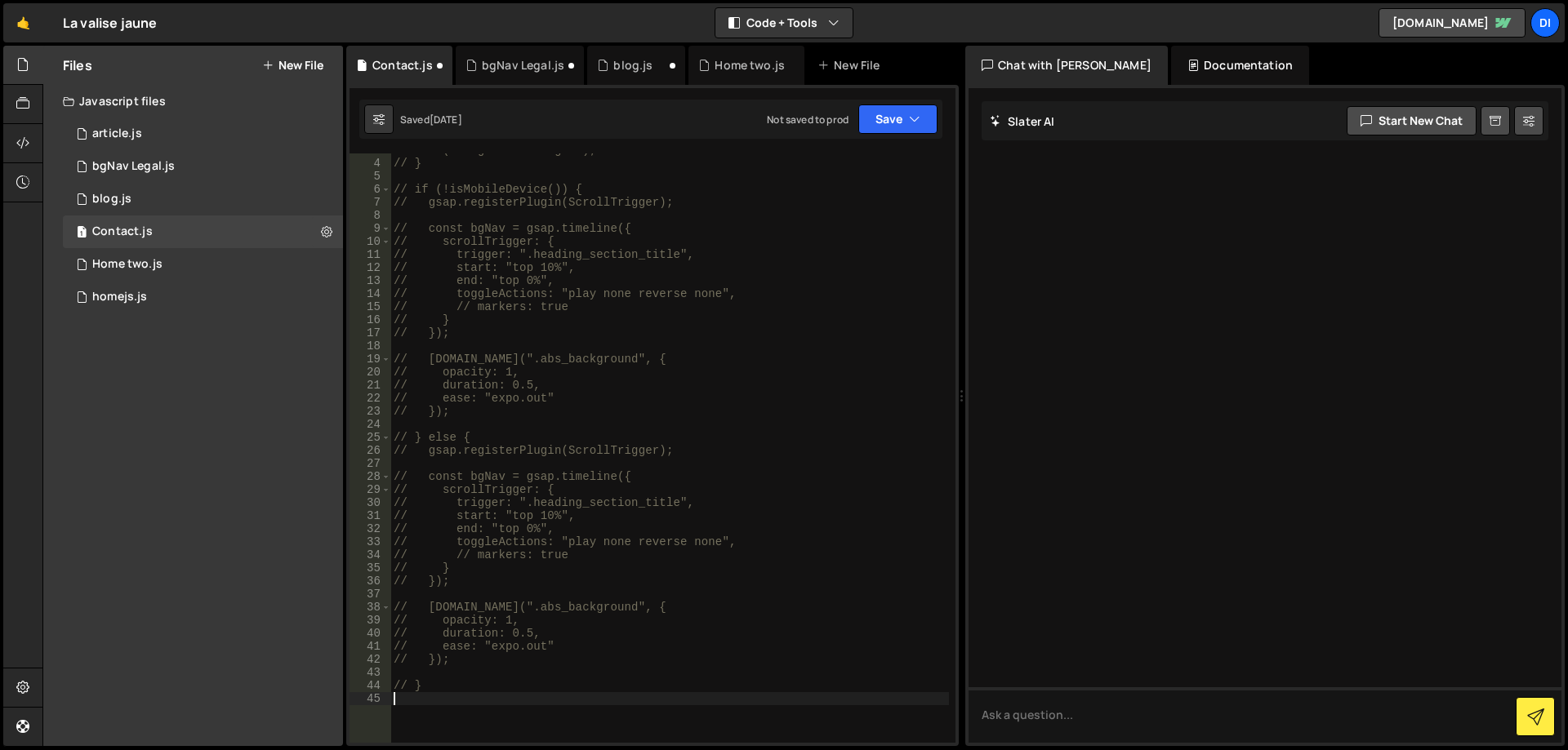
scroll to position [0, 0]
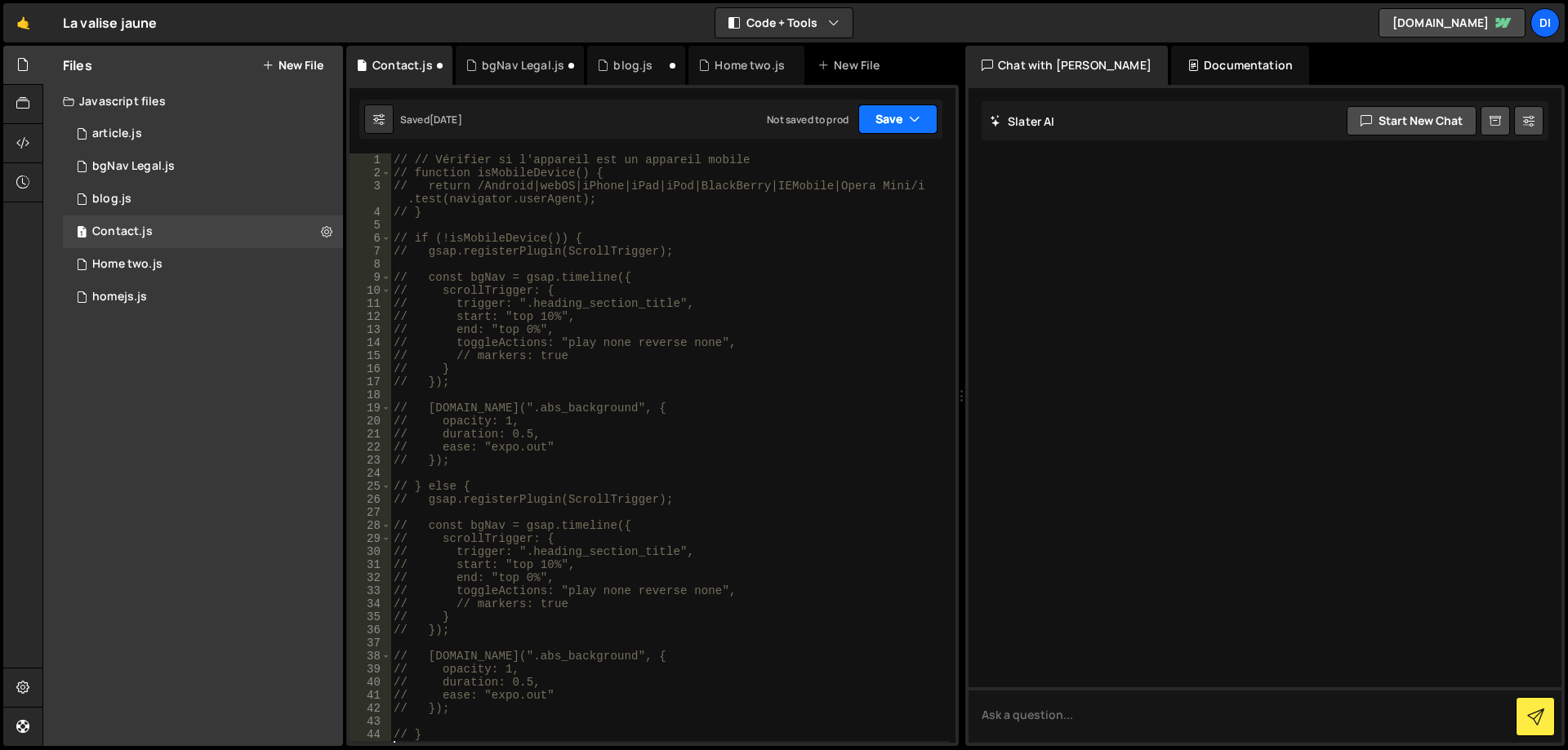
click at [914, 109] on button "Save" at bounding box center [898, 119] width 79 height 29
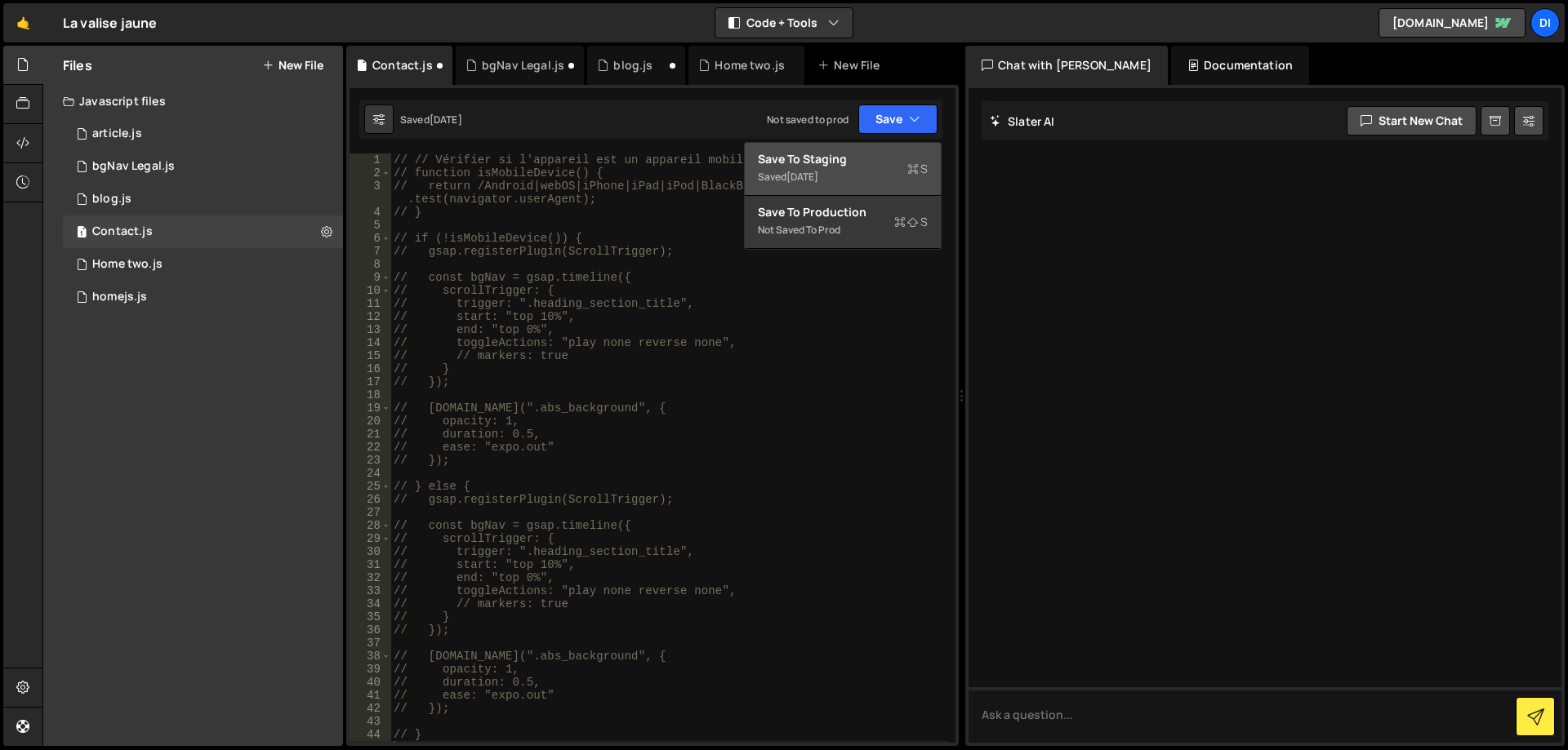
click at [818, 170] on div "3 weeks ago" at bounding box center [802, 177] width 32 height 14
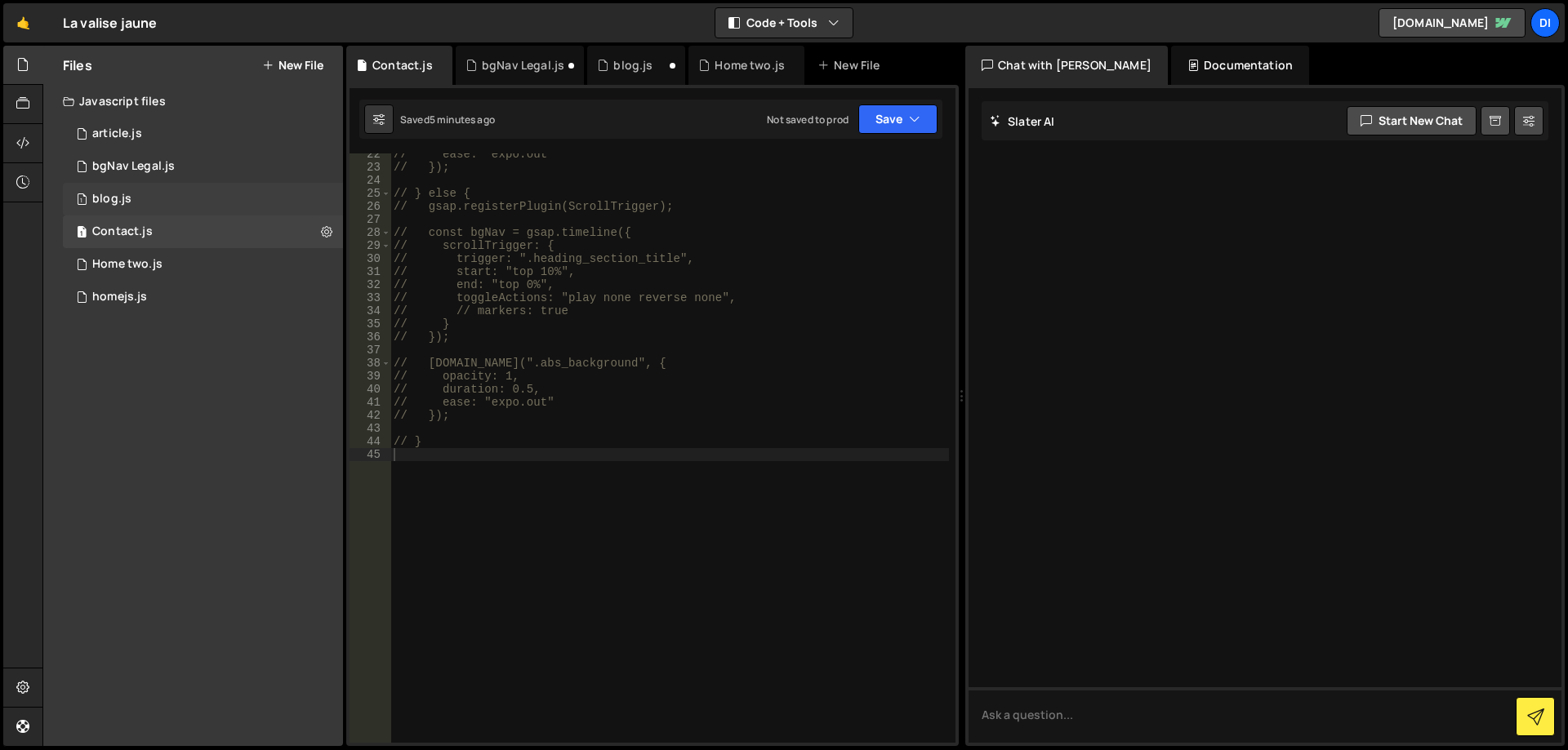
click at [140, 192] on div "1 blog.js 0" at bounding box center [203, 199] width 280 height 33
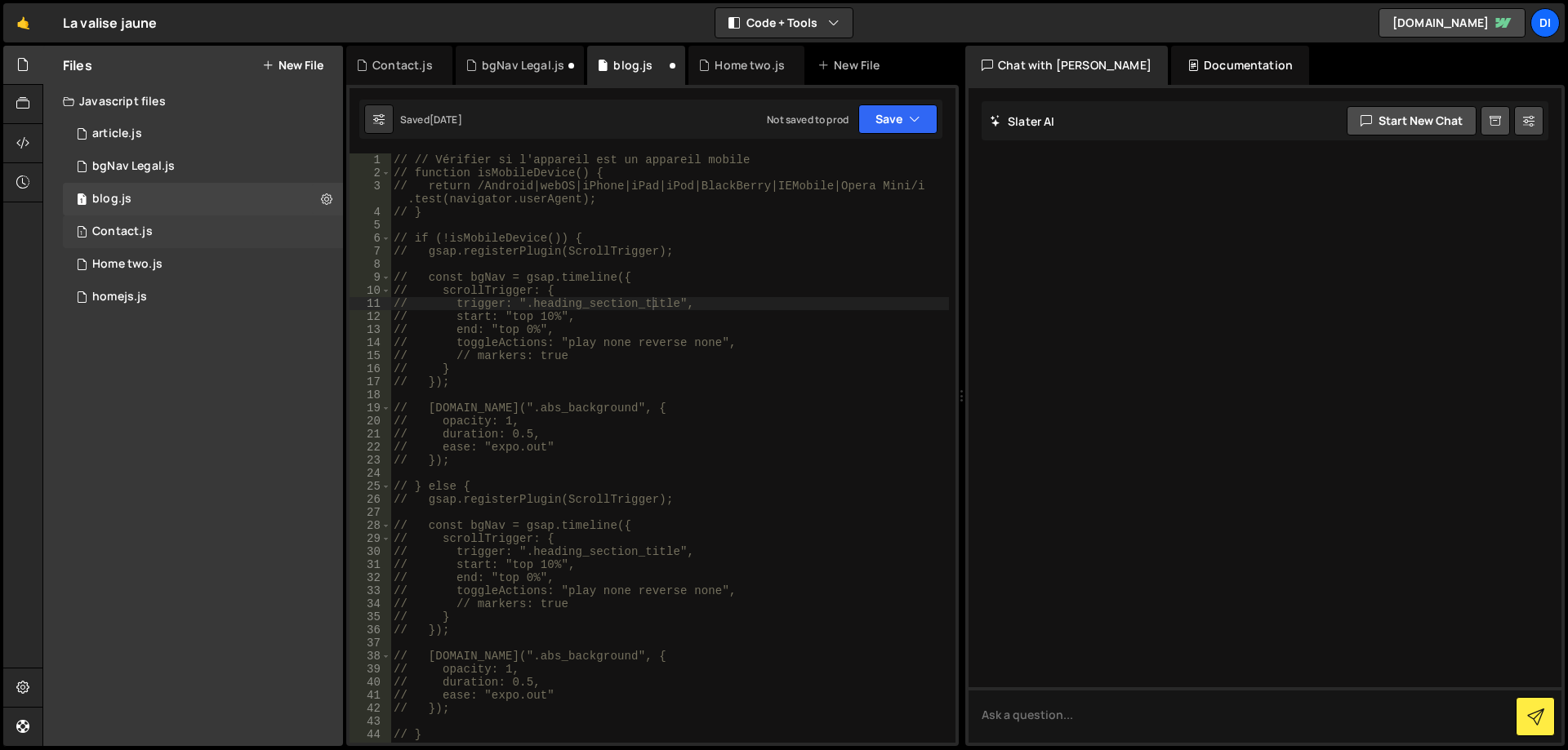
click at [137, 237] on div "Contact.js" at bounding box center [122, 231] width 60 height 15
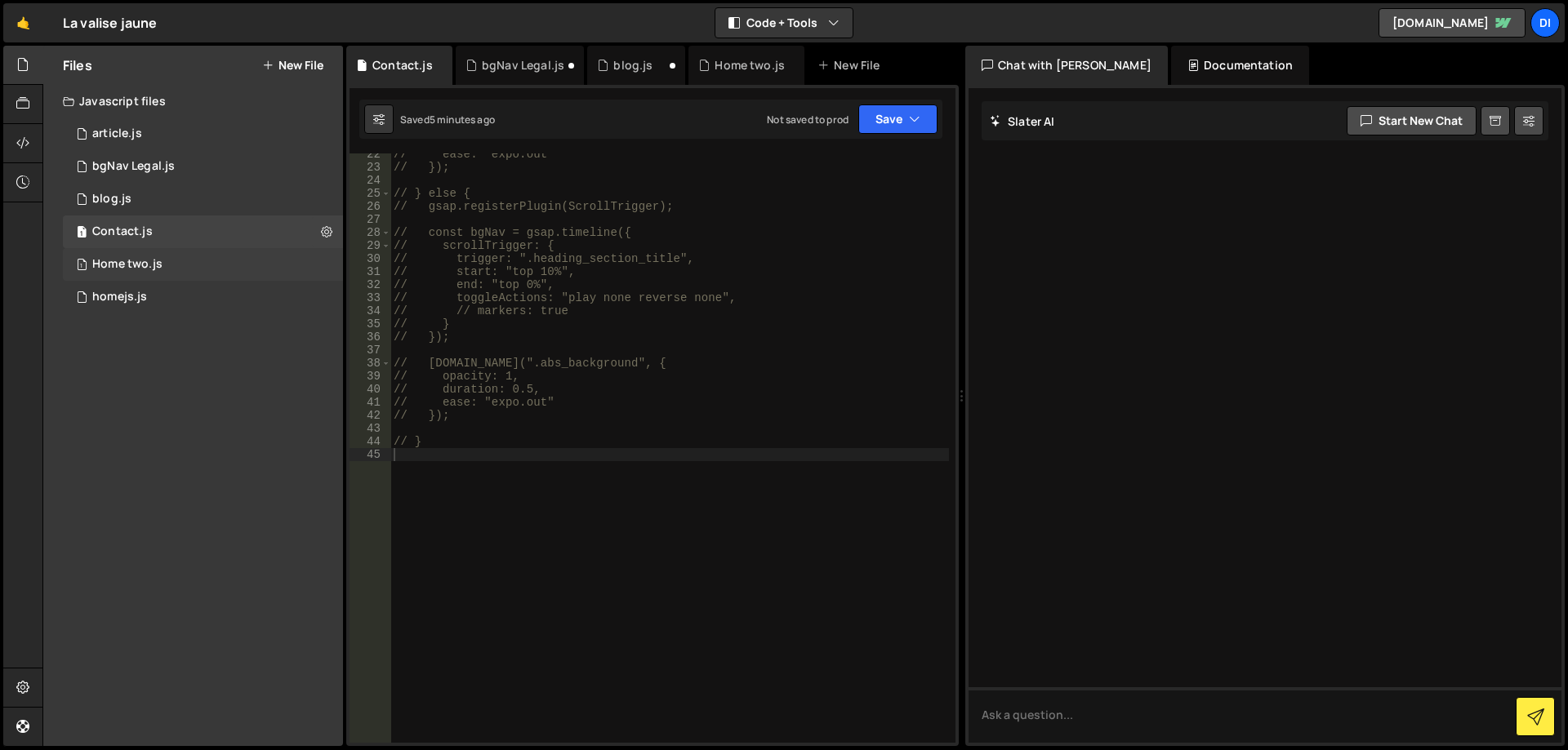
click at [141, 261] on div "Home two.js" at bounding box center [127, 264] width 70 height 15
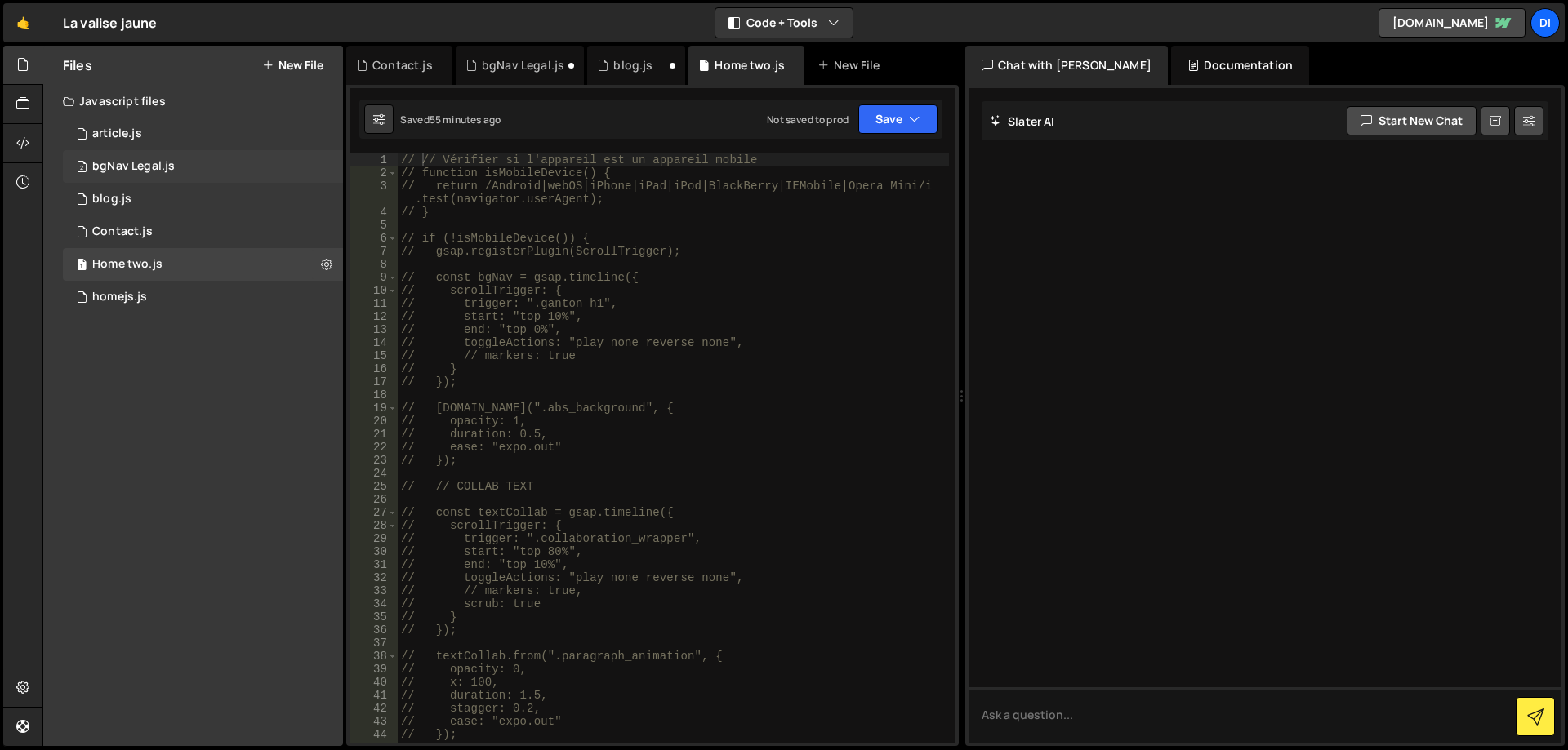
click at [157, 168] on div "bgNav Legal.js" at bounding box center [134, 166] width 83 height 15
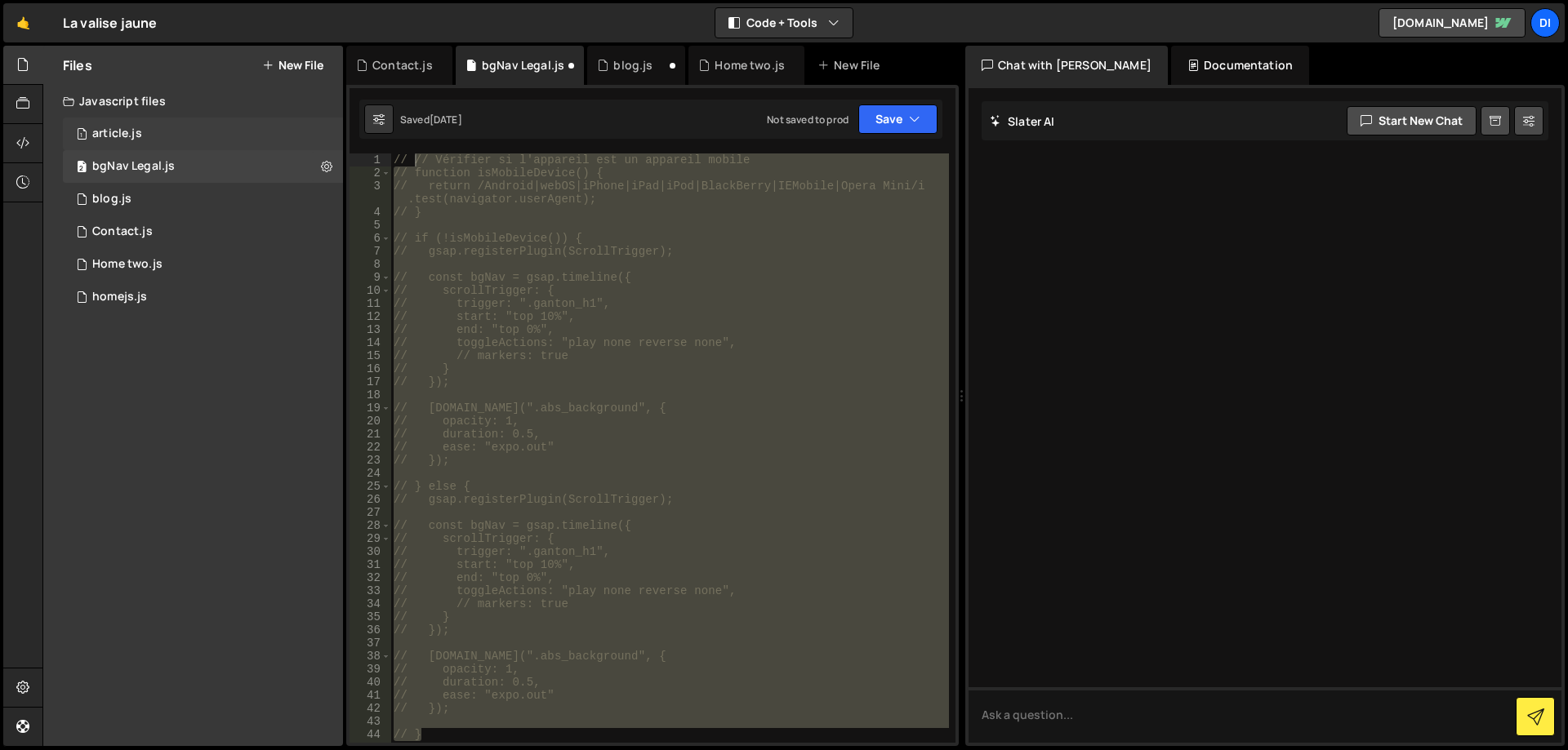
click at [155, 134] on div "1 article.js 0" at bounding box center [203, 134] width 280 height 33
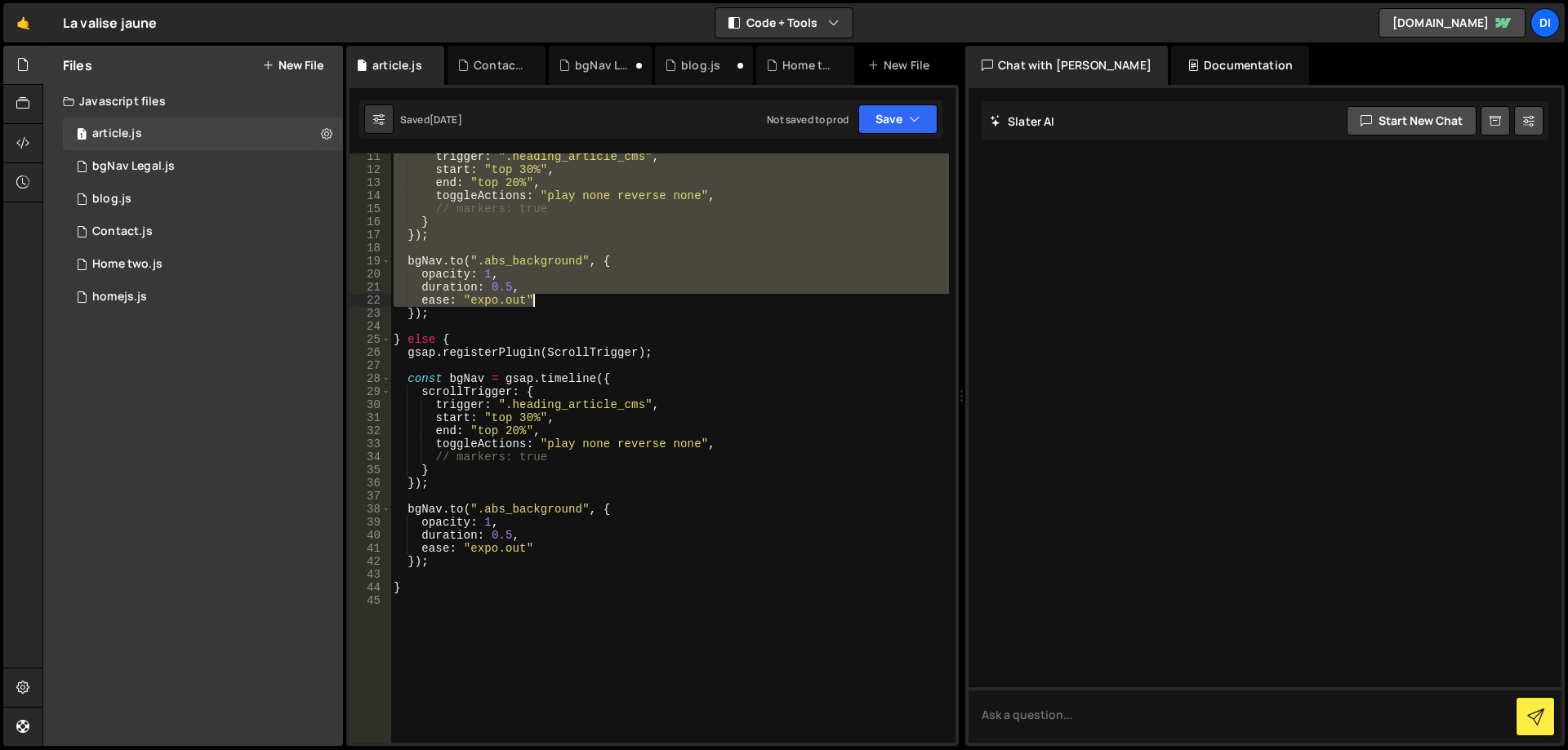
scroll to position [0, 0]
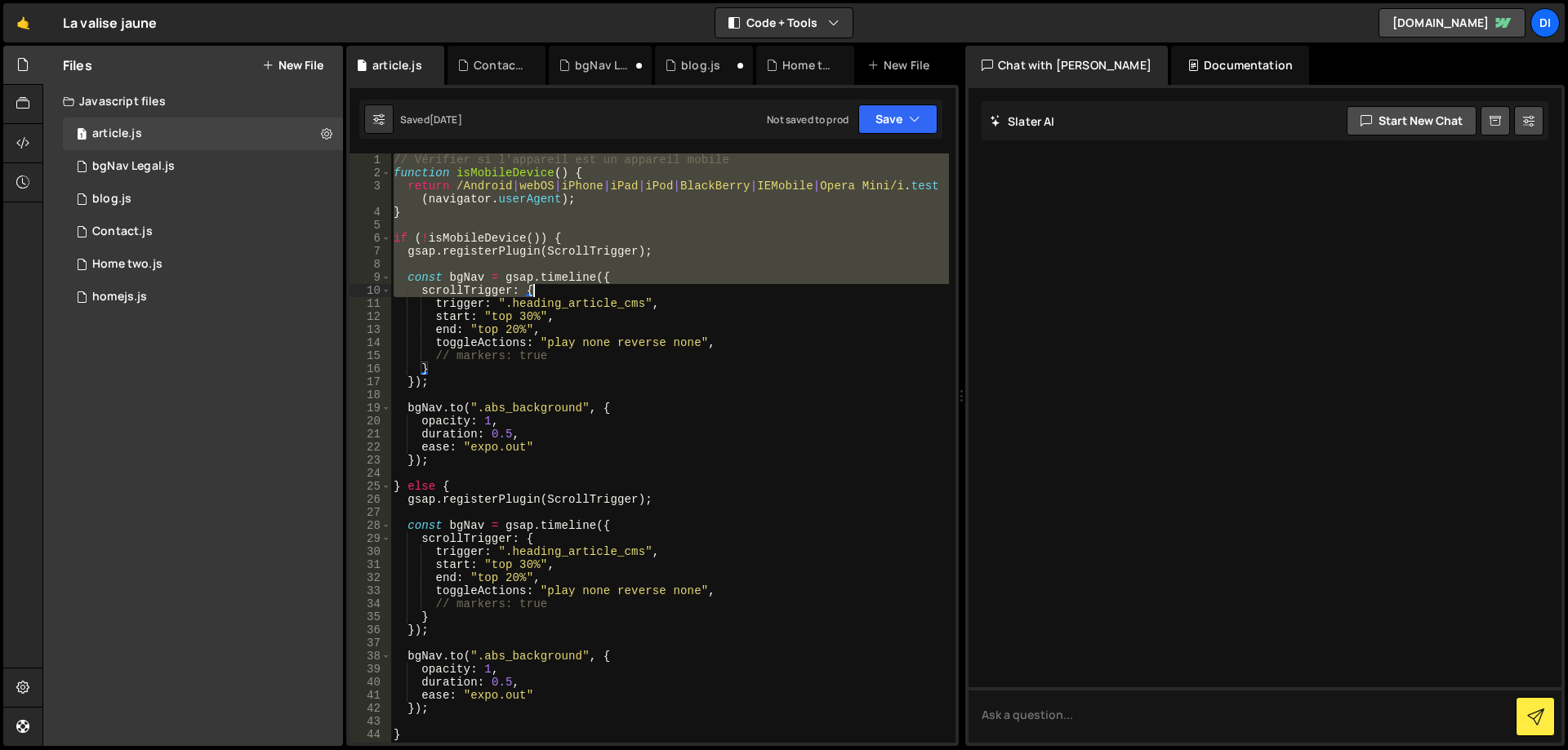
drag, startPoint x: 392, startPoint y: 157, endPoint x: 708, endPoint y: 294, distance: 344.4
click at [708, 294] on div "// Vérifier si l'appareil est un appareil mobile function isMobileDevice ( ) { …" at bounding box center [670, 461] width 559 height 616
click at [702, 272] on div "// Vérifier si l'appareil est un appareil mobile function isMobileDevice ( ) { …" at bounding box center [670, 448] width 559 height 590
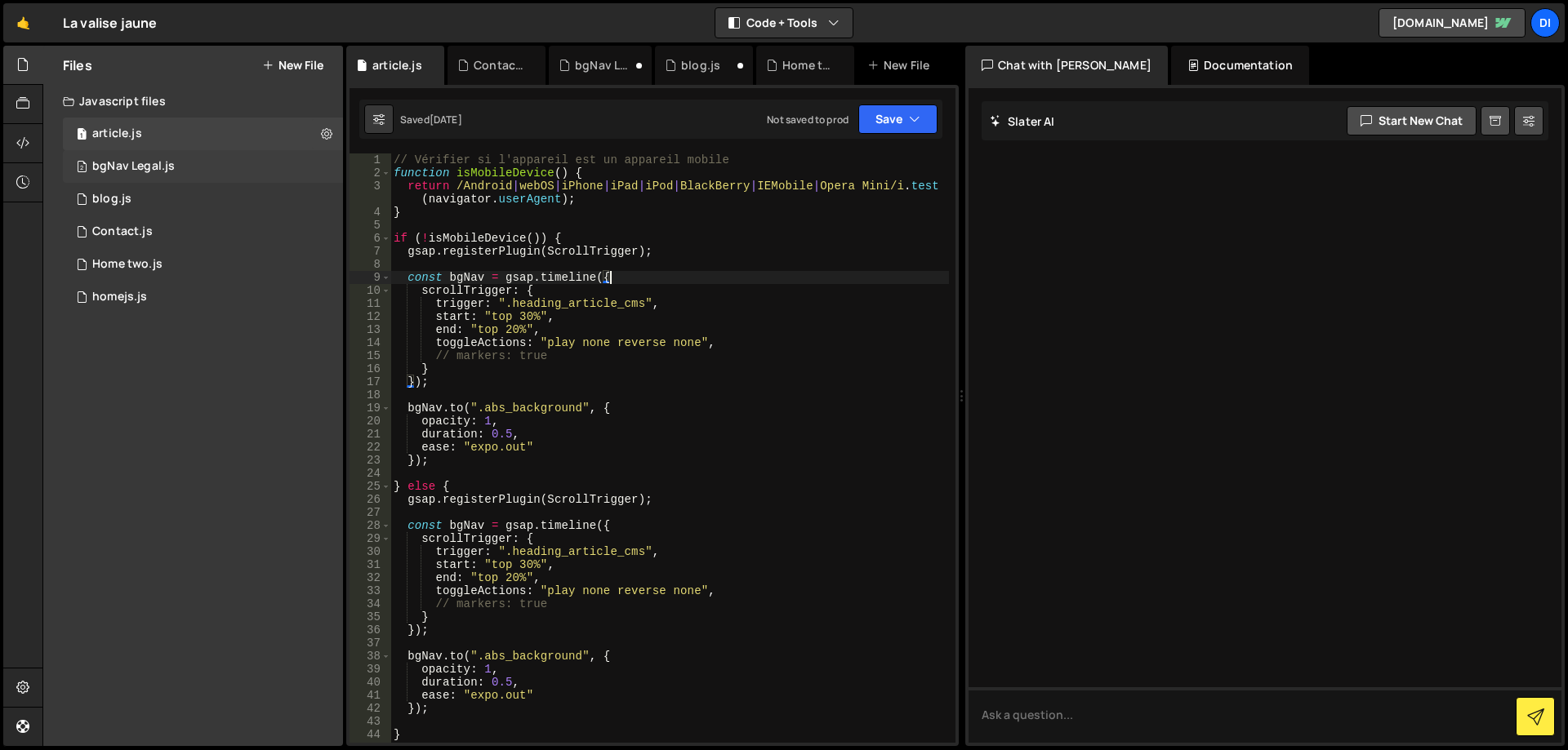
click at [213, 173] on div "2 bgNav Legal.js 0" at bounding box center [203, 166] width 280 height 33
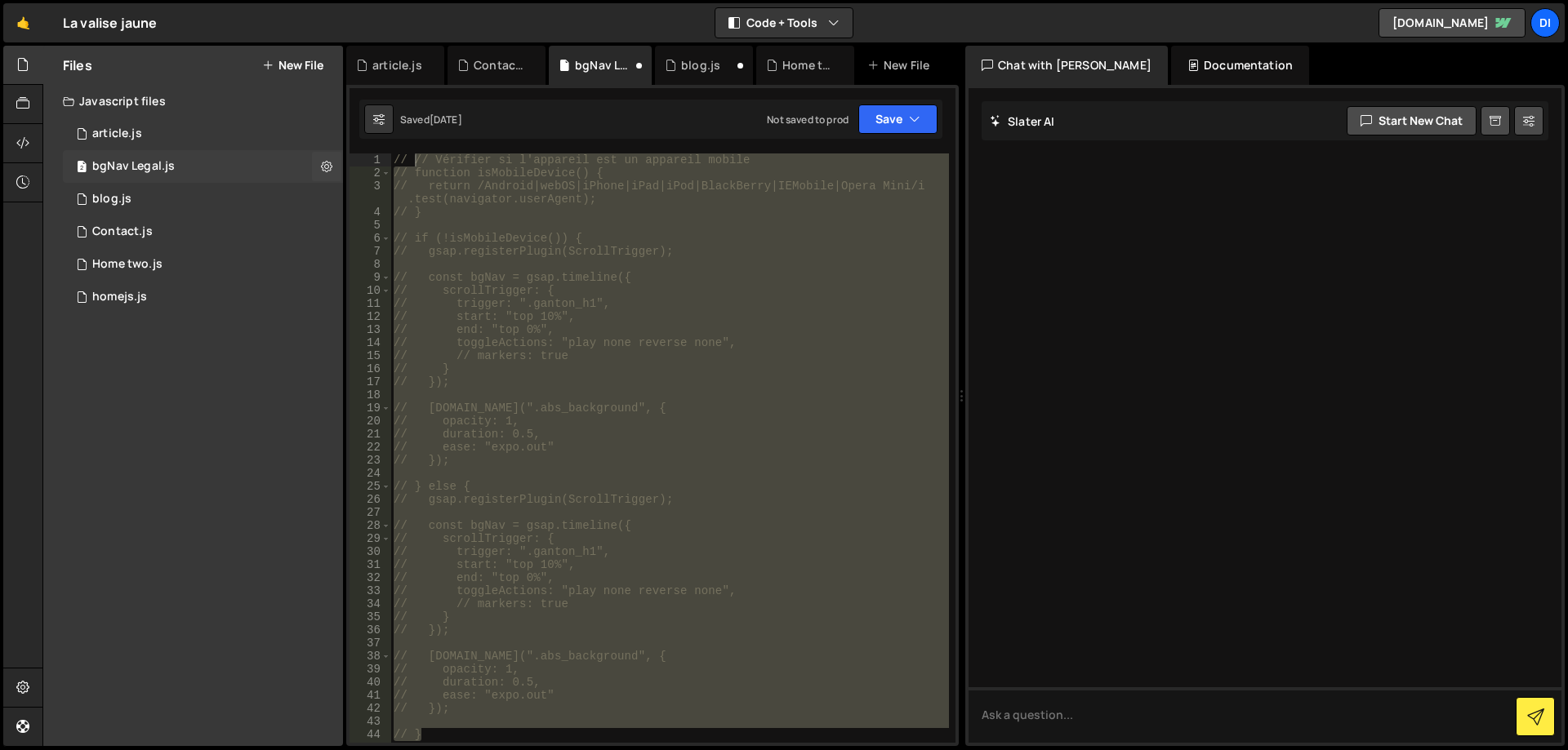
click at [137, 161] on div "bgNav Legal.js" at bounding box center [134, 166] width 83 height 15
click at [159, 134] on div "1 article.js 0" at bounding box center [203, 134] width 280 height 33
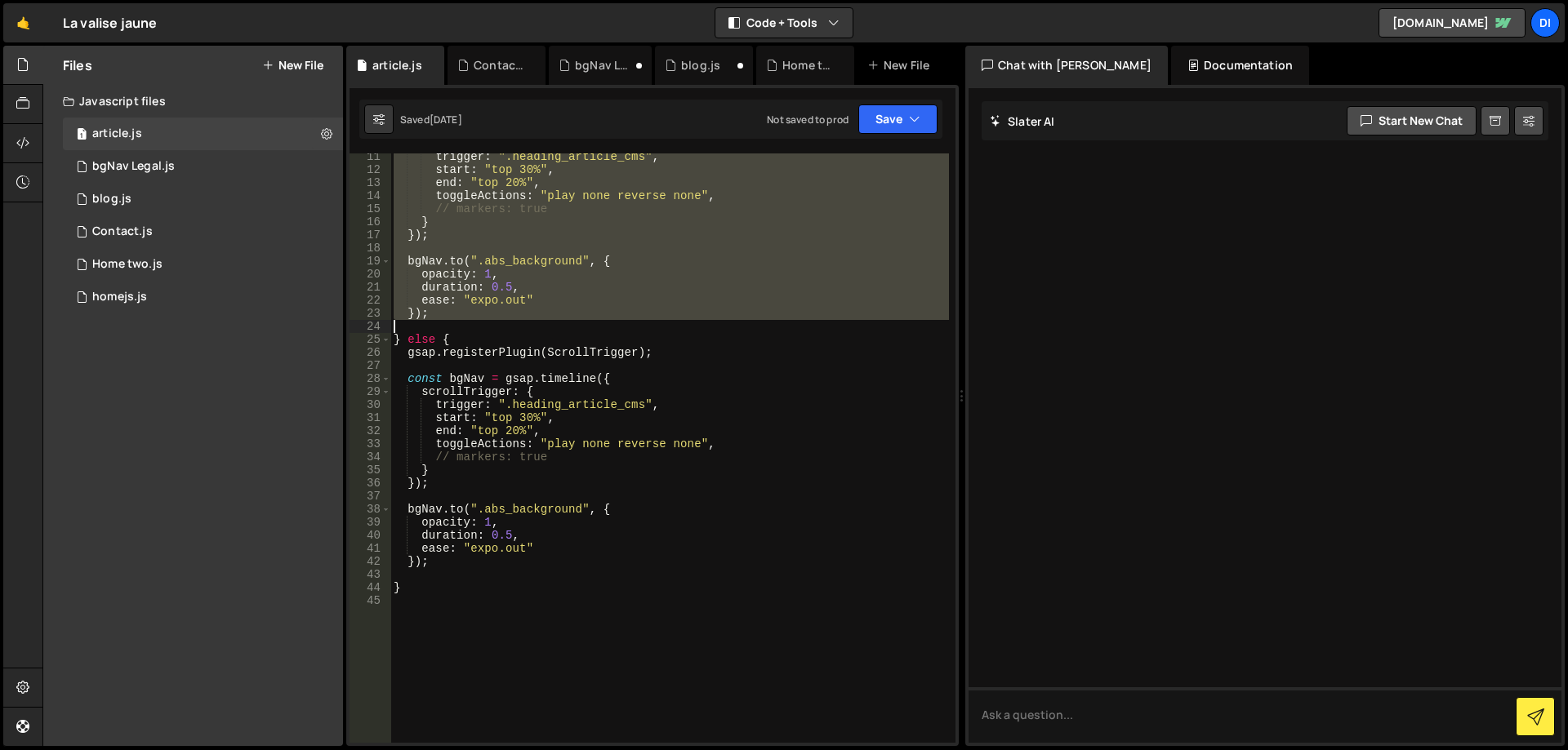
scroll to position [245, 0]
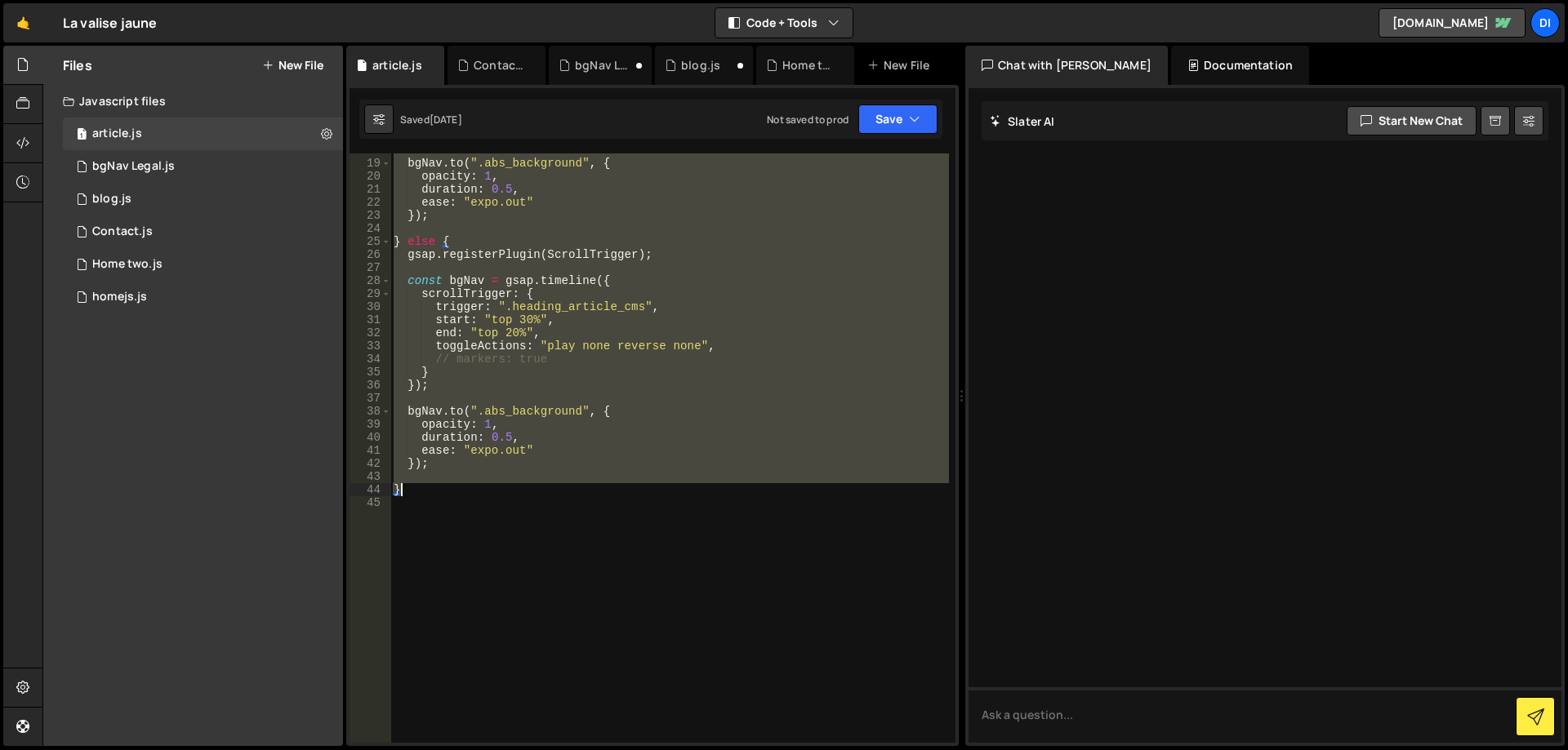
drag, startPoint x: 394, startPoint y: 156, endPoint x: 721, endPoint y: 491, distance: 468.1
click at [721, 491] on div "bgNav . to ( ".abs_background" , { opacity : 1 , duration : 0.5 , ease : "expo.…" at bounding box center [670, 452] width 559 height 616
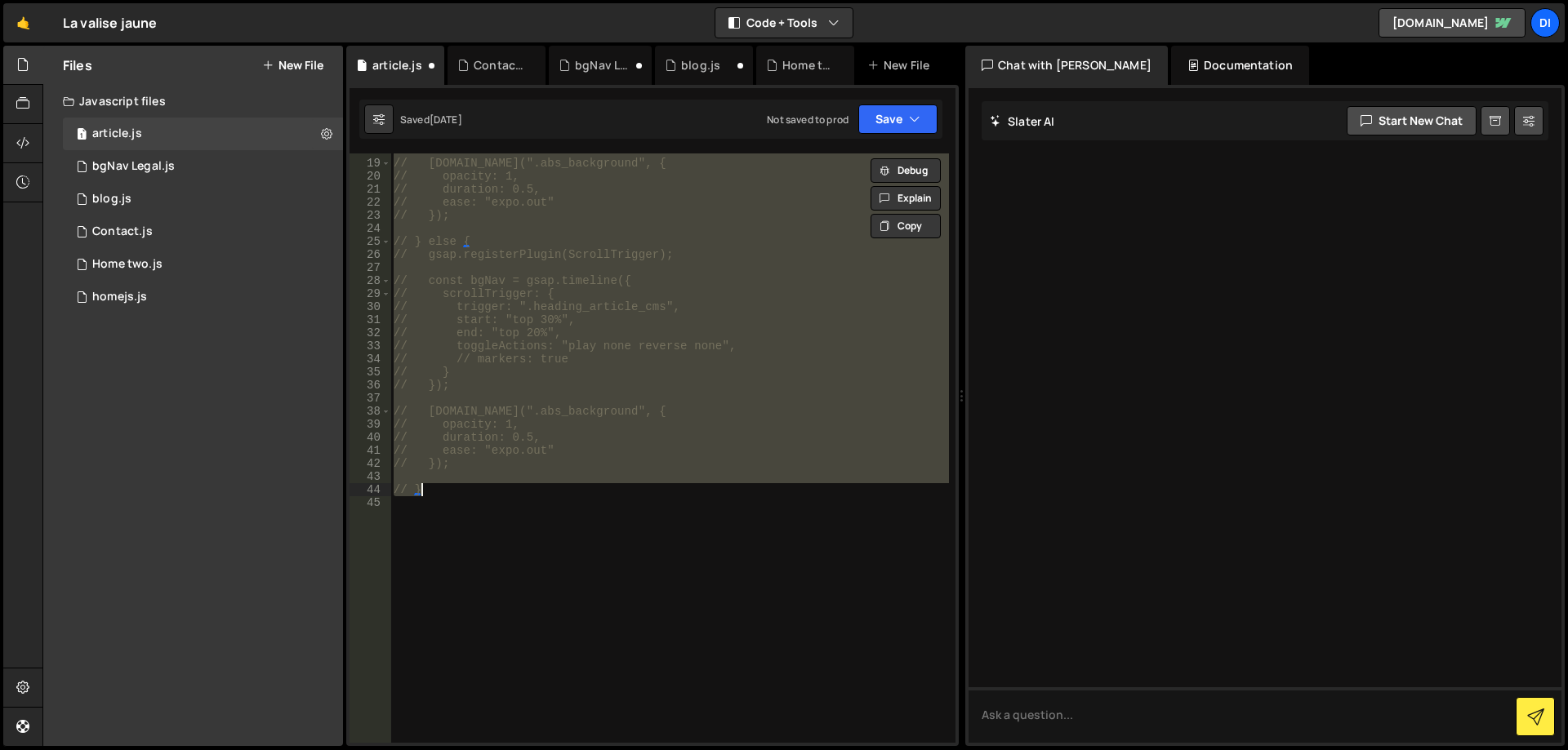
click at [721, 491] on div "// bgNav.to(".abs_background", { // opacity: 1, // duration: 0.5, // ease: "exp…" at bounding box center [670, 448] width 559 height 590
type textarea "// }"
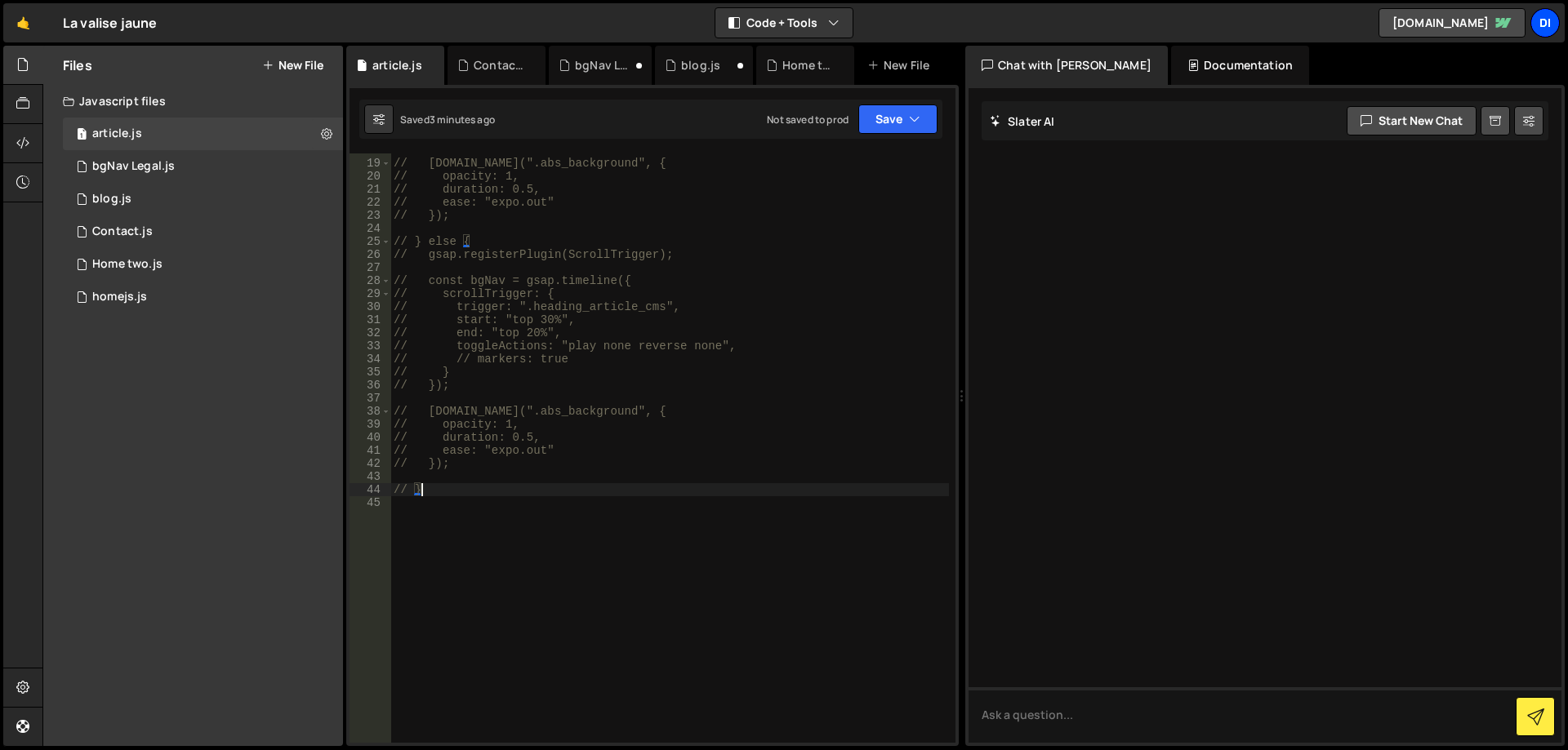
click at [1550, 23] on div "Di" at bounding box center [1545, 22] width 29 height 29
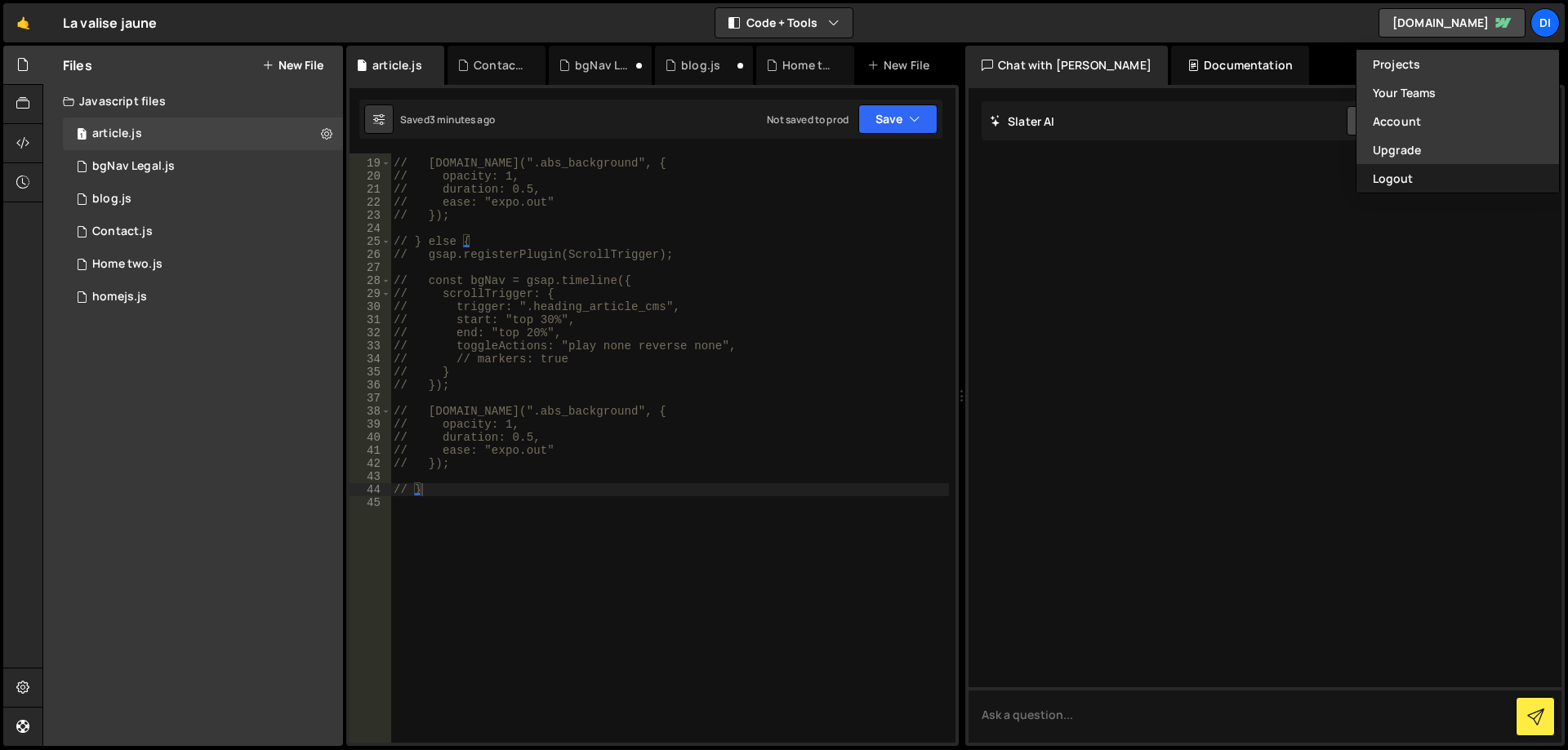
click at [1441, 184] on button "Logout" at bounding box center [1457, 178] width 203 height 28
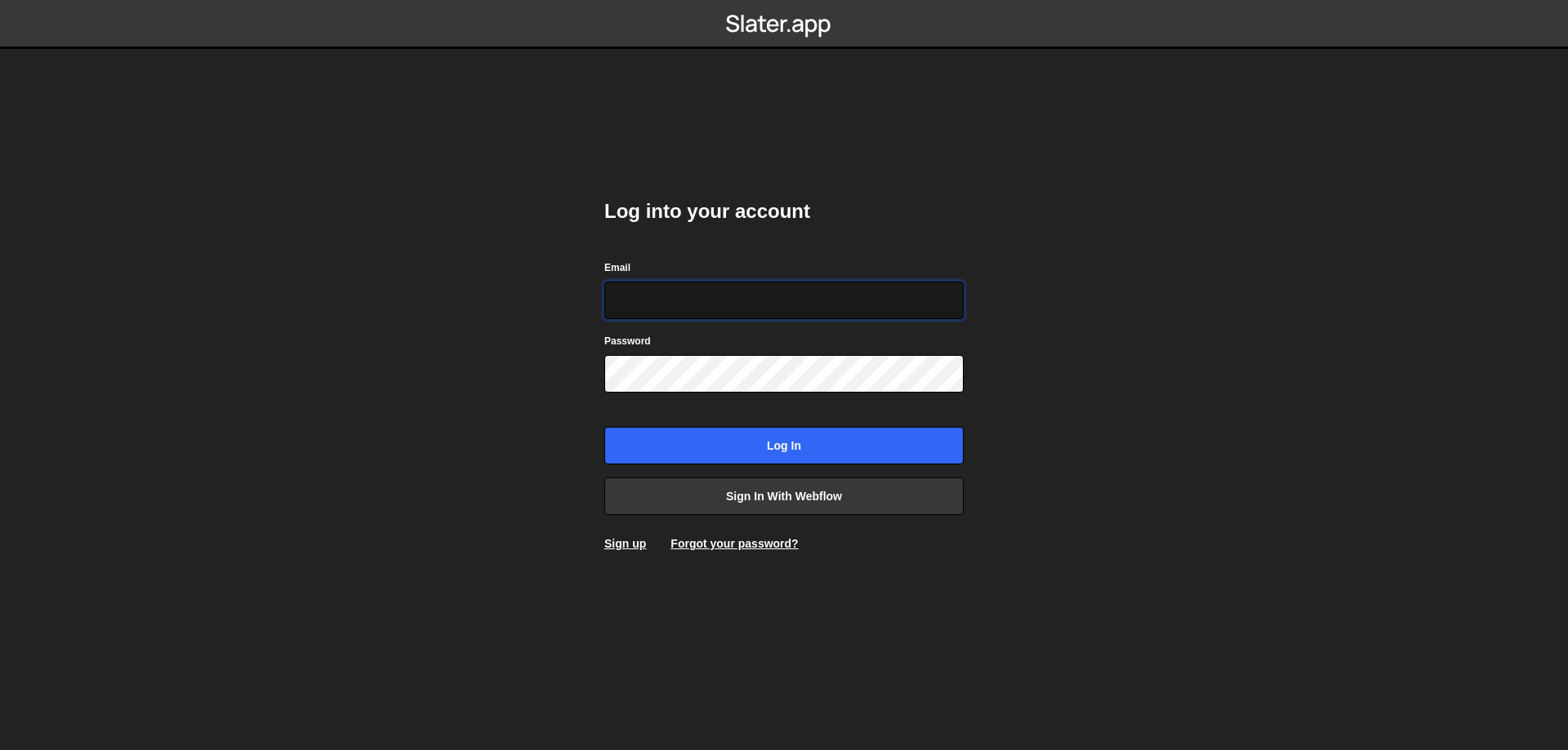
click at [736, 300] on input "Email" at bounding box center [784, 301] width 360 height 38
type input "thibautg.dev@gmail.com"
click at [605, 427] on input "Log in" at bounding box center [784, 446] width 360 height 38
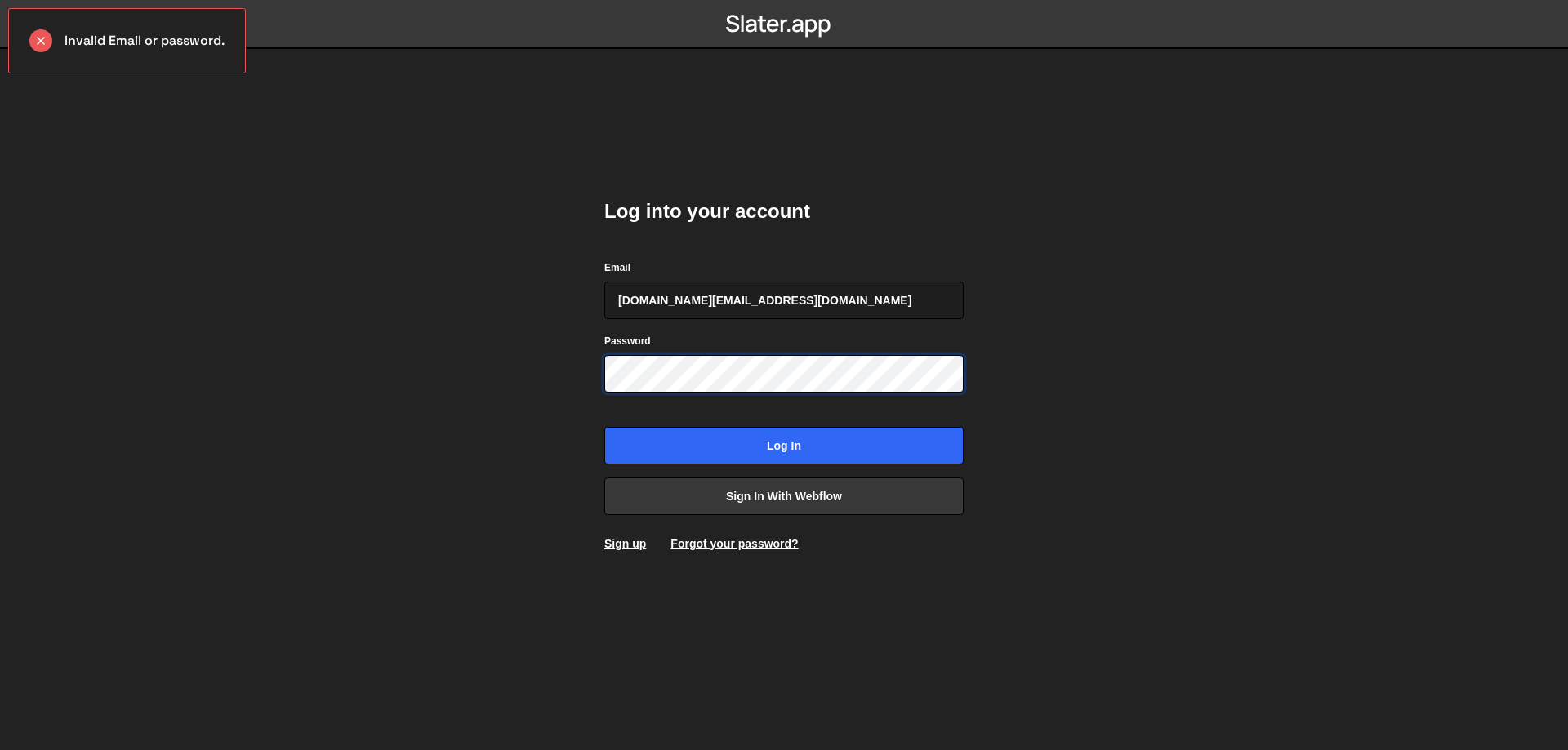
click at [605, 427] on input "Log in" at bounding box center [784, 446] width 360 height 38
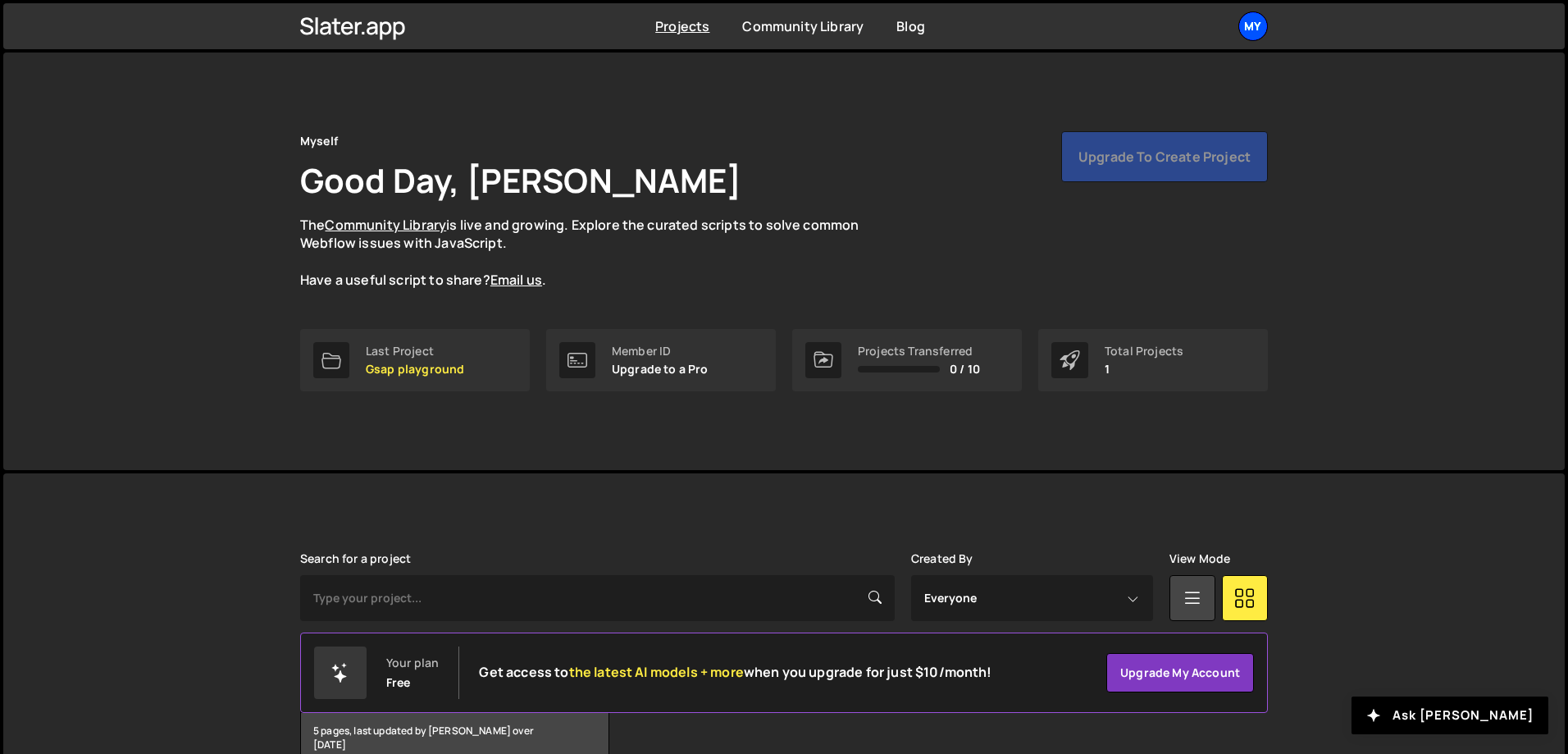
click at [1257, 18] on div "My" at bounding box center [1254, 26] width 29 height 29
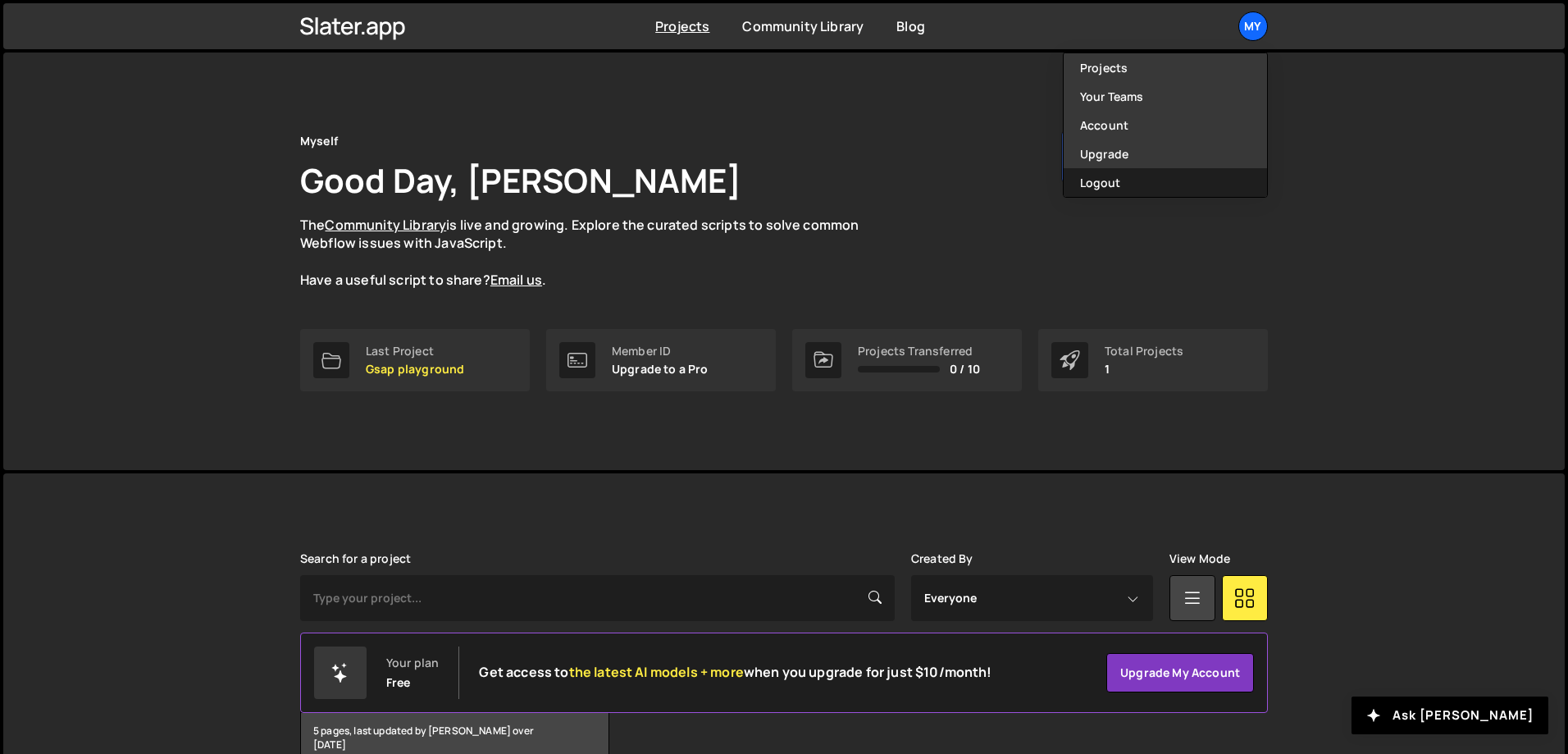
click at [1162, 183] on button "Logout" at bounding box center [1165, 182] width 204 height 29
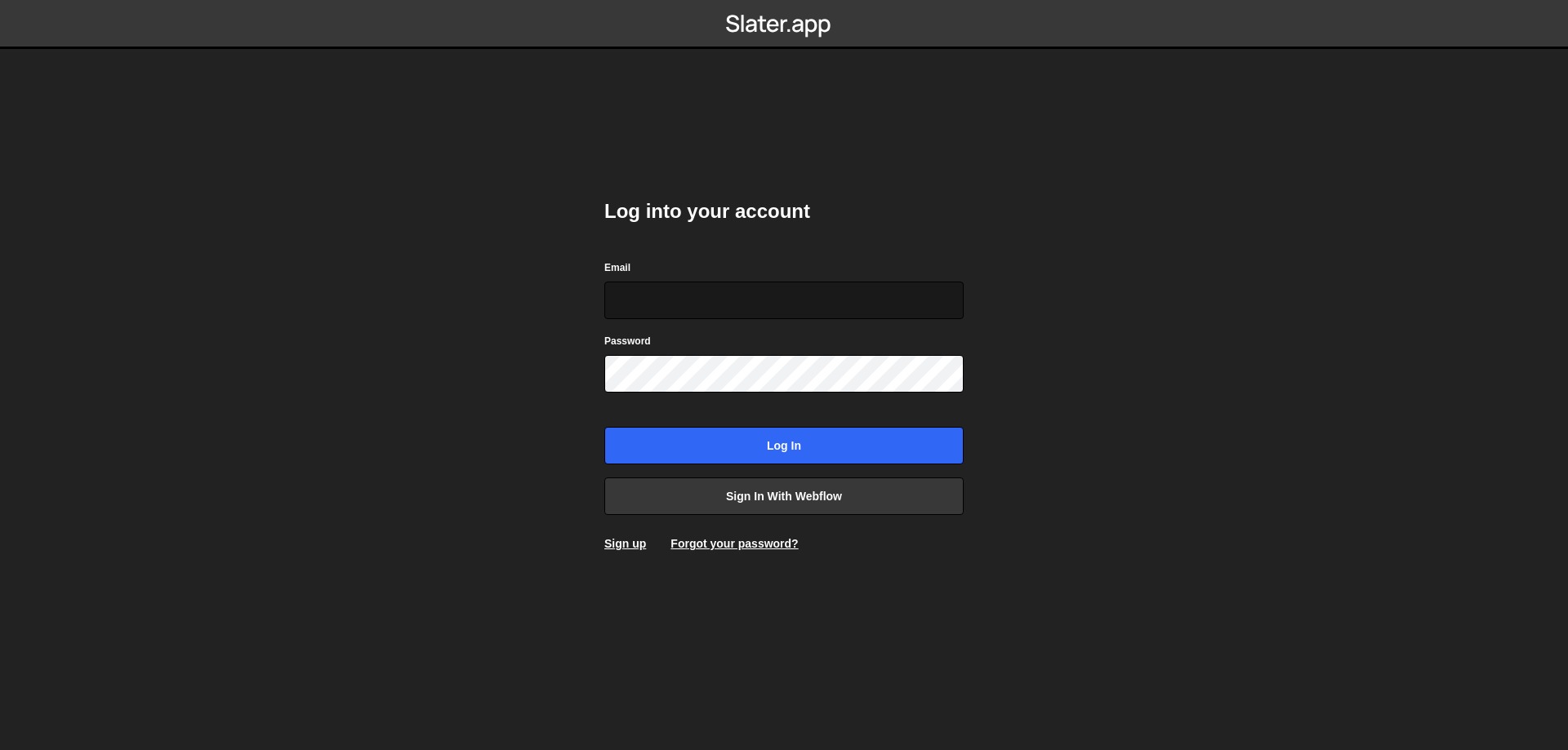
click at [732, 305] on input "Email" at bounding box center [784, 301] width 360 height 38
type input "[EMAIL_ADDRESS][DOMAIN_NAME]"
click at [605, 427] on input "Log in" at bounding box center [784, 446] width 360 height 38
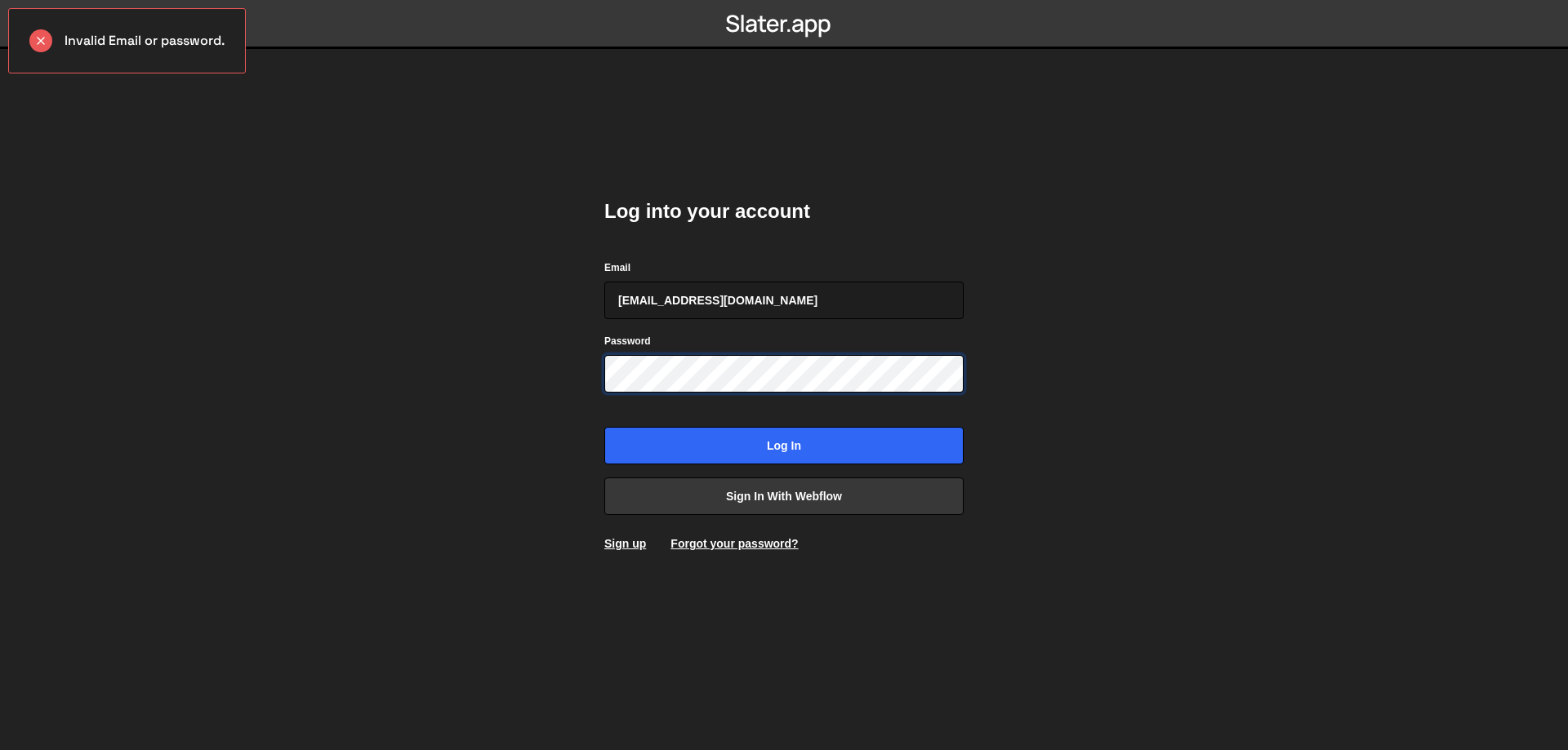
click at [605, 427] on input "Log in" at bounding box center [784, 446] width 360 height 38
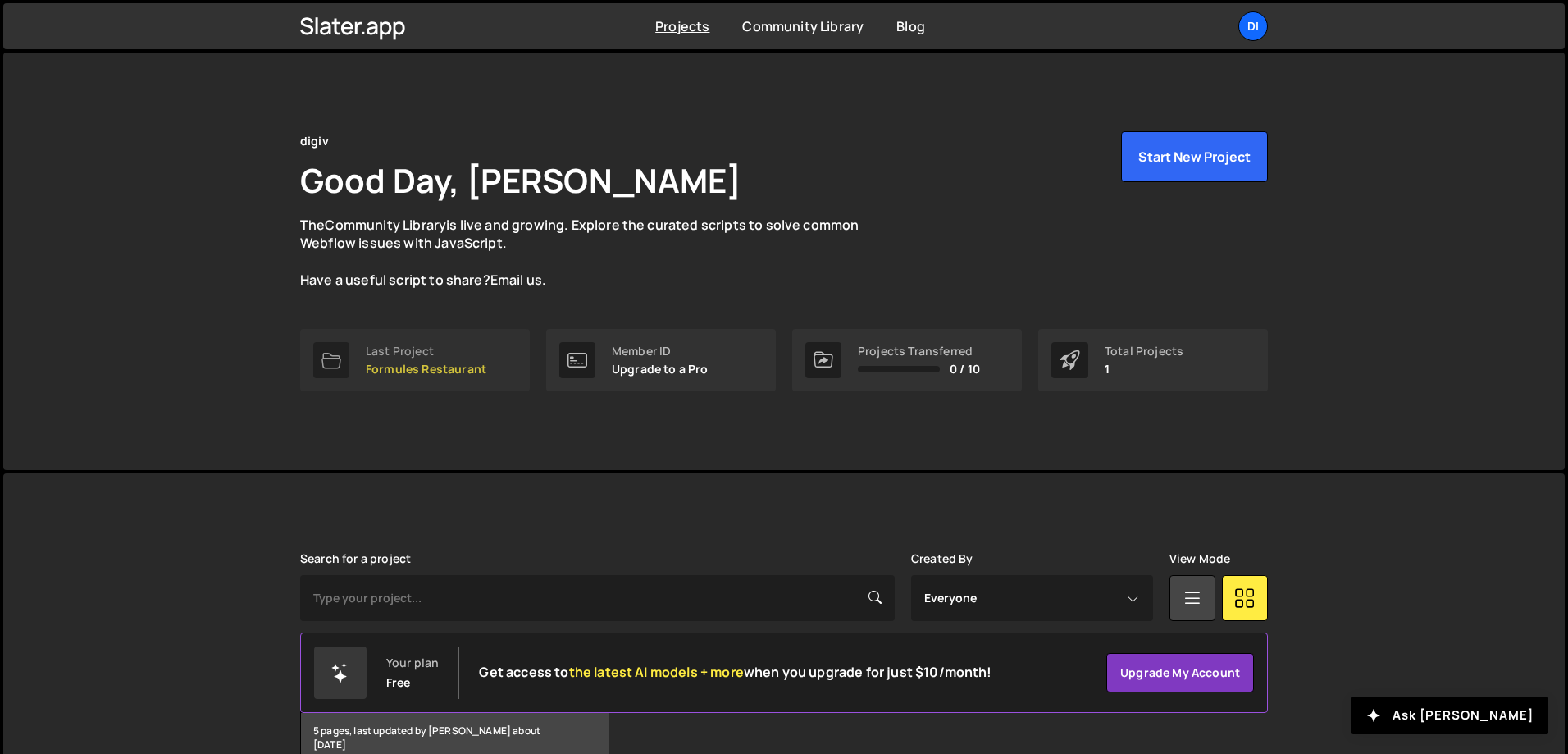
click at [428, 362] on p "Formules Restaurant" at bounding box center [425, 368] width 120 height 13
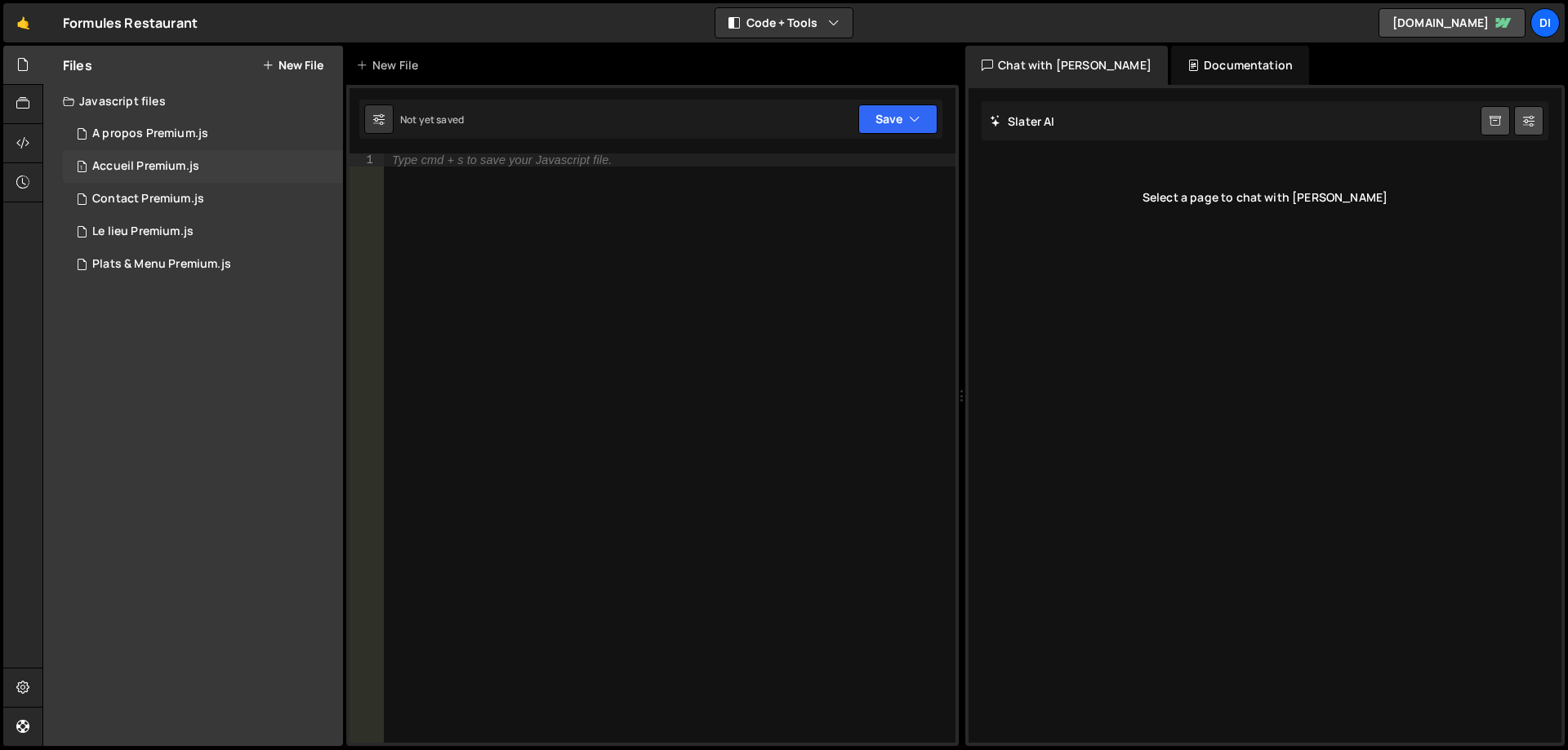
click at [221, 163] on div "1 Accueil Premium.js 0" at bounding box center [203, 166] width 280 height 33
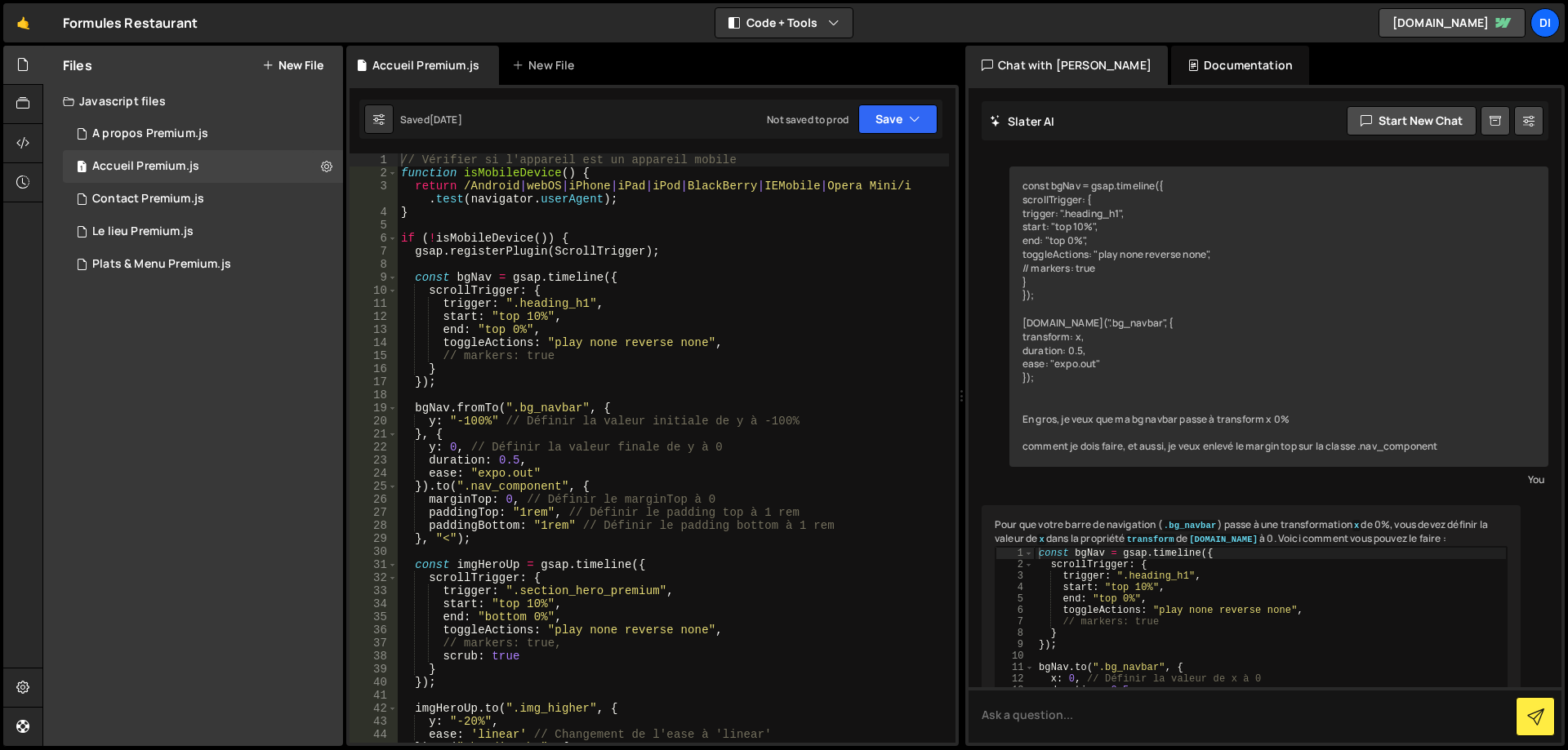
scroll to position [13630, 0]
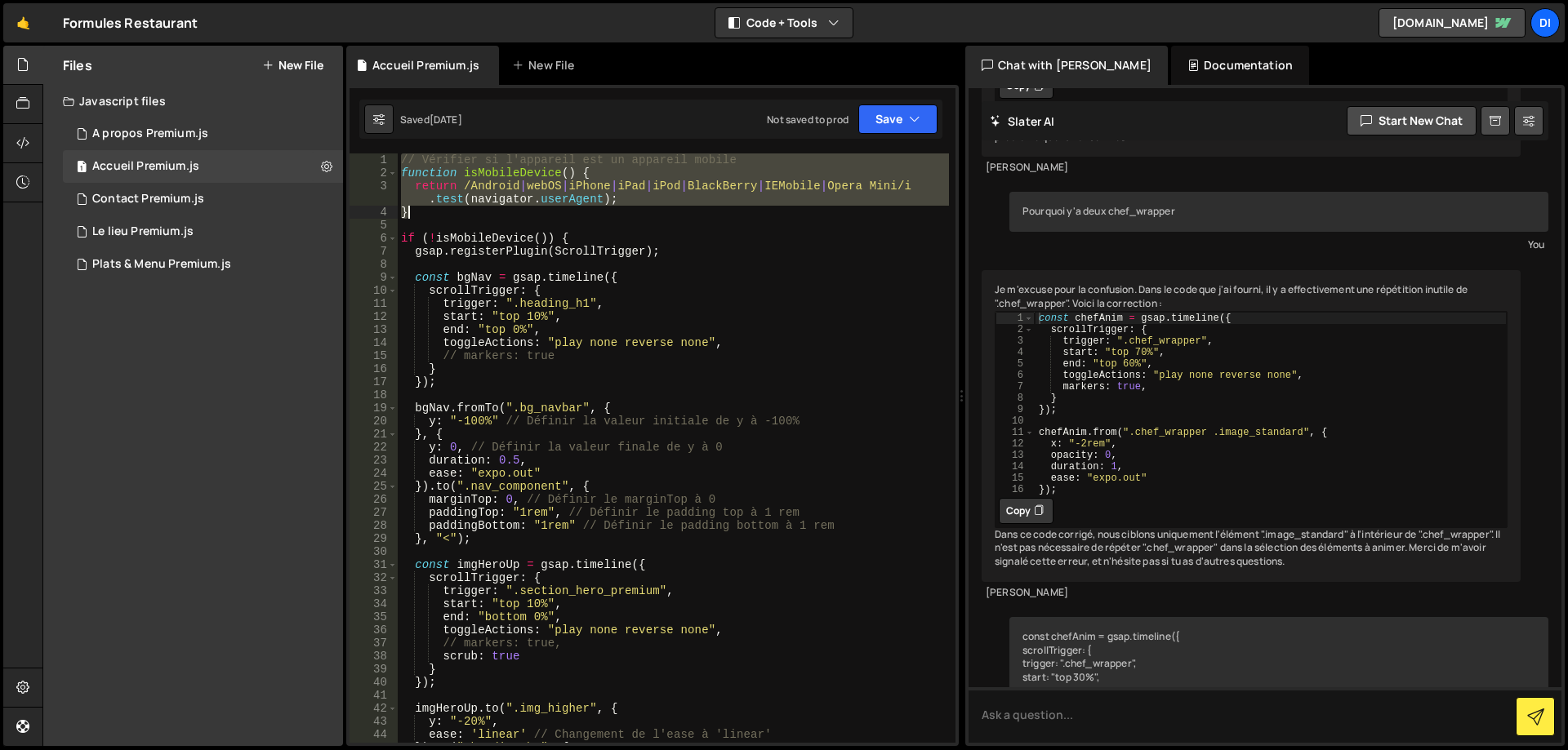
drag, startPoint x: 399, startPoint y: 159, endPoint x: 801, endPoint y: 378, distance: 457.8
click at [797, 339] on div "// Vérifier si l'appareil est un appareil mobile function isMobileDevice ( ) { …" at bounding box center [673, 461] width 551 height 616
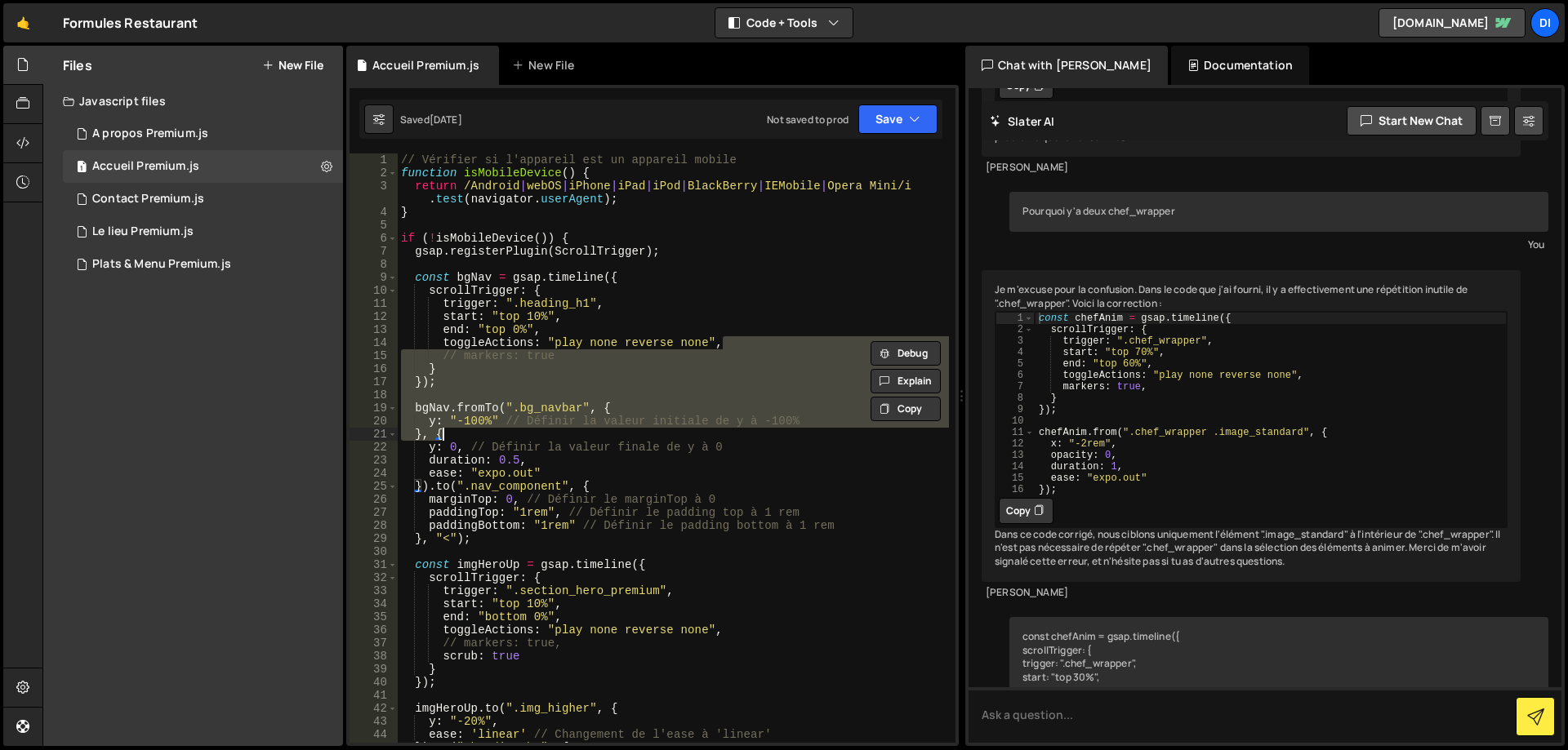
drag, startPoint x: 801, startPoint y: 378, endPoint x: 798, endPoint y: 423, distance: 45.1
click at [799, 423] on div "// Vérifier si l'appareil est un appareil mobile function isMobileDevice ( ) { …" at bounding box center [673, 461] width 551 height 616
click at [812, 421] on div "// Vérifier si l'appareil est un appareil mobile function isMobileDevice ( ) { …" at bounding box center [673, 448] width 551 height 590
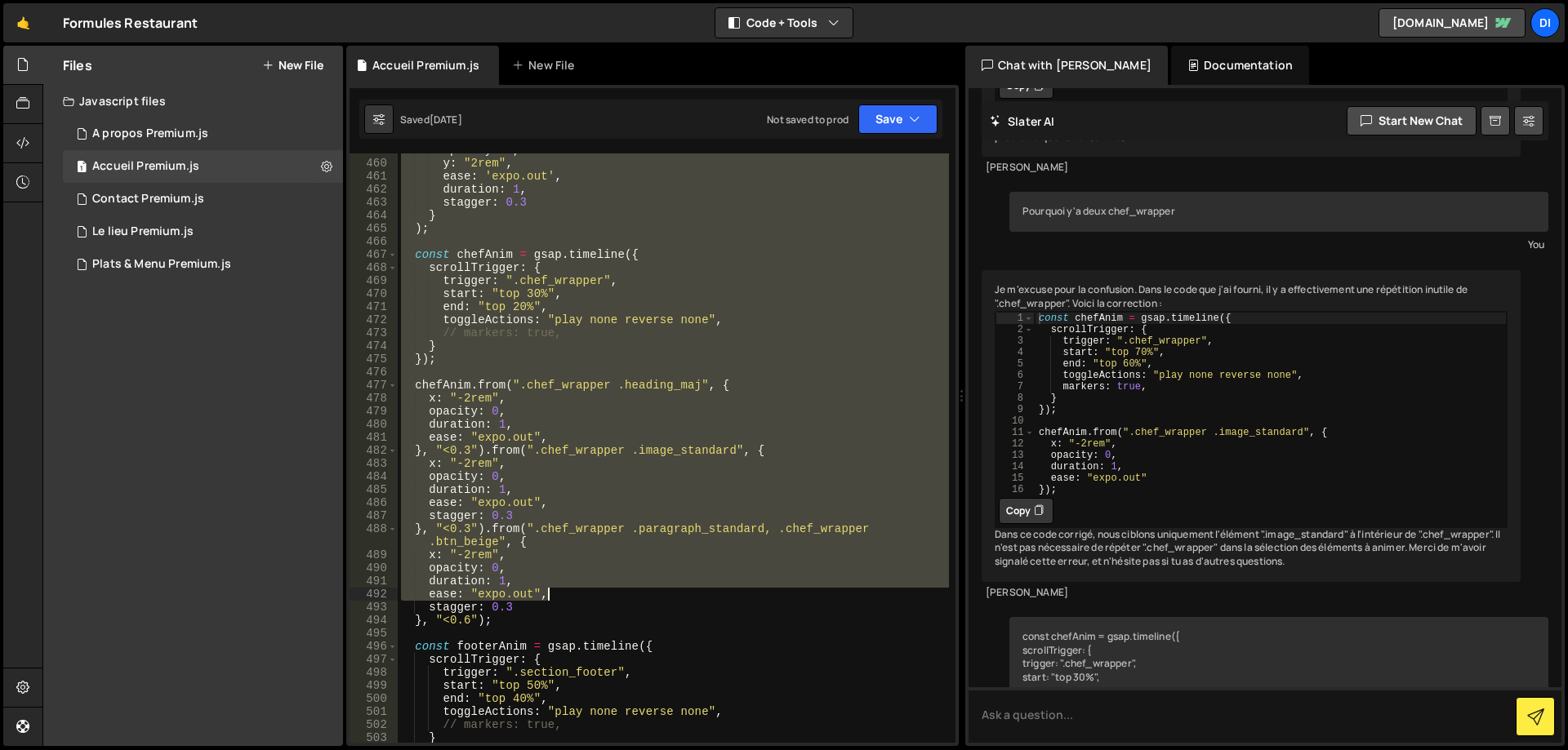
drag, startPoint x: 399, startPoint y: 160, endPoint x: 827, endPoint y: 594, distance: 609.5
click at [827, 594] on div "opacity : 0 , y : "2rem" , ease : 'expo.out' , duration : 1 , stagger : 0.3 } )…" at bounding box center [673, 452] width 551 height 616
click at [827, 594] on div "opacity : 0 , y : "2rem" , ease : 'expo.out' , duration : 1 , stagger : 0.3 } )…" at bounding box center [673, 448] width 551 height 590
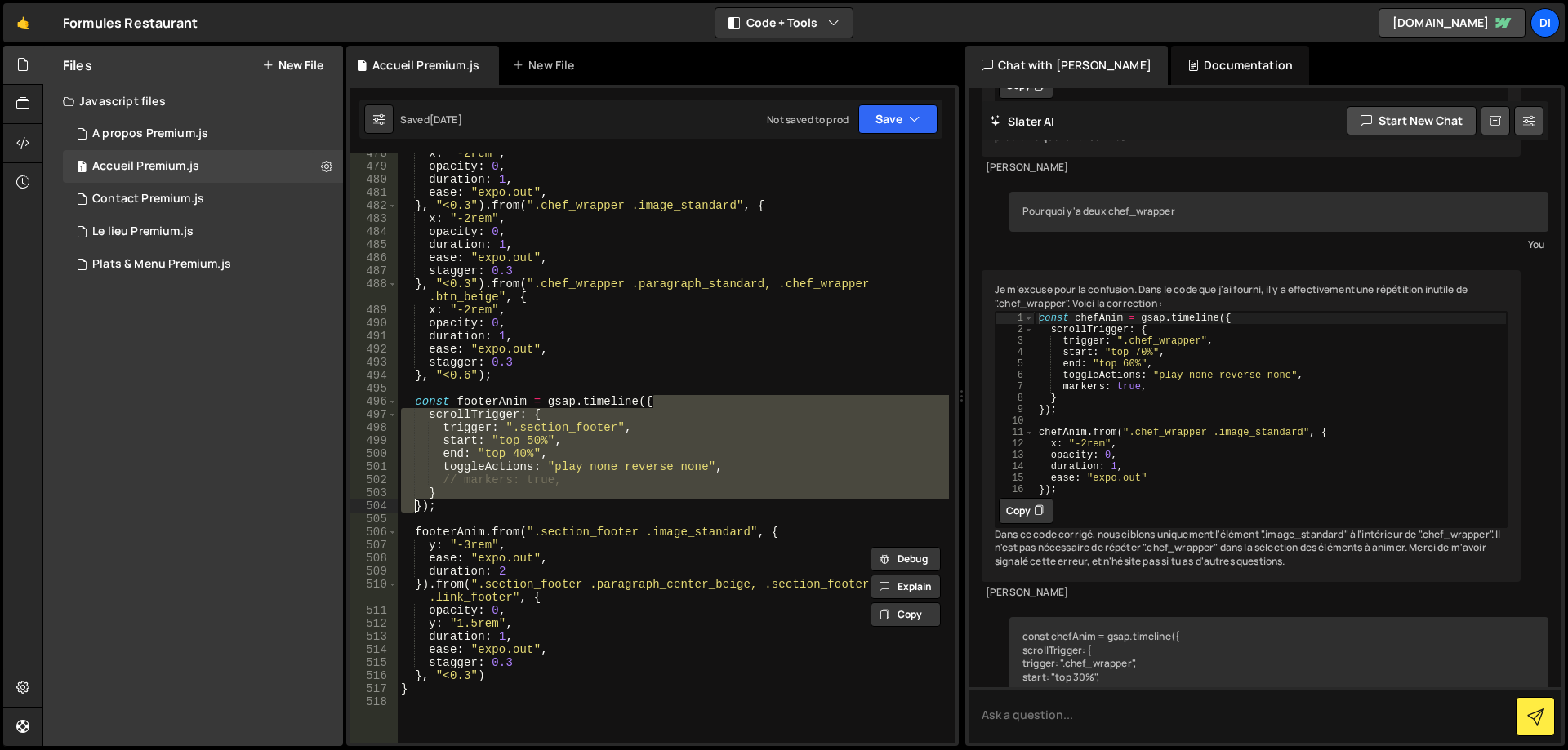
scroll to position [6464, 0]
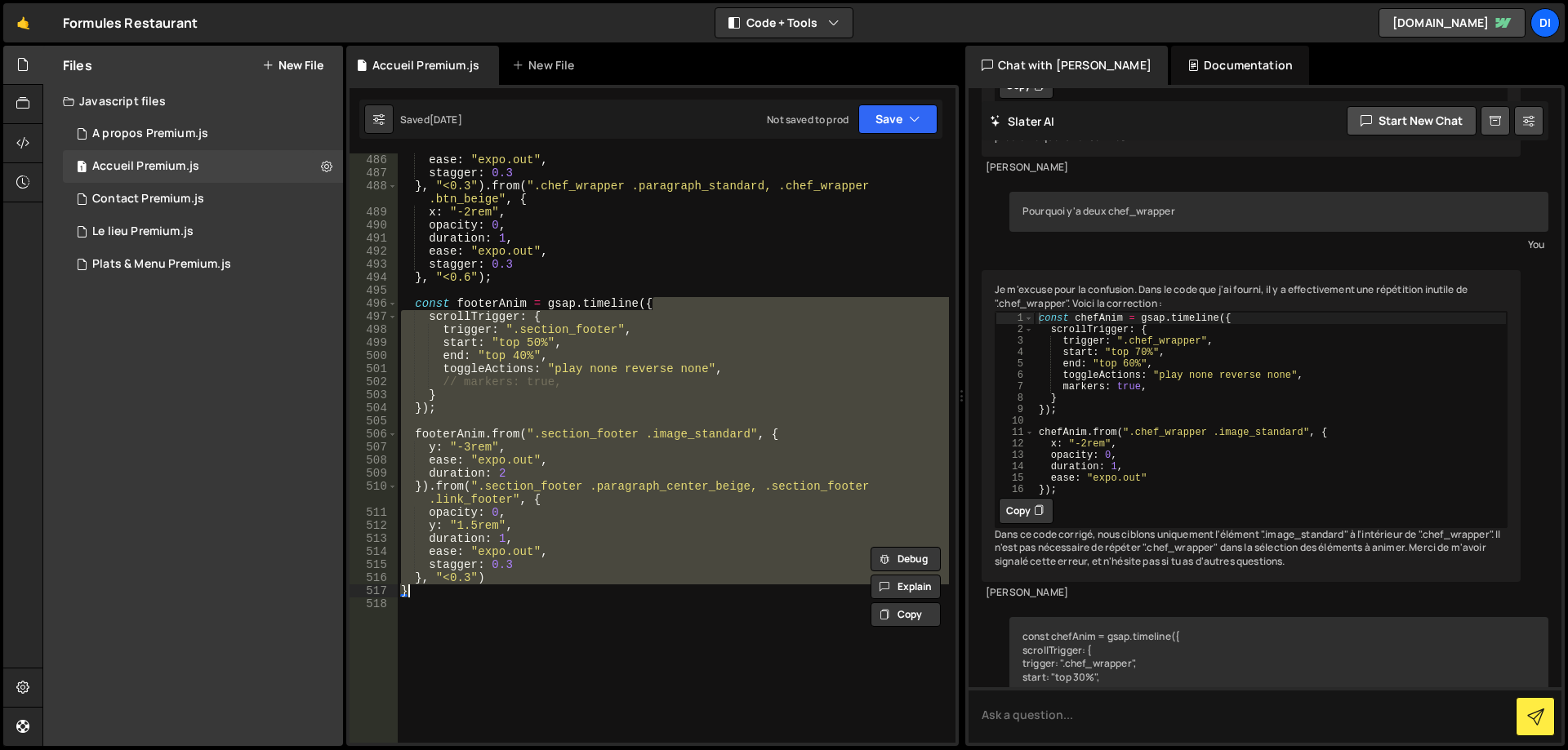
click at [827, 594] on div "ease : "expo.out" , stagger : 0.3 } , "<0.3" ) . from ( ".chef_wrapper .paragra…" at bounding box center [673, 461] width 551 height 616
click at [636, 559] on div "ease : "expo.out" , stagger : 0.3 } , "<0.3" ) . from ( ".chef_wrapper .paragra…" at bounding box center [673, 448] width 551 height 590
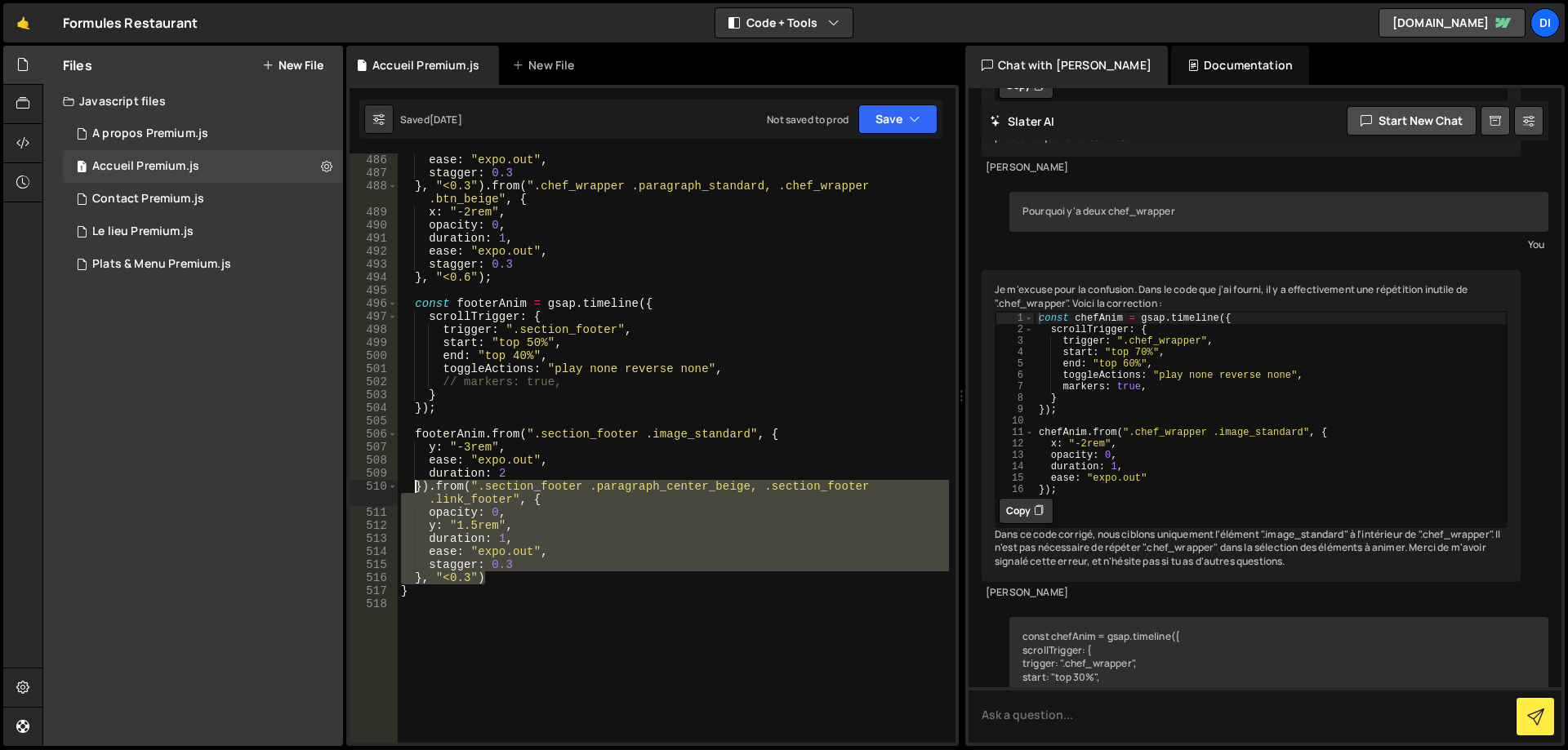
drag, startPoint x: 514, startPoint y: 580, endPoint x: 467, endPoint y: 459, distance: 129.8
click at [465, 461] on div "ease : "expo.out" , stagger : 0.3 } , "<0.3" ) . from ( ".chef_wrapper .paragra…" at bounding box center [673, 461] width 551 height 616
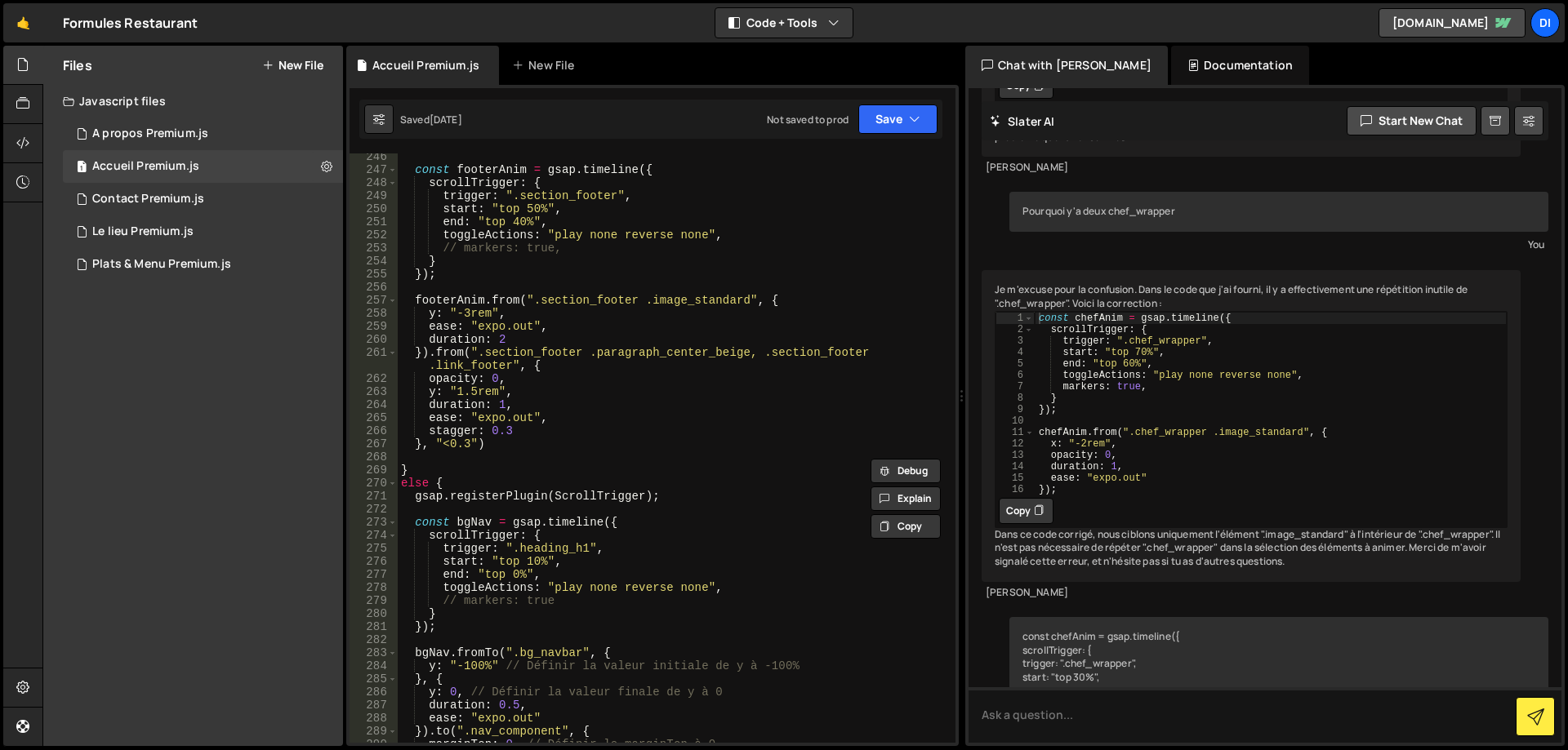
scroll to position [3232, 0]
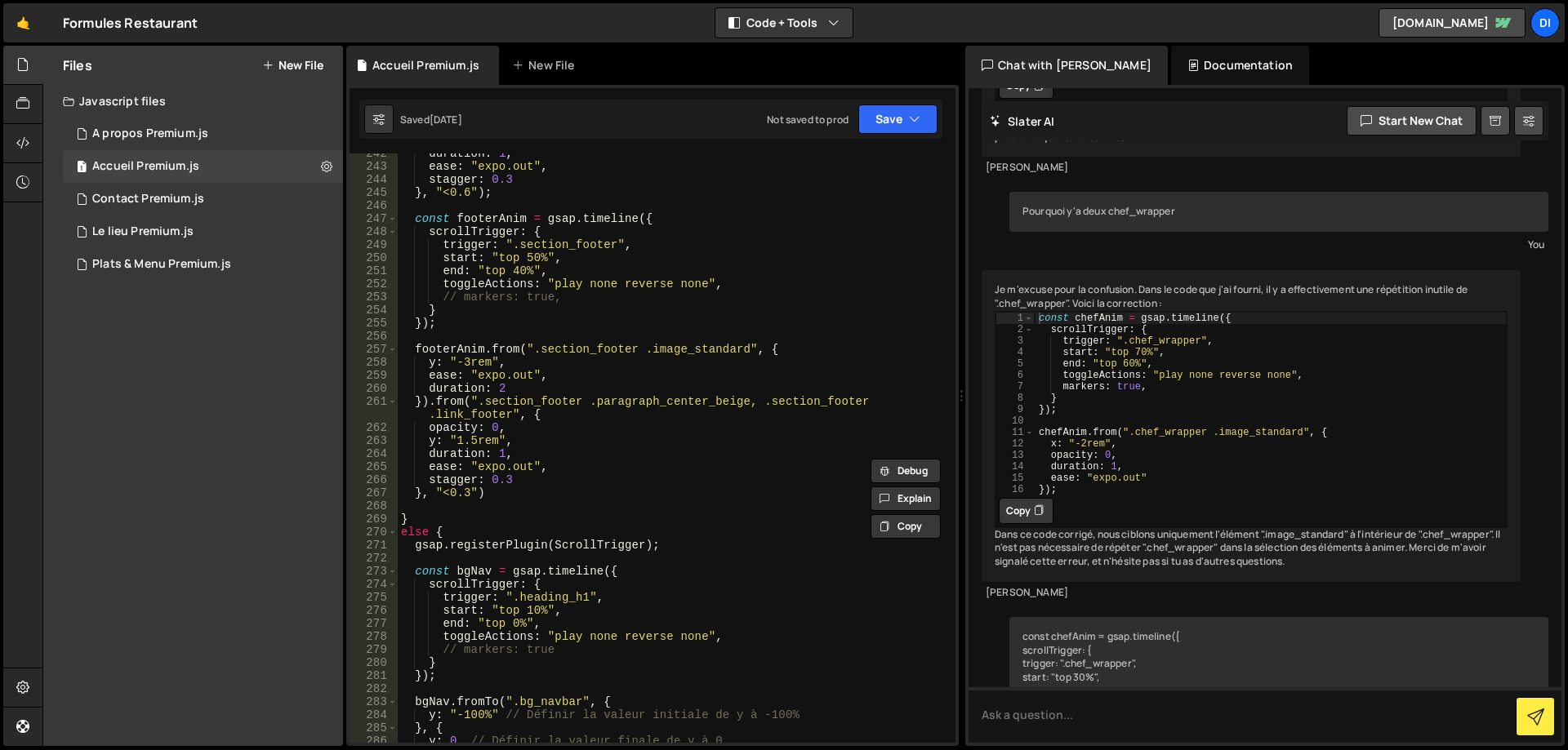
type textarea "}, "<0.3")"
type textarea "gsap.registerPlugin(ScrollTrigger);"
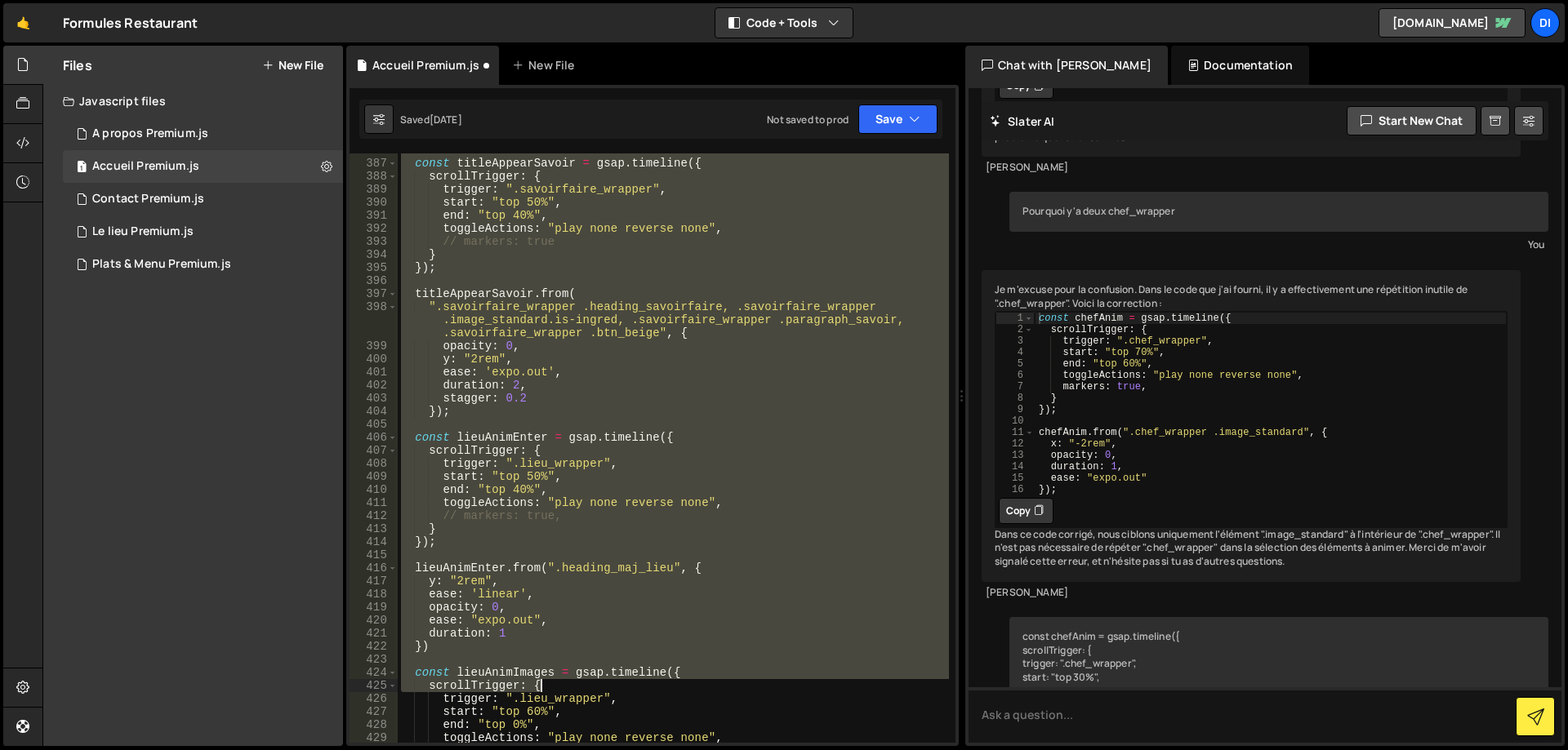
drag, startPoint x: 398, startPoint y: 548, endPoint x: 716, endPoint y: 680, distance: 344.3
click at [716, 680] on div "const titleAppearSavoir = gsap . timeline ({ scrollTrigger : { trigger : ".savo…" at bounding box center [673, 452] width 551 height 616
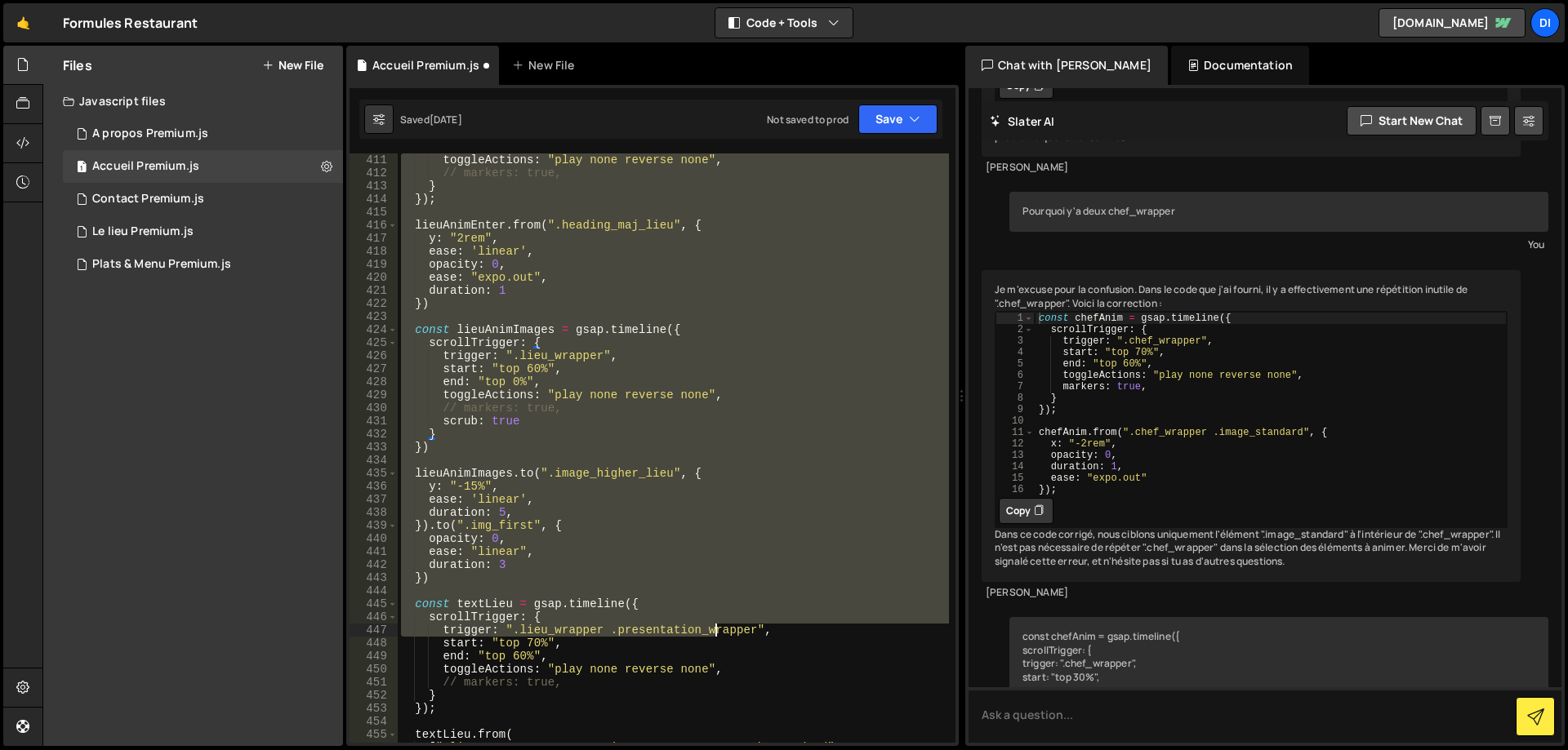
scroll to position [5484, 0]
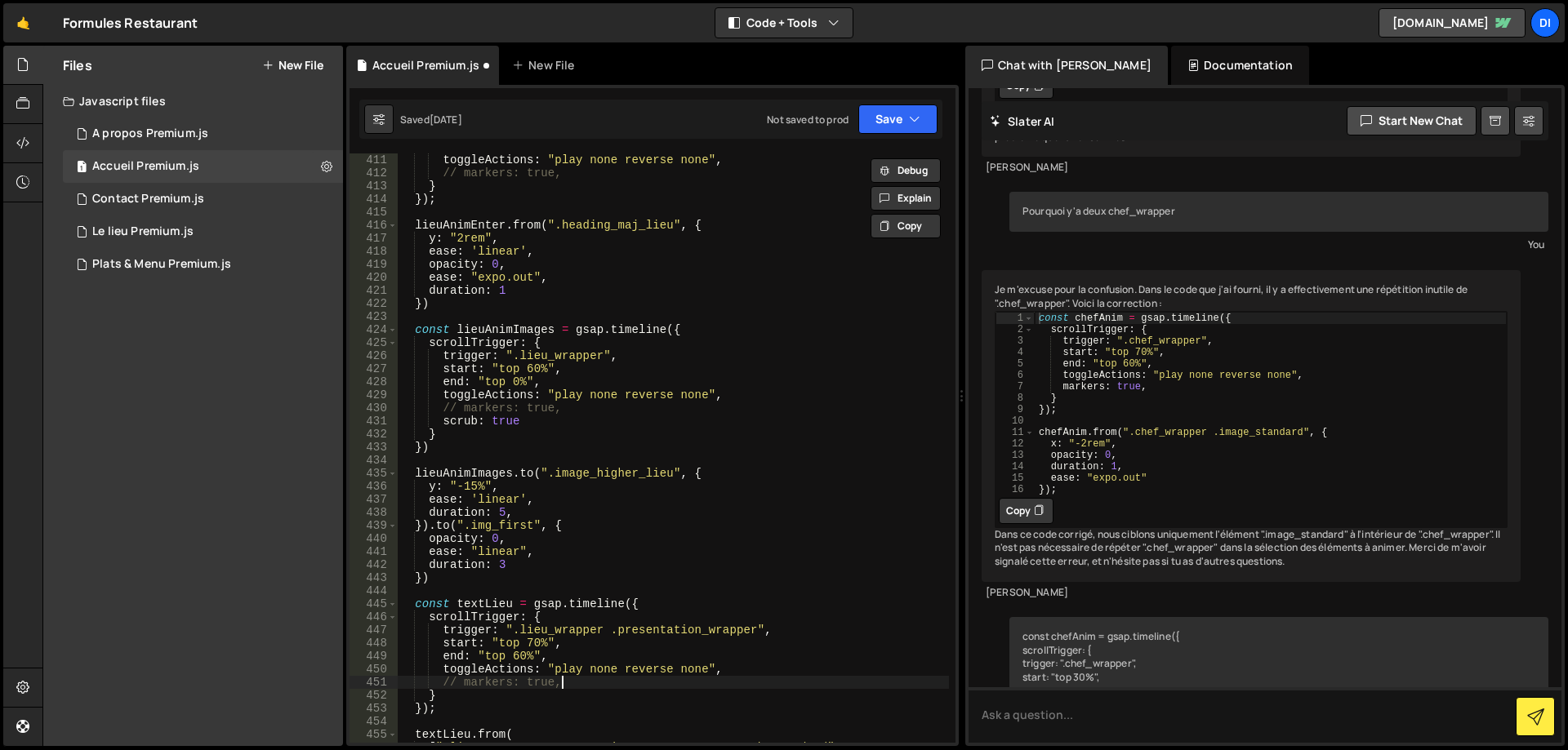
click at [716, 680] on div "toggleActions : "play none reverse none" , // markers: true, } }) ; lieuAnimEnt…" at bounding box center [673, 461] width 551 height 616
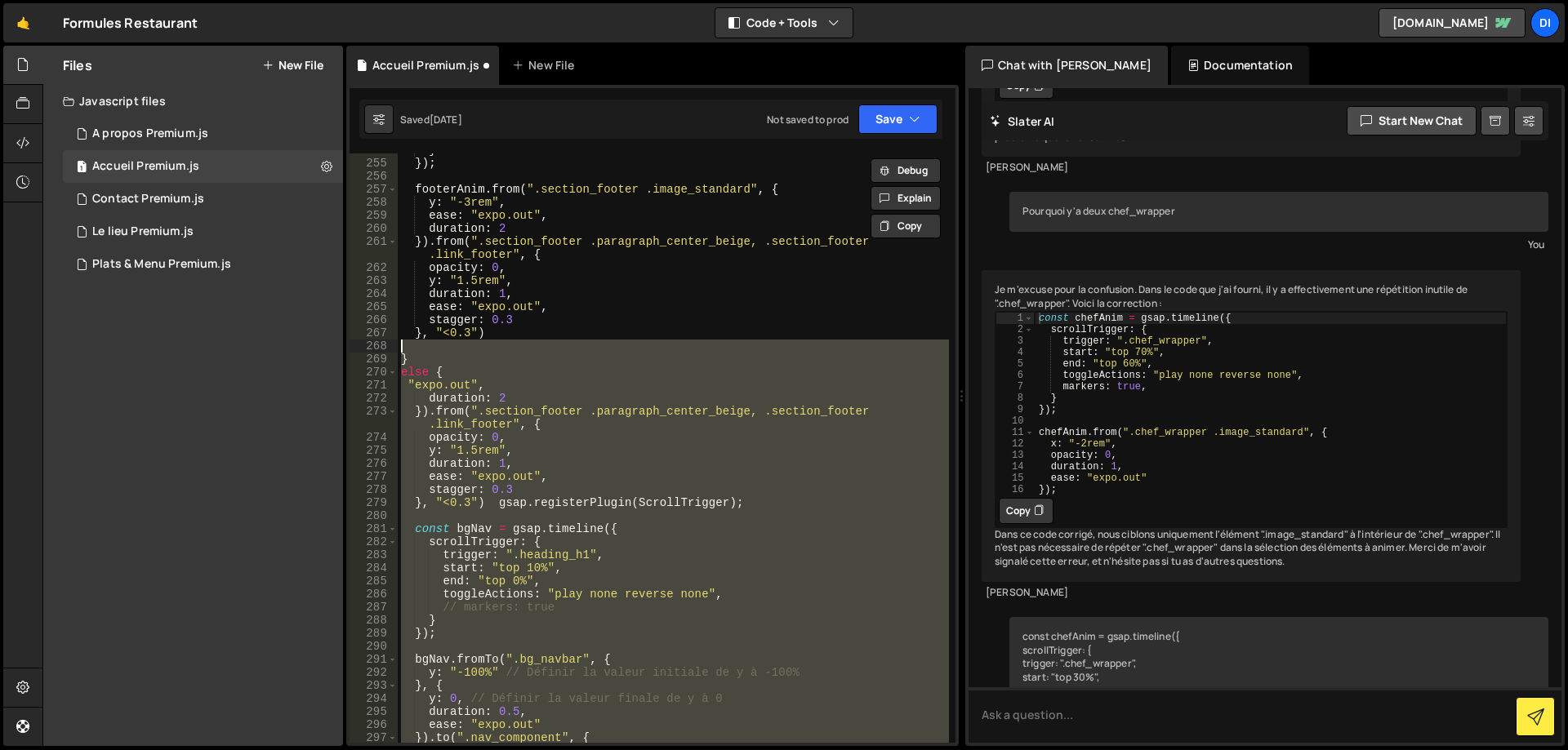
scroll to position [3441, 0]
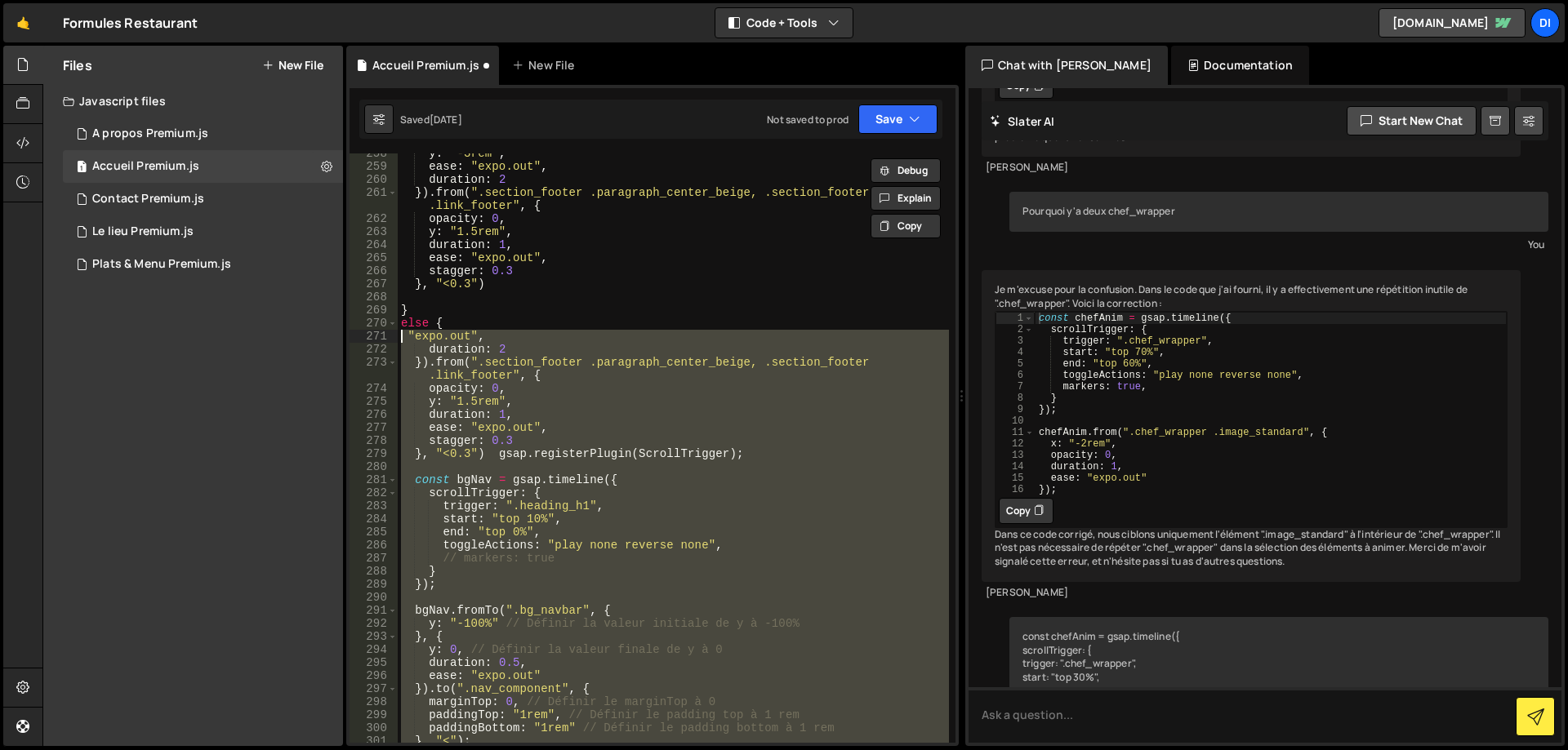
drag, startPoint x: 489, startPoint y: 568, endPoint x: 382, endPoint y: 342, distance: 250.0
click at [382, 342] on div "start: "top 50%", end: "top 40%", 258 259 260 261 262 263 264 265 266 267 268 2…" at bounding box center [652, 448] width 605 height 590
type textarea ""expo.out", duration: 2"
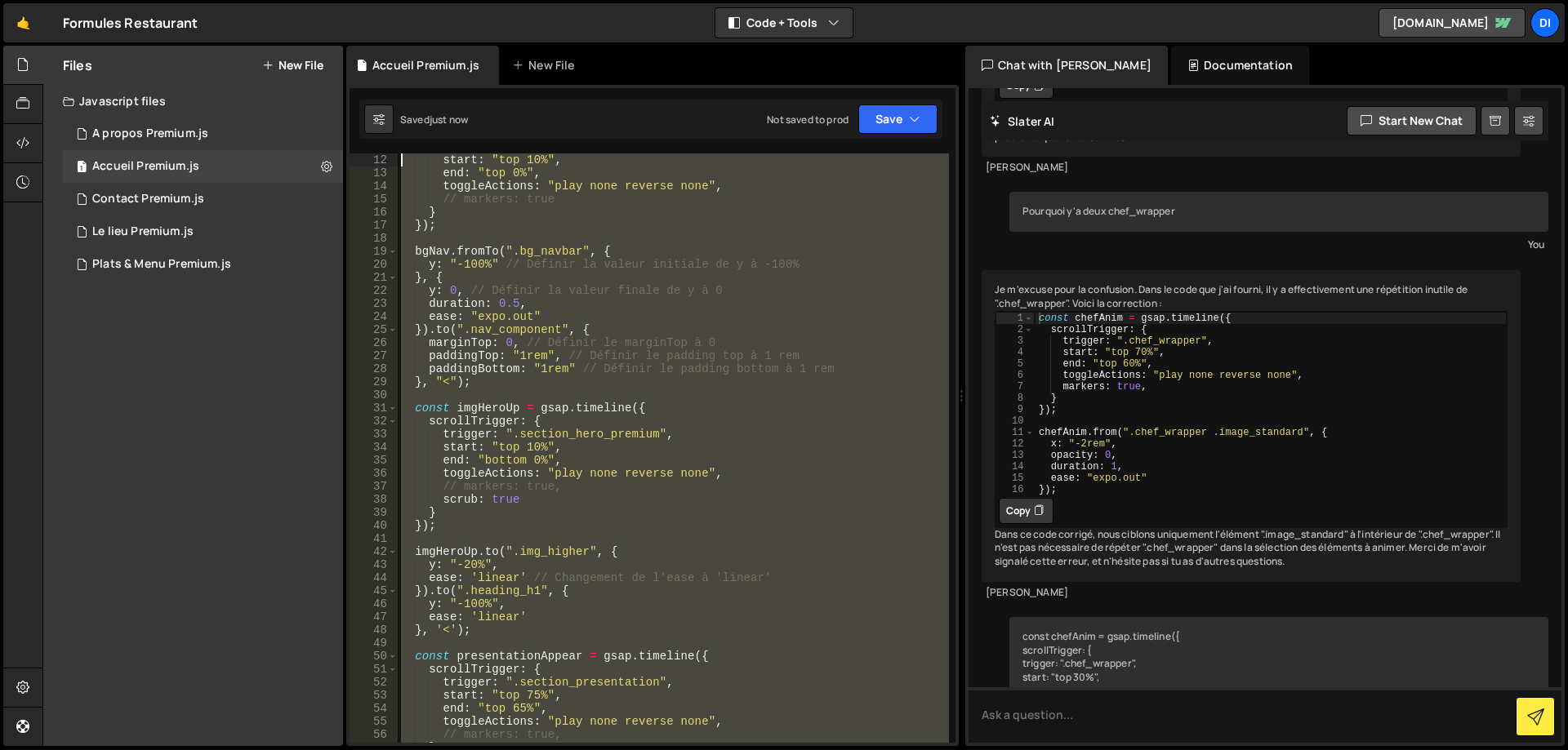
scroll to position [0, 0]
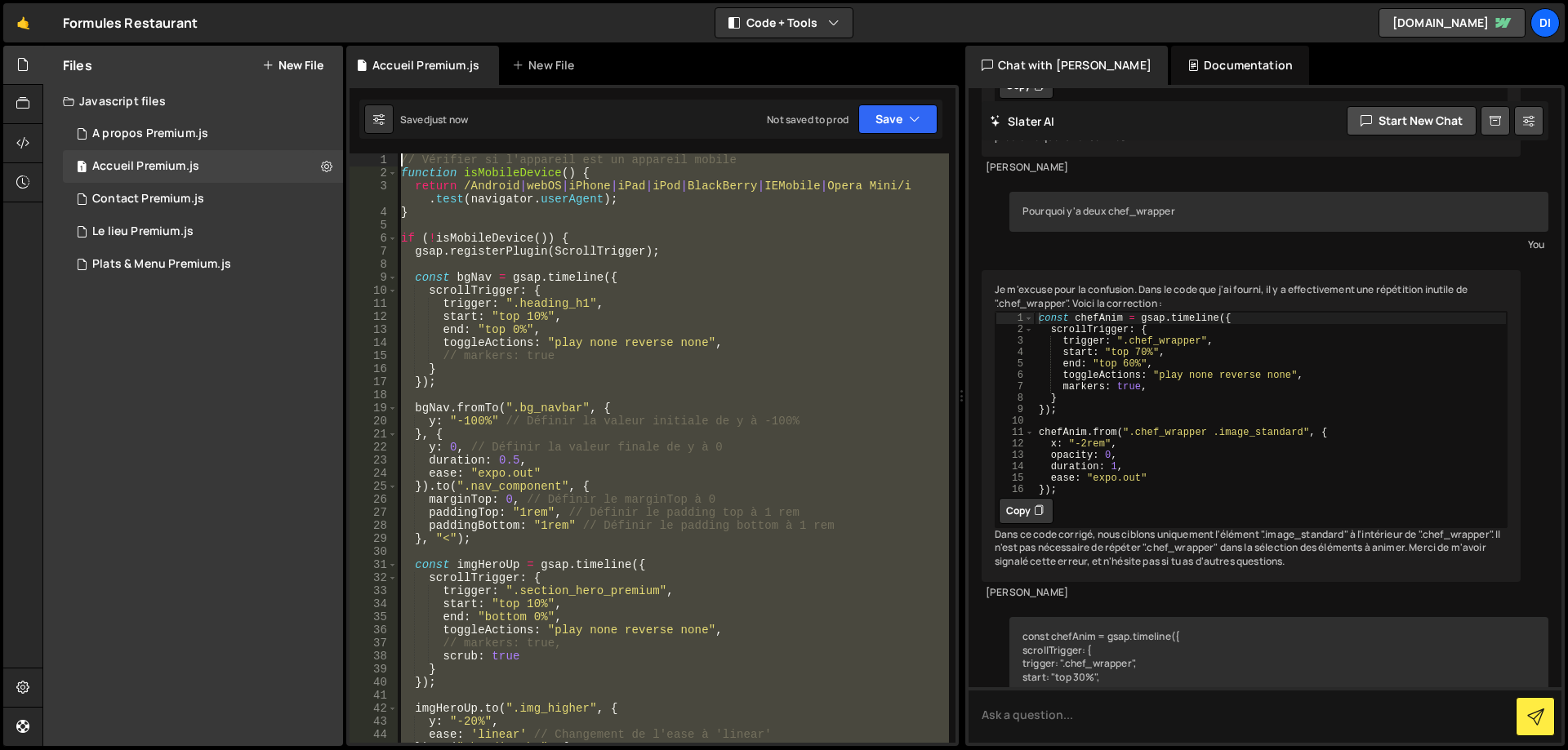
drag, startPoint x: 445, startPoint y: 585, endPoint x: 310, endPoint y: -87, distance: 685.4
click at [310, 0] on html "Projects [GEOGRAPHIC_DATA] Blog di Projects Your Teams Account Upgrade Logout" at bounding box center [784, 375] width 1568 height 750
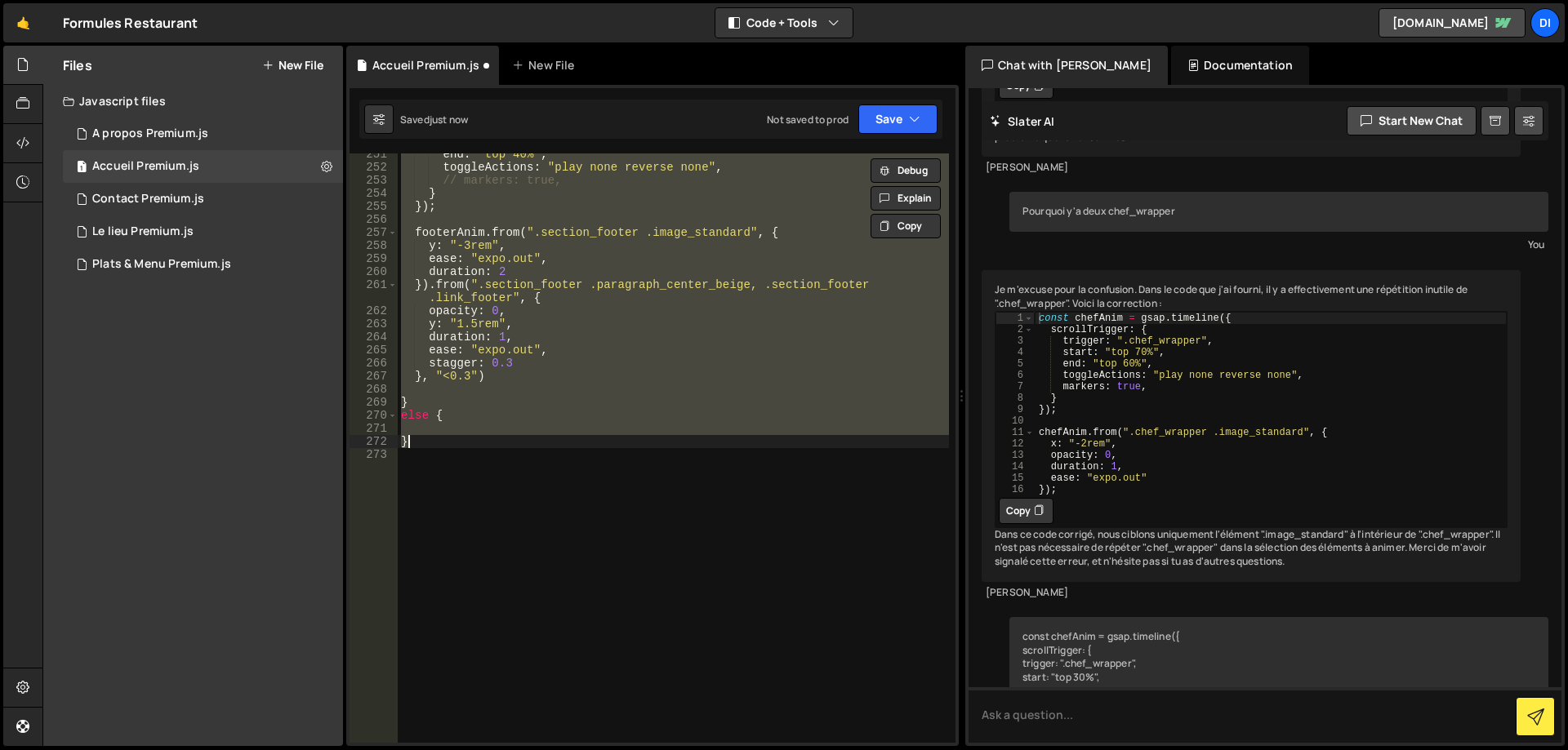
scroll to position [3348, 0]
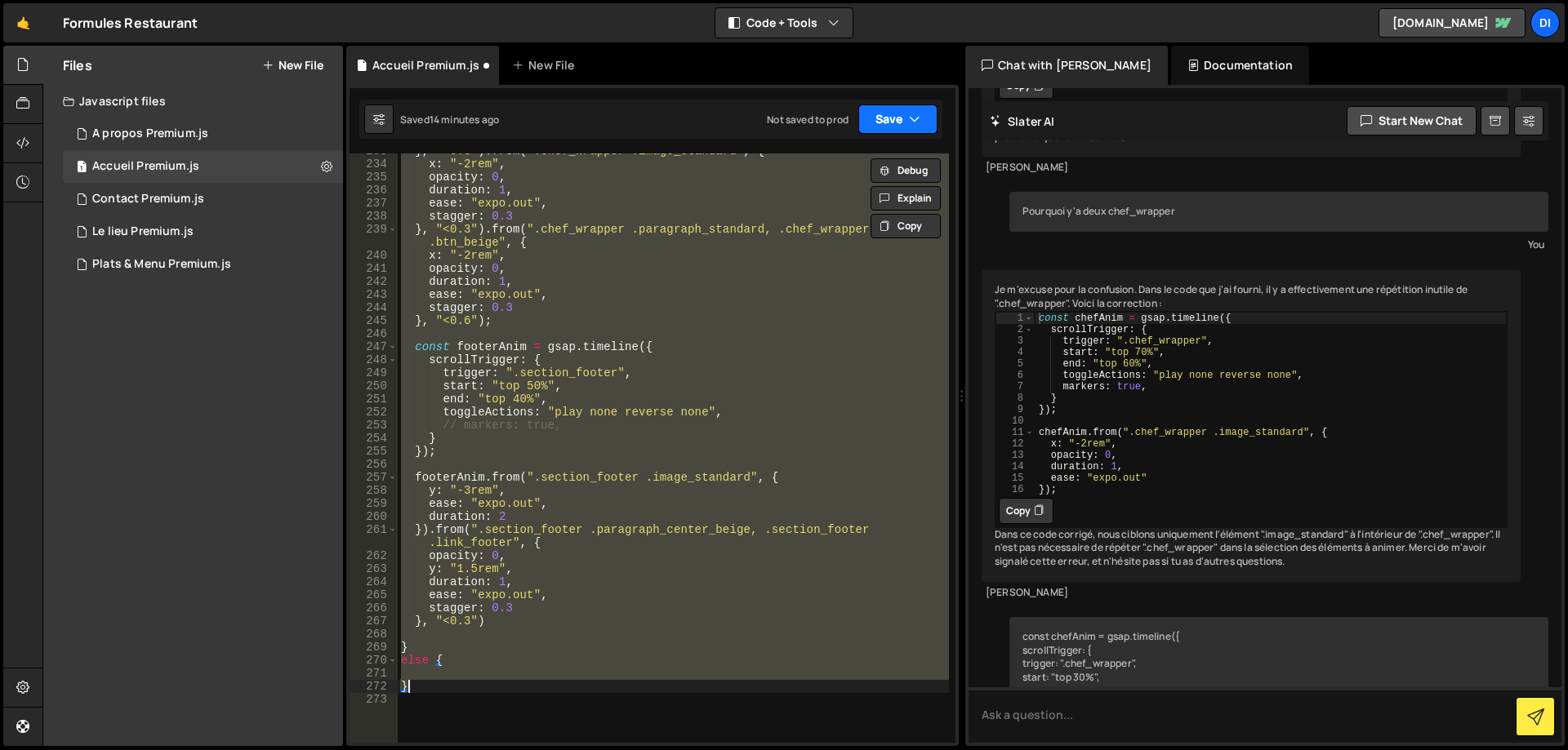
click at [920, 118] on button "Save" at bounding box center [898, 119] width 79 height 29
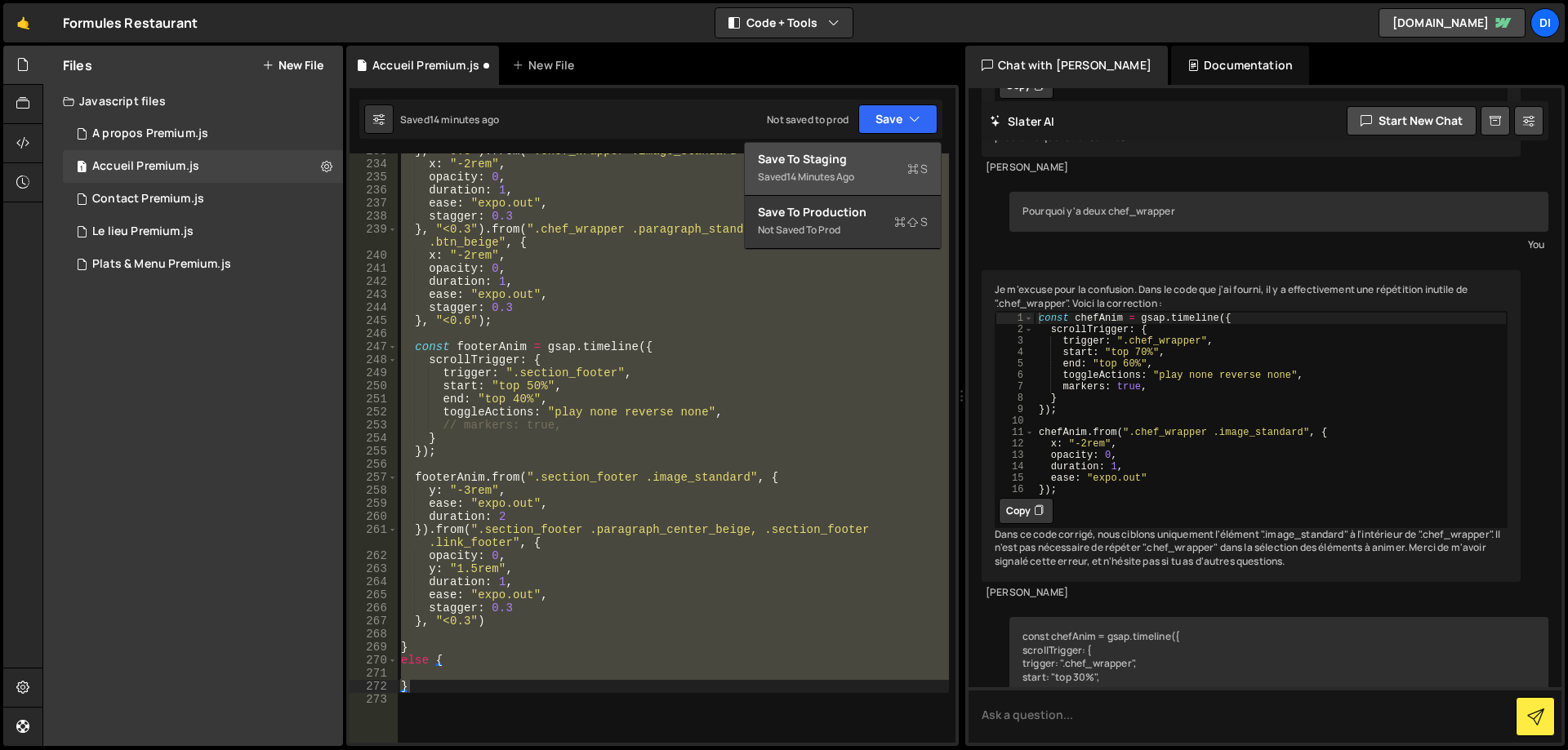
click at [865, 153] on div "Save to Staging S" at bounding box center [843, 159] width 170 height 16
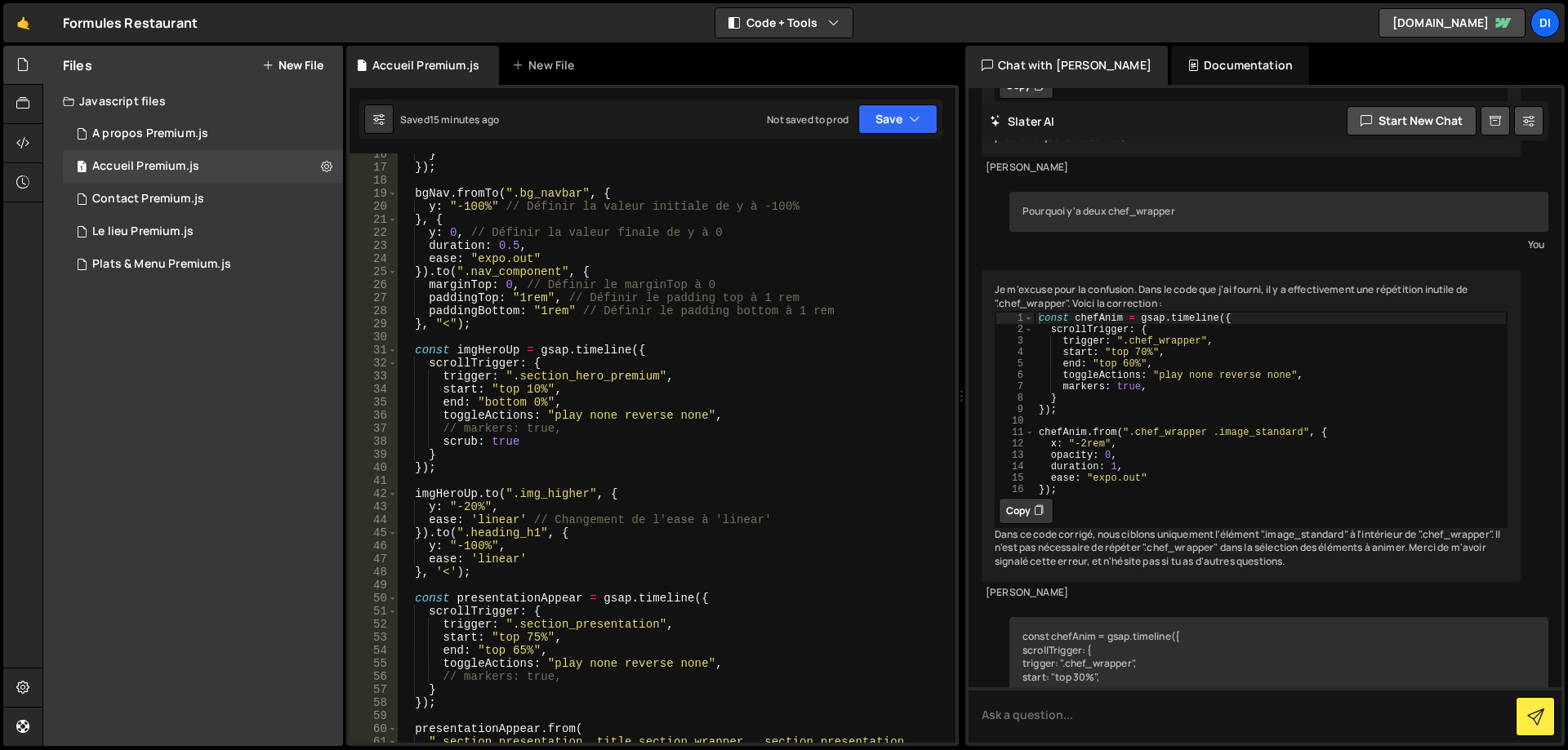
scroll to position [0, 0]
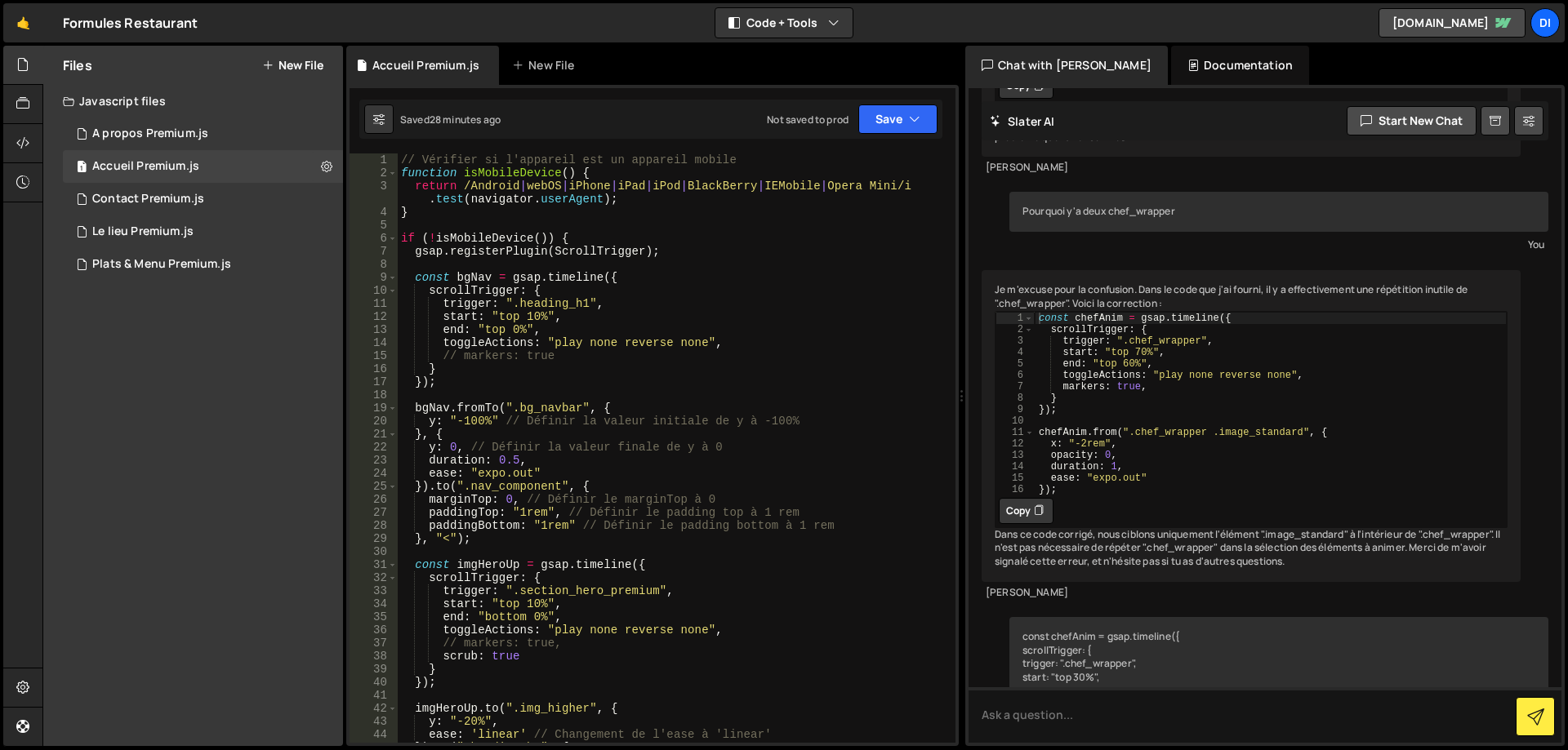
drag, startPoint x: 651, startPoint y: 272, endPoint x: 626, endPoint y: 256, distance: 29.7
click at [651, 272] on div "// Vérifier si l'appareil est un appareil mobile function isMobileDevice ( ) { …" at bounding box center [673, 461] width 551 height 616
type textarea "const bgNav = gsap.timeline({"
